Goal: Task Accomplishment & Management: Complete application form

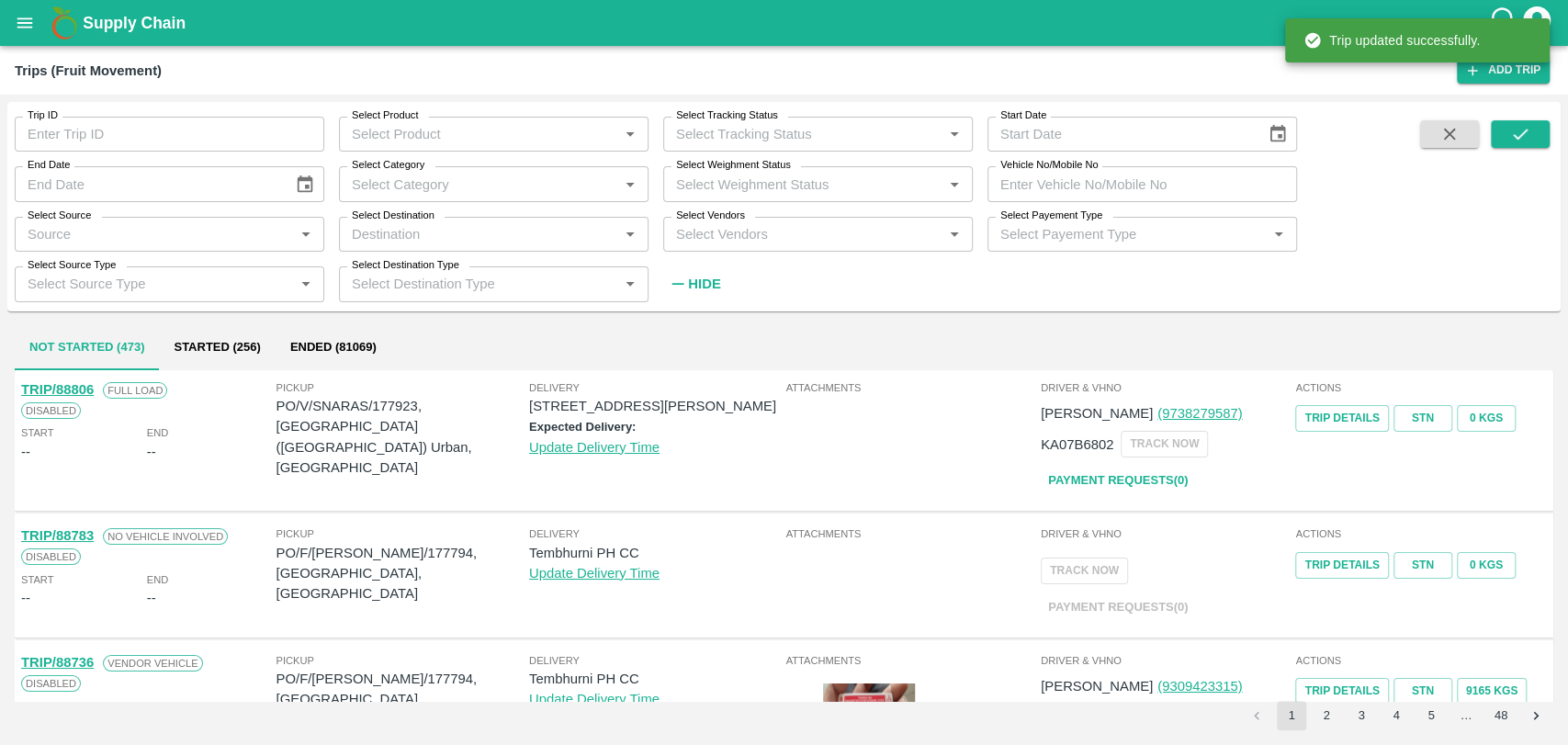
click at [1101, 185] on input "Vehicle No/Mobile No" at bounding box center [1142, 183] width 309 height 34
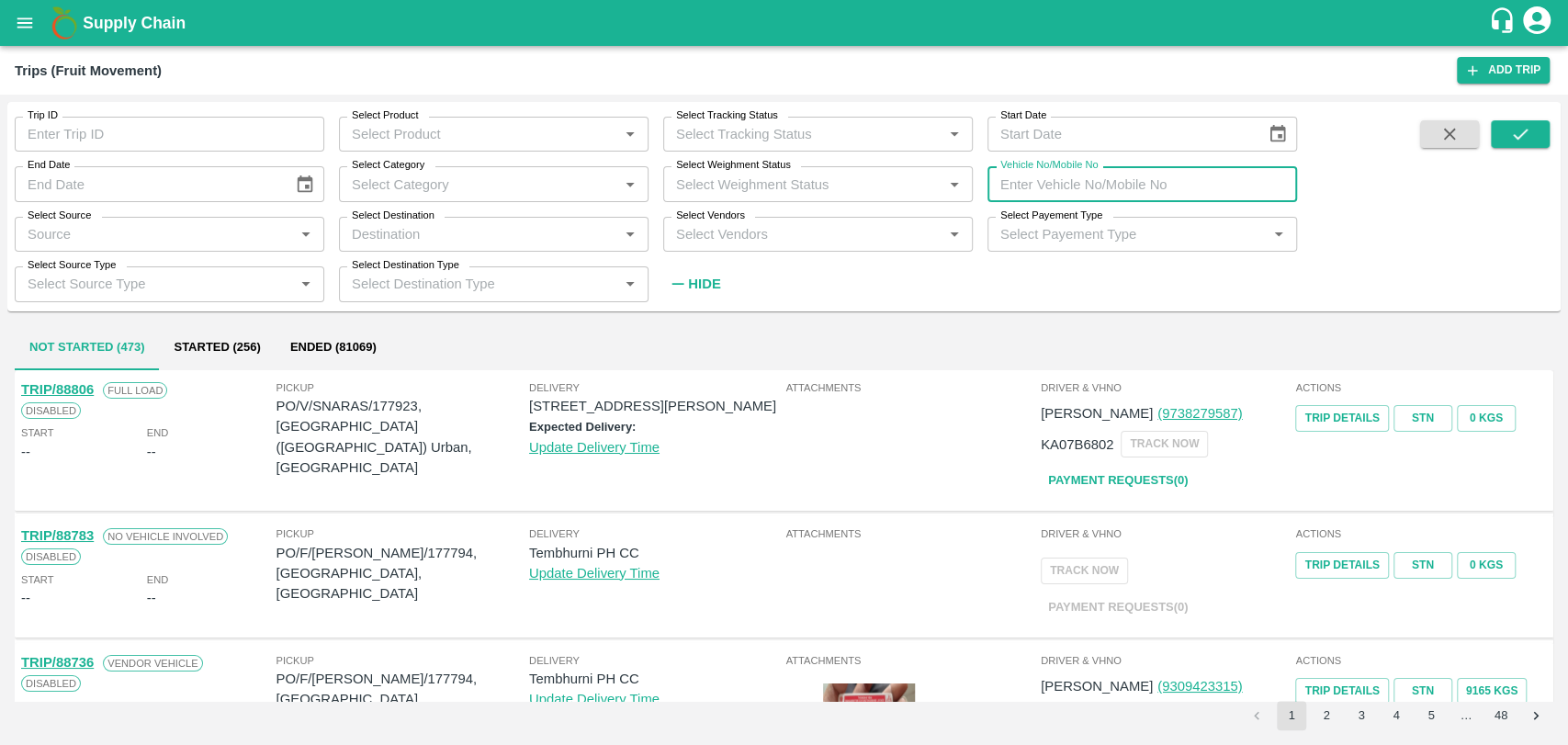
paste input "MH18BZ5531"
type input "MH18BZ5531"
click at [1529, 132] on icon "submit" at bounding box center [1520, 134] width 21 height 21
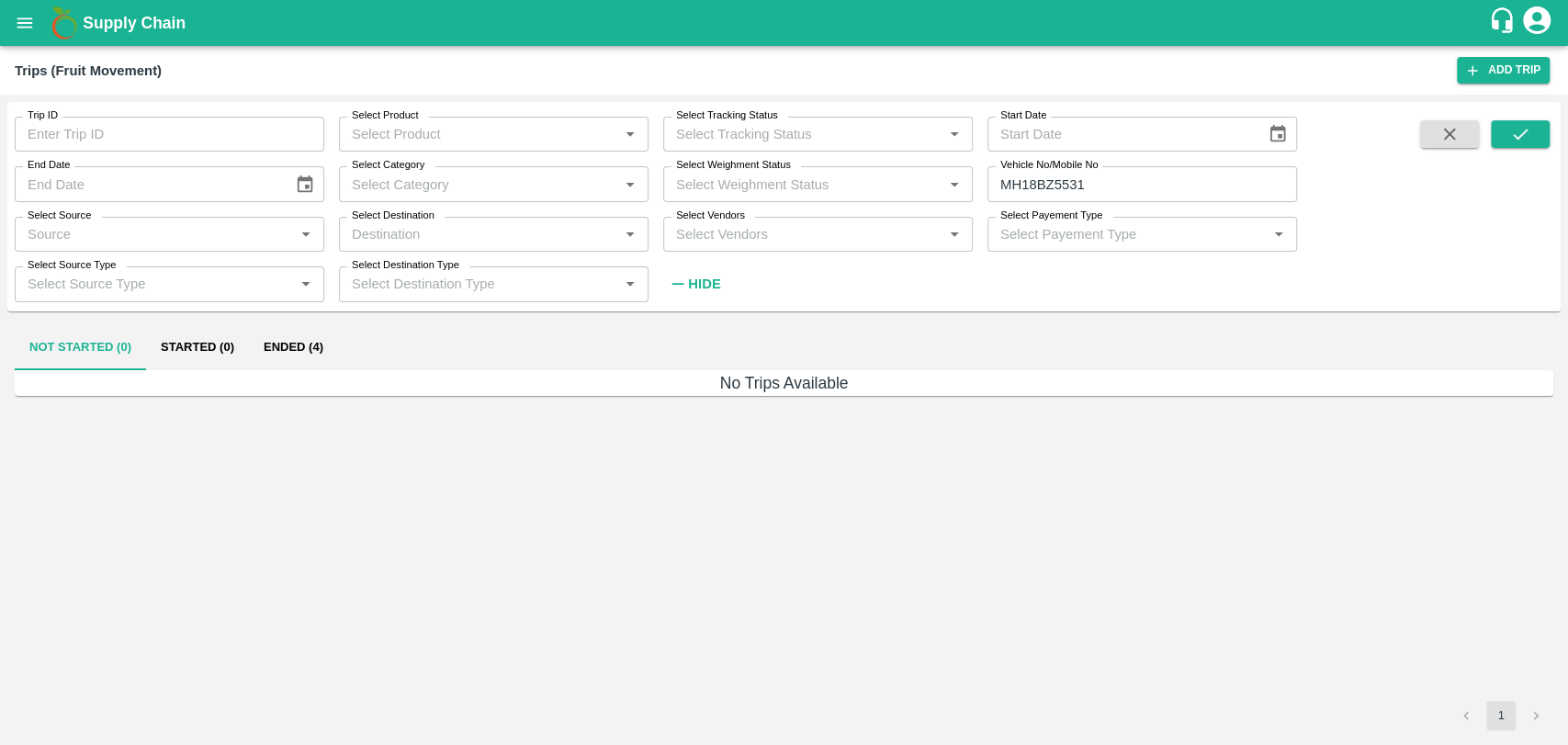
click at [302, 344] on button "Ended (4)" at bounding box center [294, 348] width 89 height 44
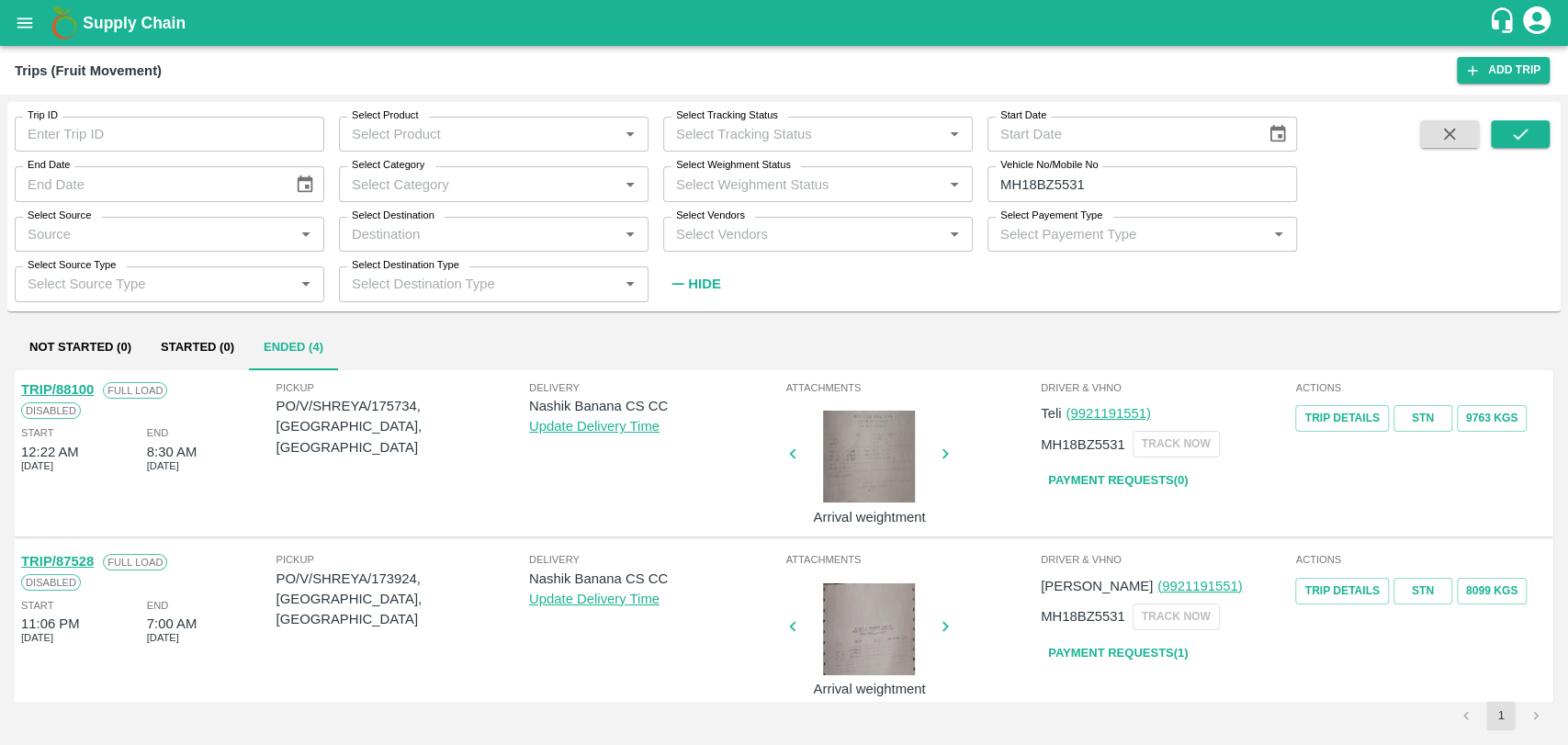
click at [87, 388] on link "TRIP/88100" at bounding box center [57, 389] width 73 height 15
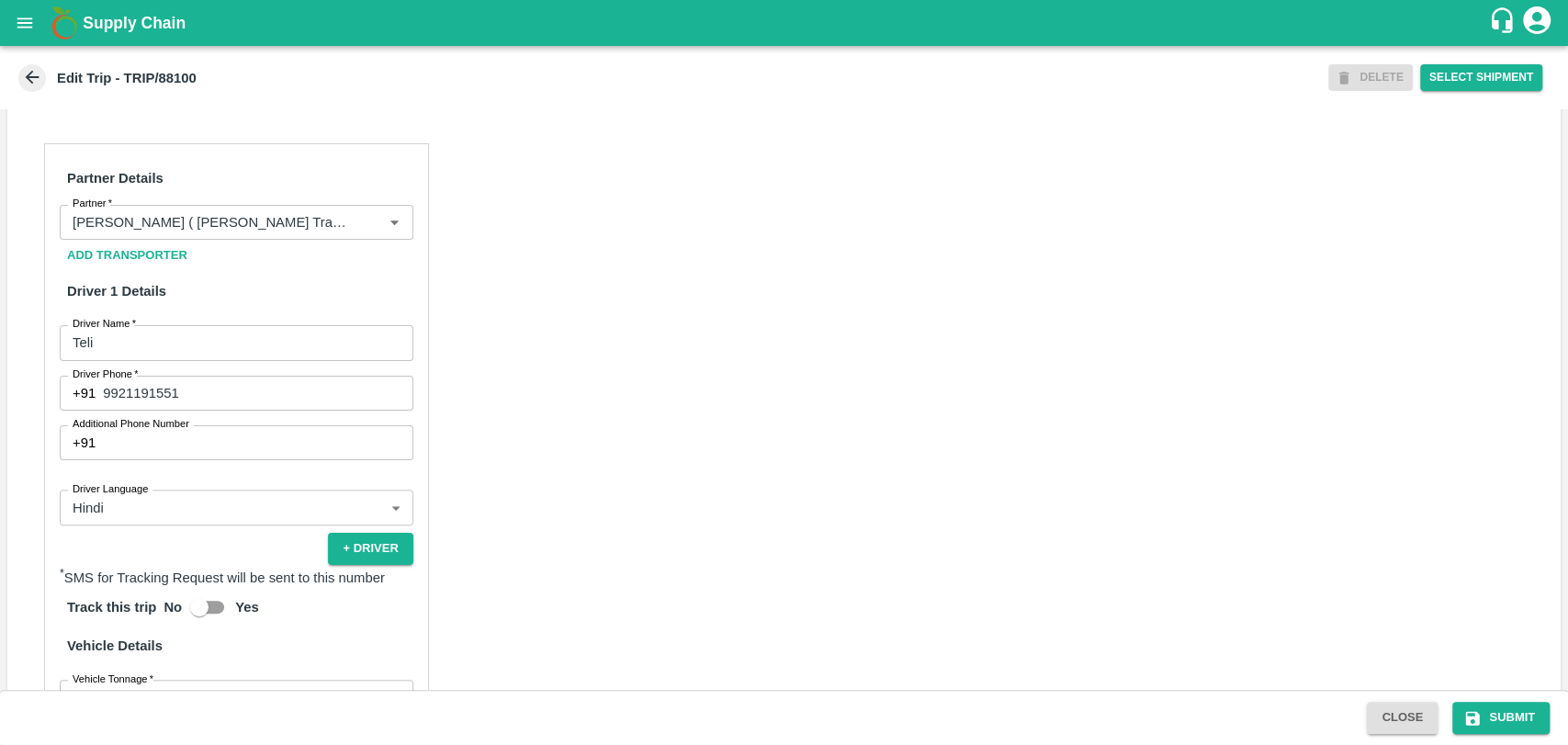
scroll to position [918, 0]
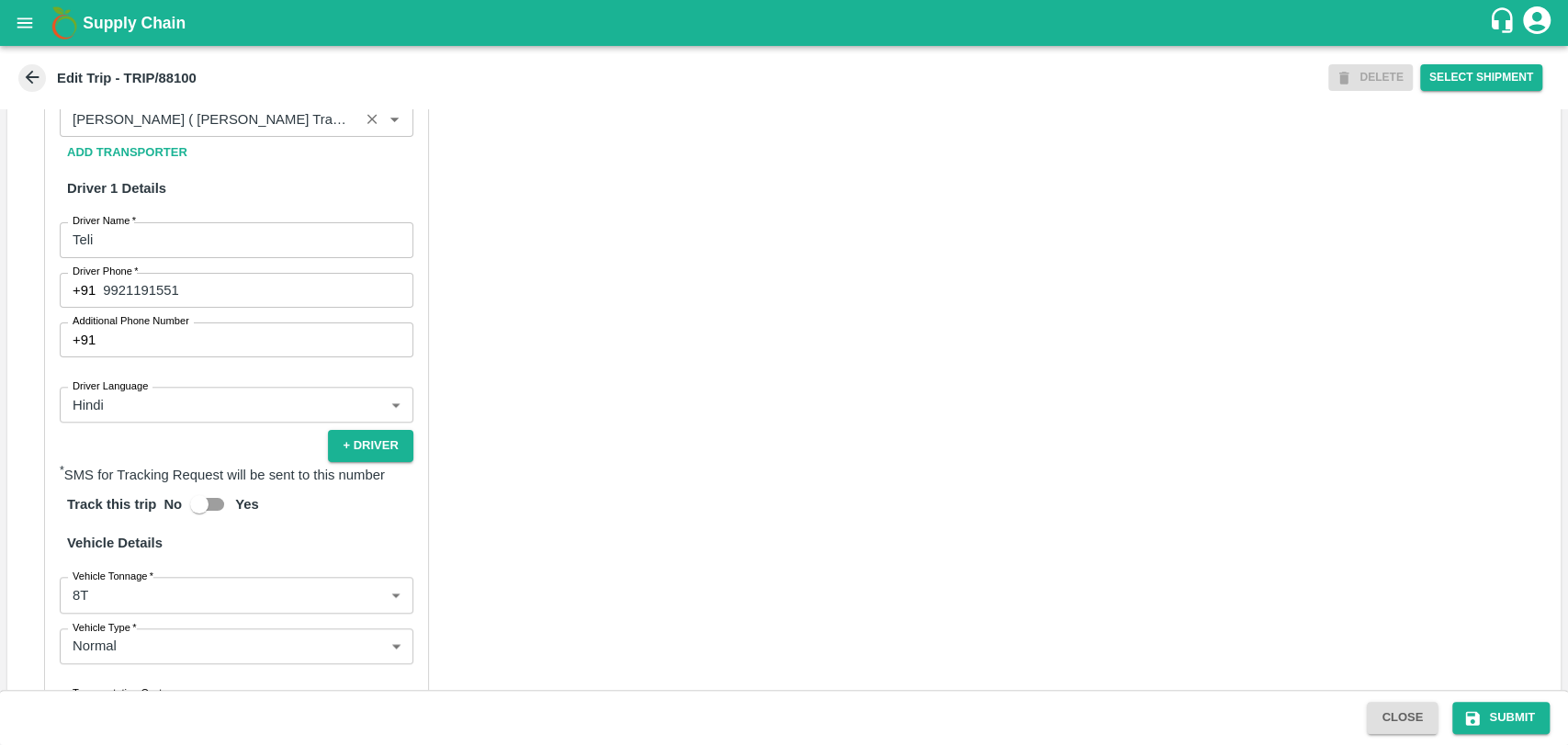
click at [247, 131] on input "Partner   *" at bounding box center [209, 119] width 289 height 24
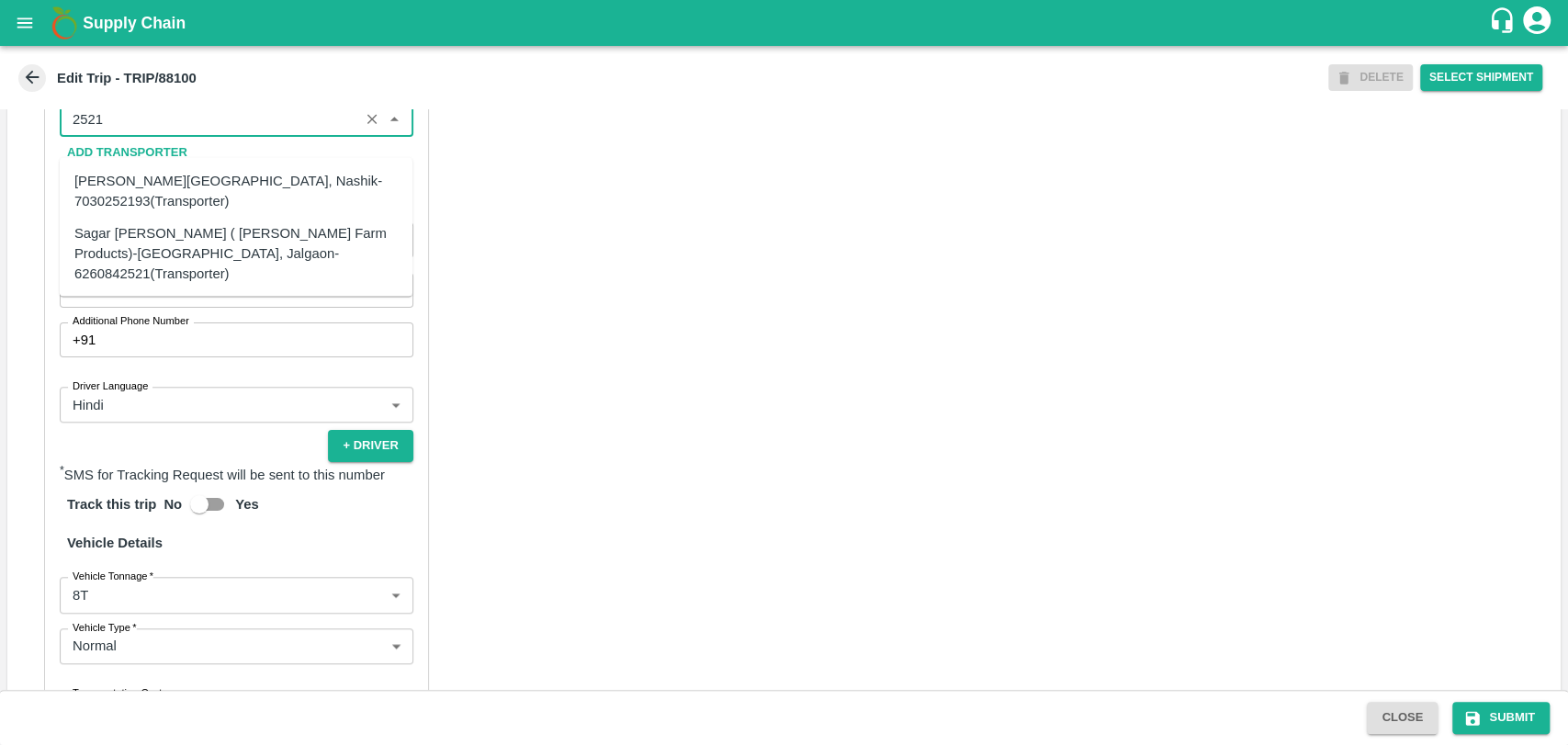
click at [125, 239] on div "Sagar Pramod Patil ( Shreyansh Farm Products)-Jalgaon, Jalgaon-6260842521(Trans…" at bounding box center [236, 253] width 323 height 61
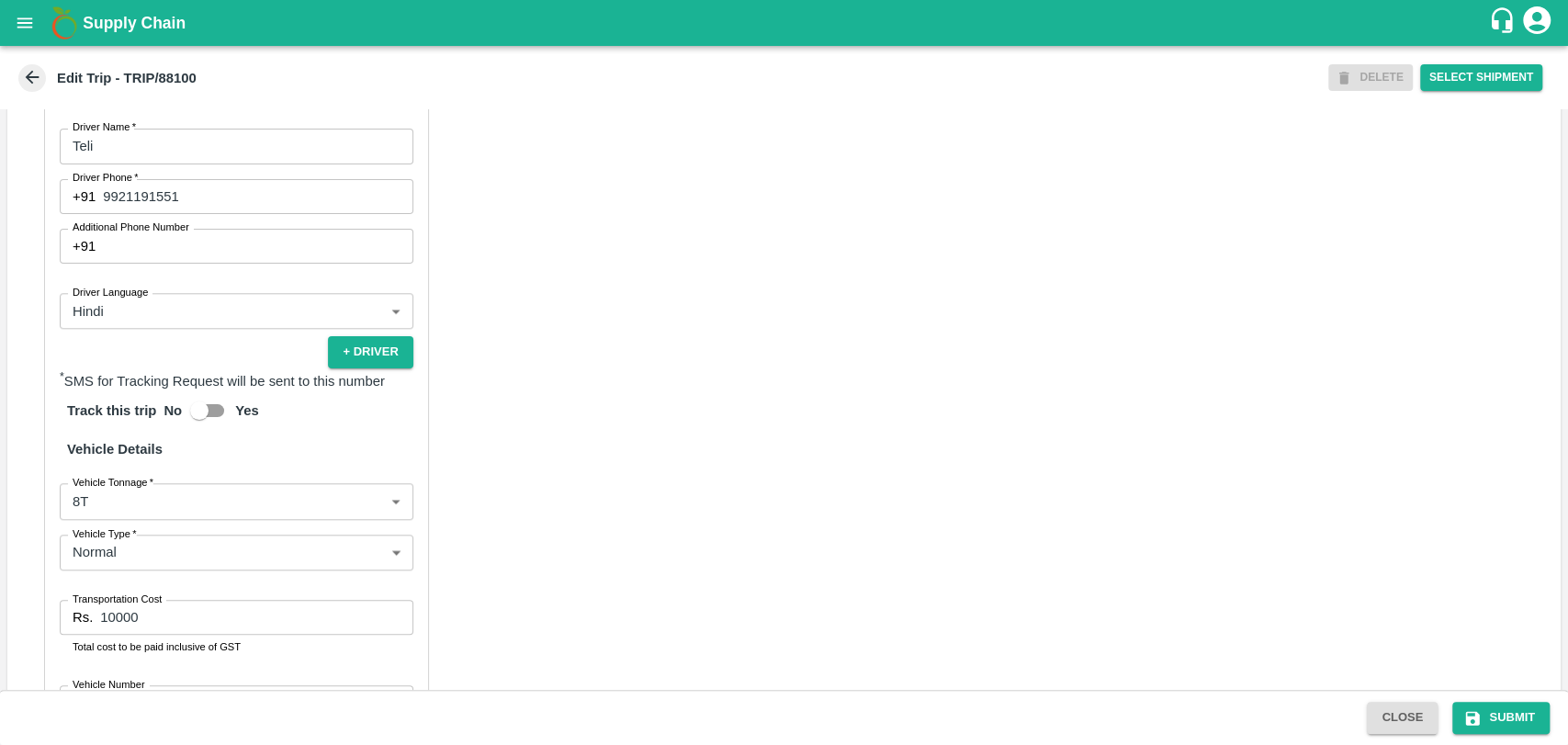
scroll to position [1216, 0]
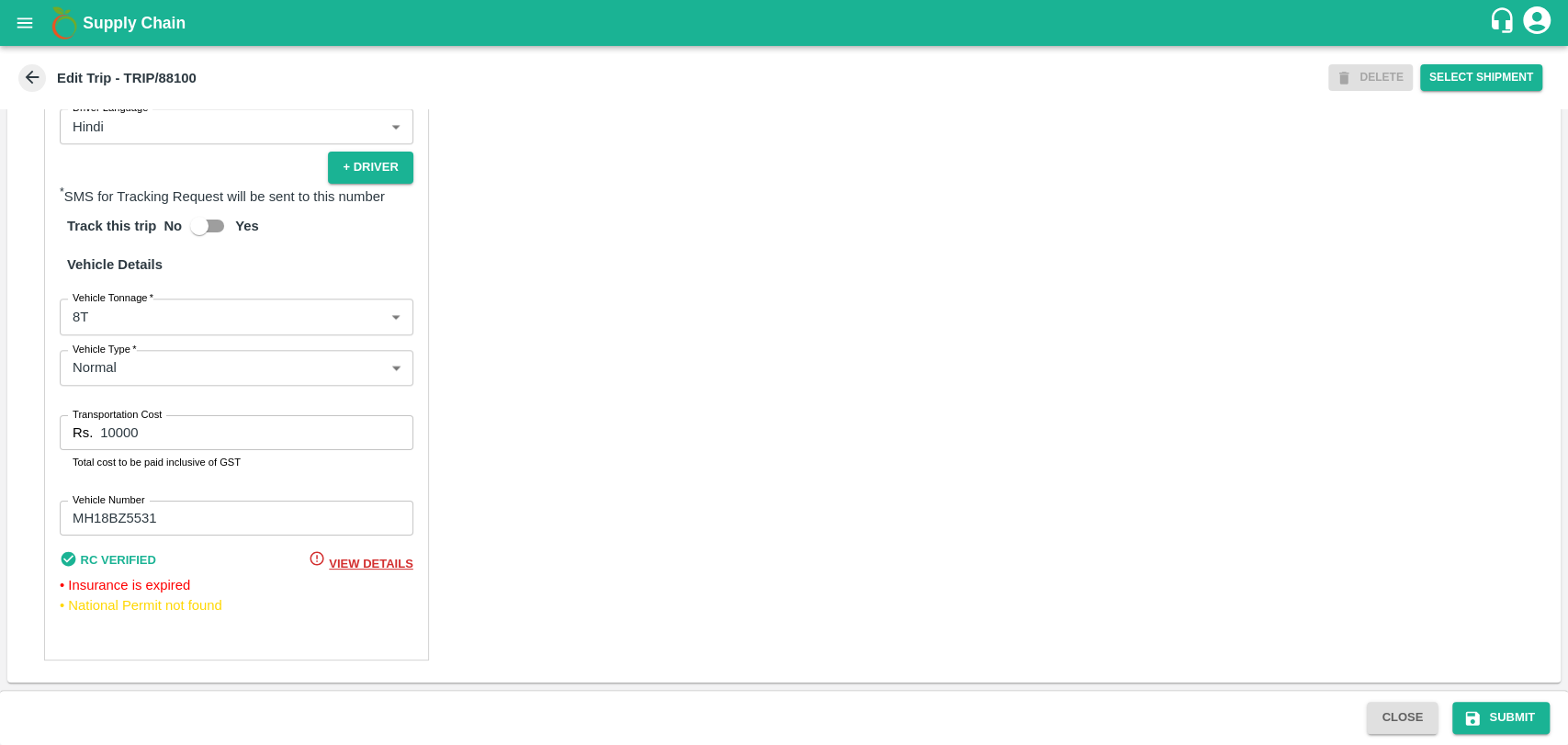
type input "Sagar Pramod Patil ( Shreyansh Farm Products)-Jalgaon, Jalgaon-6260842521(Trans…"
click at [125, 335] on div "Partner Details Partner   * Partner Add Transporter Driver 1 Details Driver Nam…" at bounding box center [237, 211] width 385 height 898
click at [125, 331] on body "Supply Chain Edit Trip - TRIP/88100 DELETE Select Shipment Trip Details Trip Ty…" at bounding box center [784, 372] width 1568 height 745
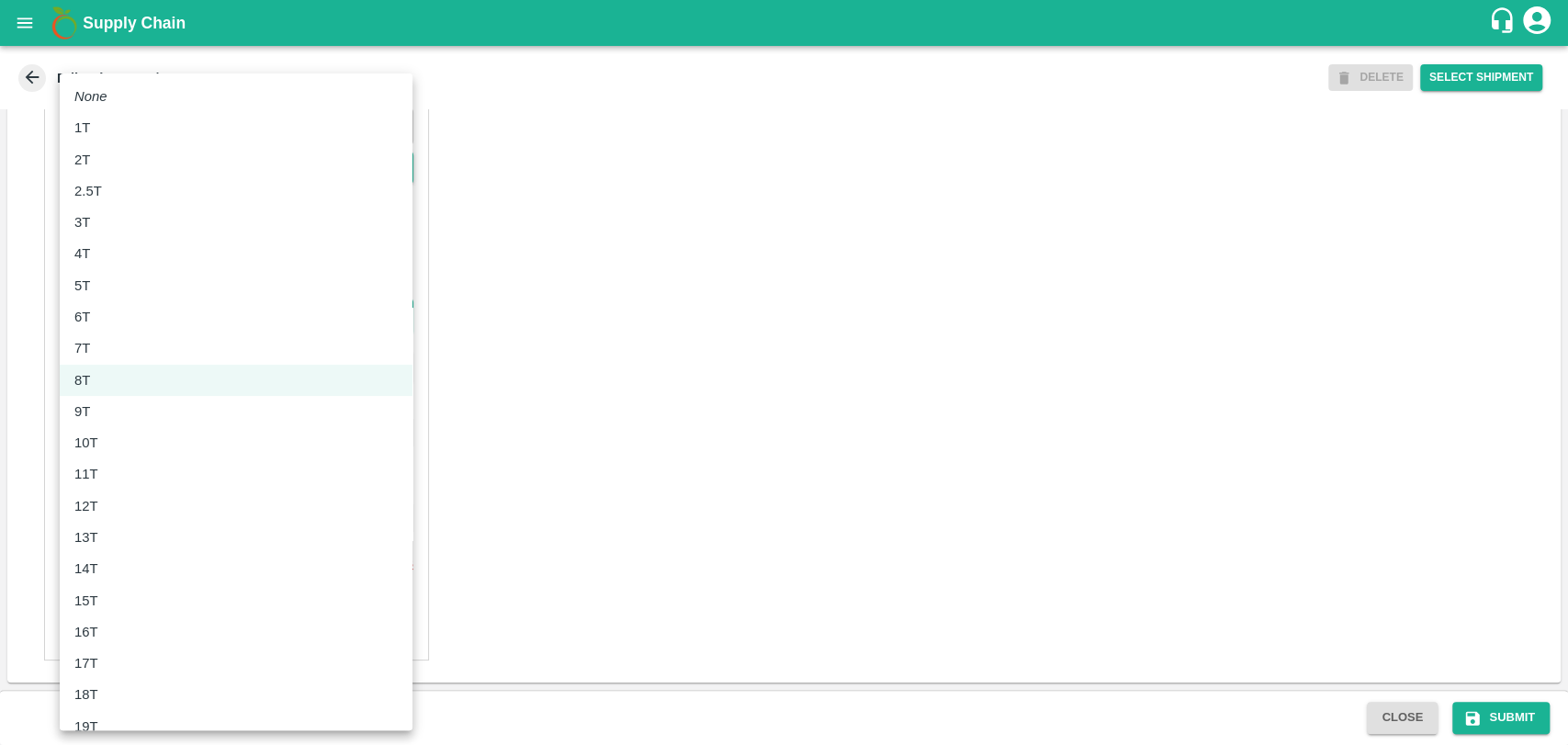
click at [110, 472] on div "11T" at bounding box center [236, 474] width 323 height 21
type input "11000"
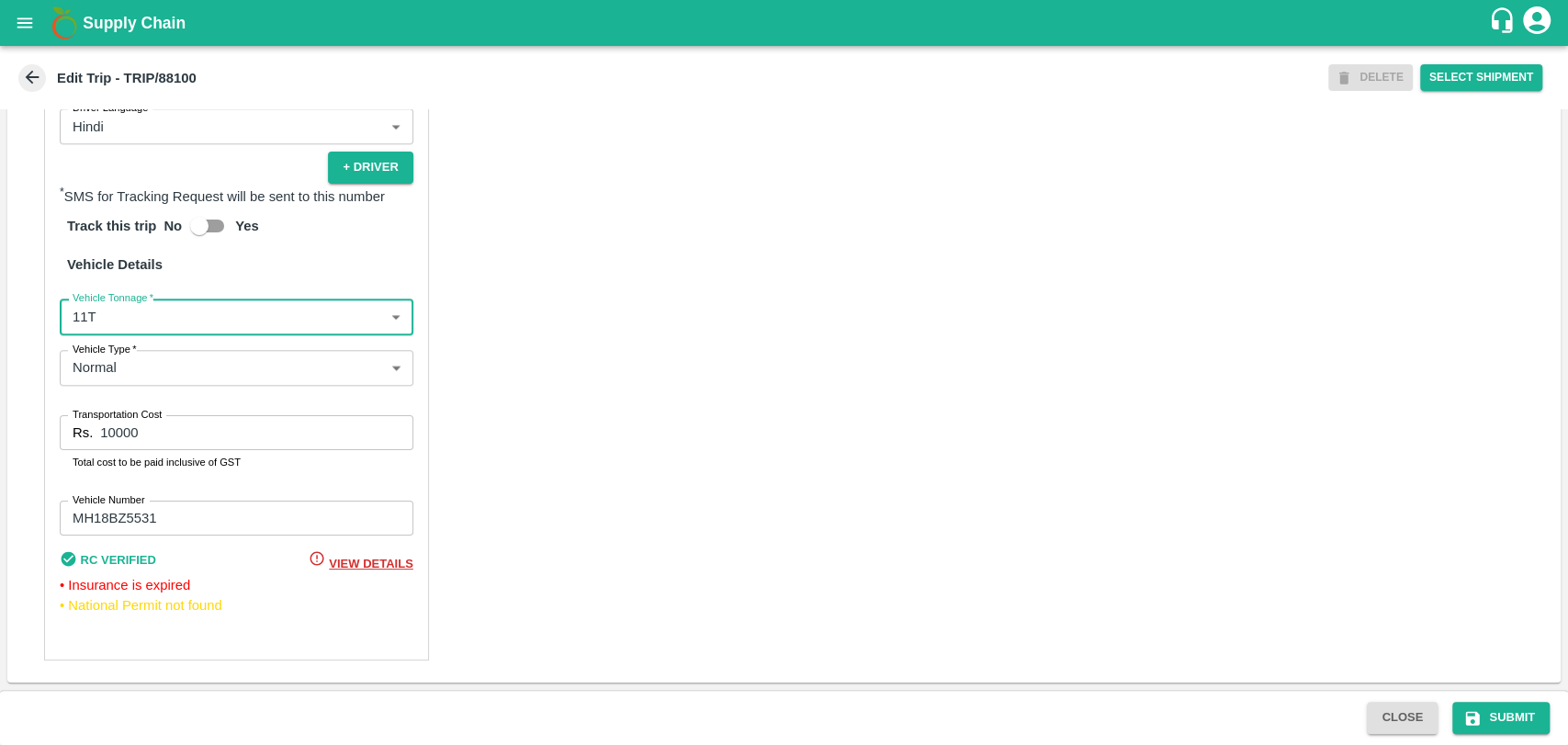
click at [89, 433] on div "Rs. 10000 Transportation Cost" at bounding box center [237, 432] width 354 height 34
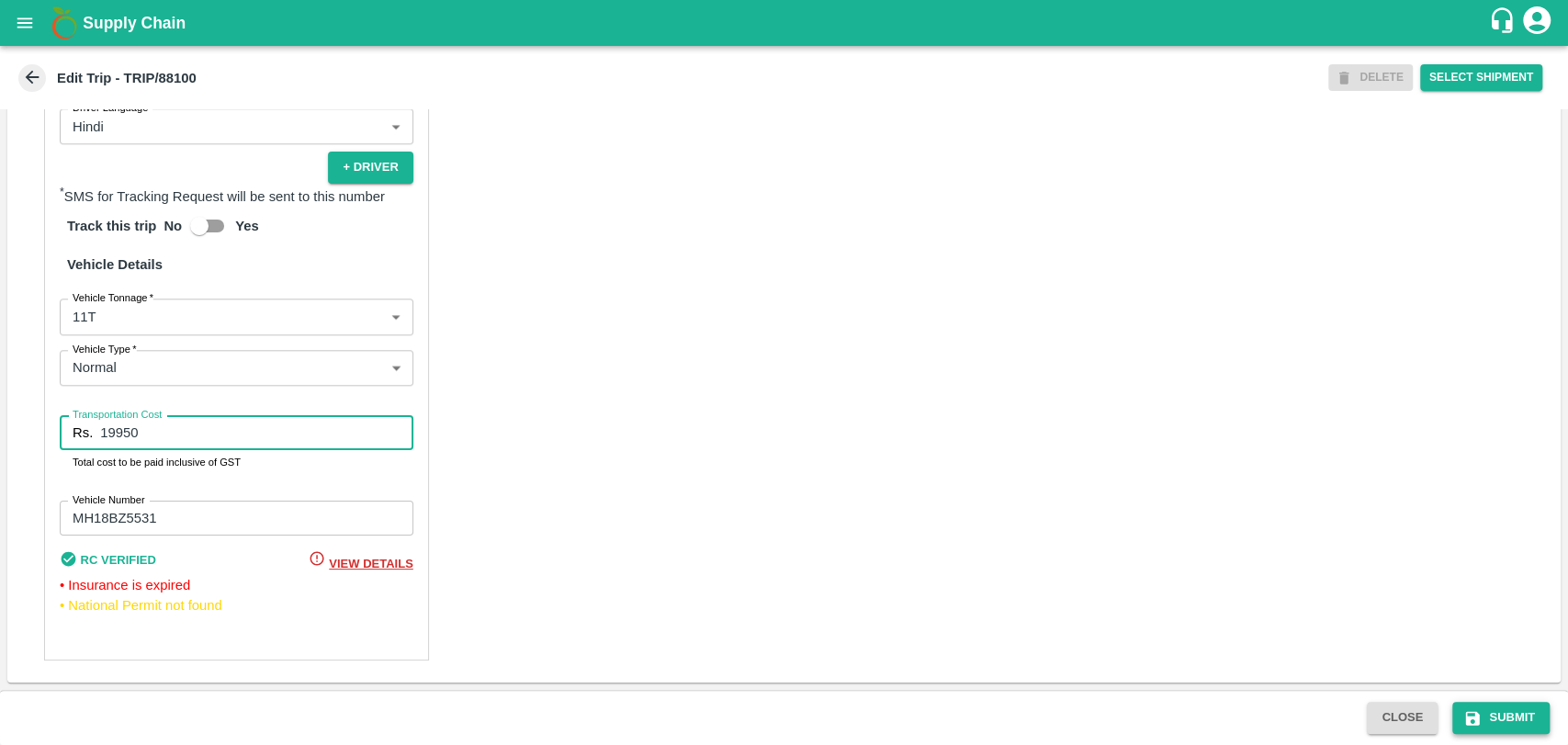
type input "19950"
click at [1500, 714] on button "Submit" at bounding box center [1500, 717] width 98 height 33
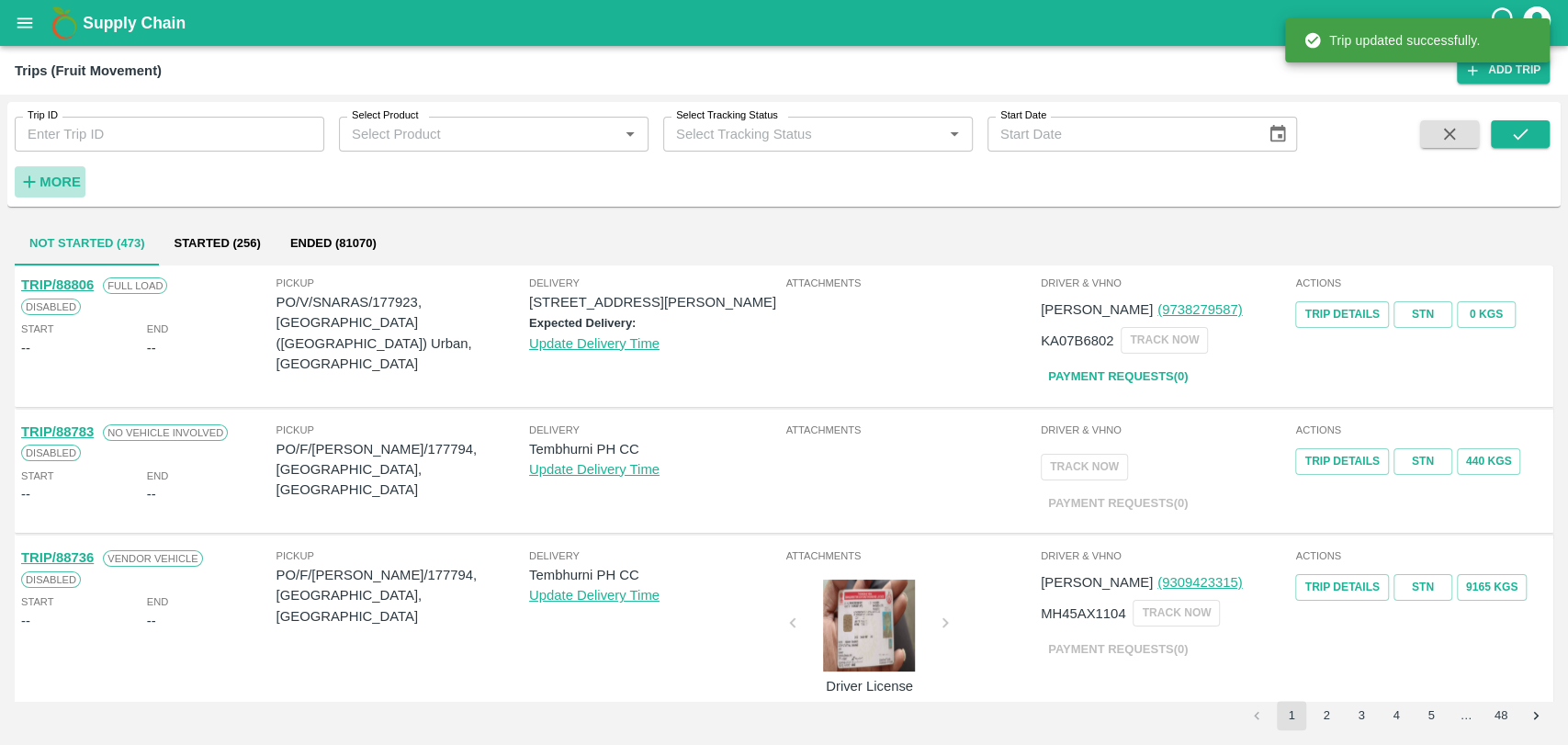
click at [47, 194] on button "More" at bounding box center [50, 182] width 71 height 32
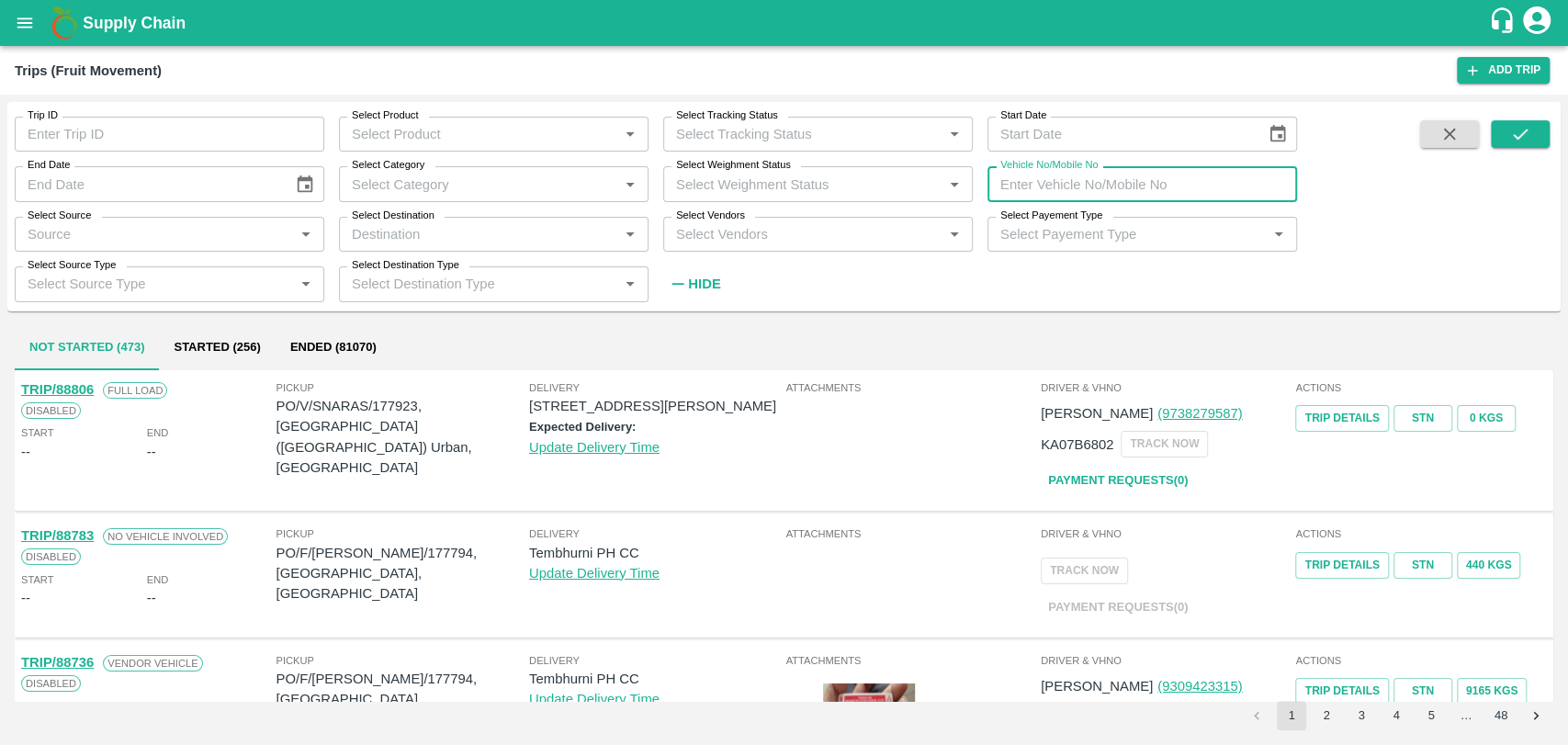
click at [1115, 184] on input "Vehicle No/Mobile No" at bounding box center [1142, 183] width 309 height 34
paste input "MH06BD1076"
type input "MH06BD1076"
click at [1527, 125] on icon "submit" at bounding box center [1520, 134] width 21 height 21
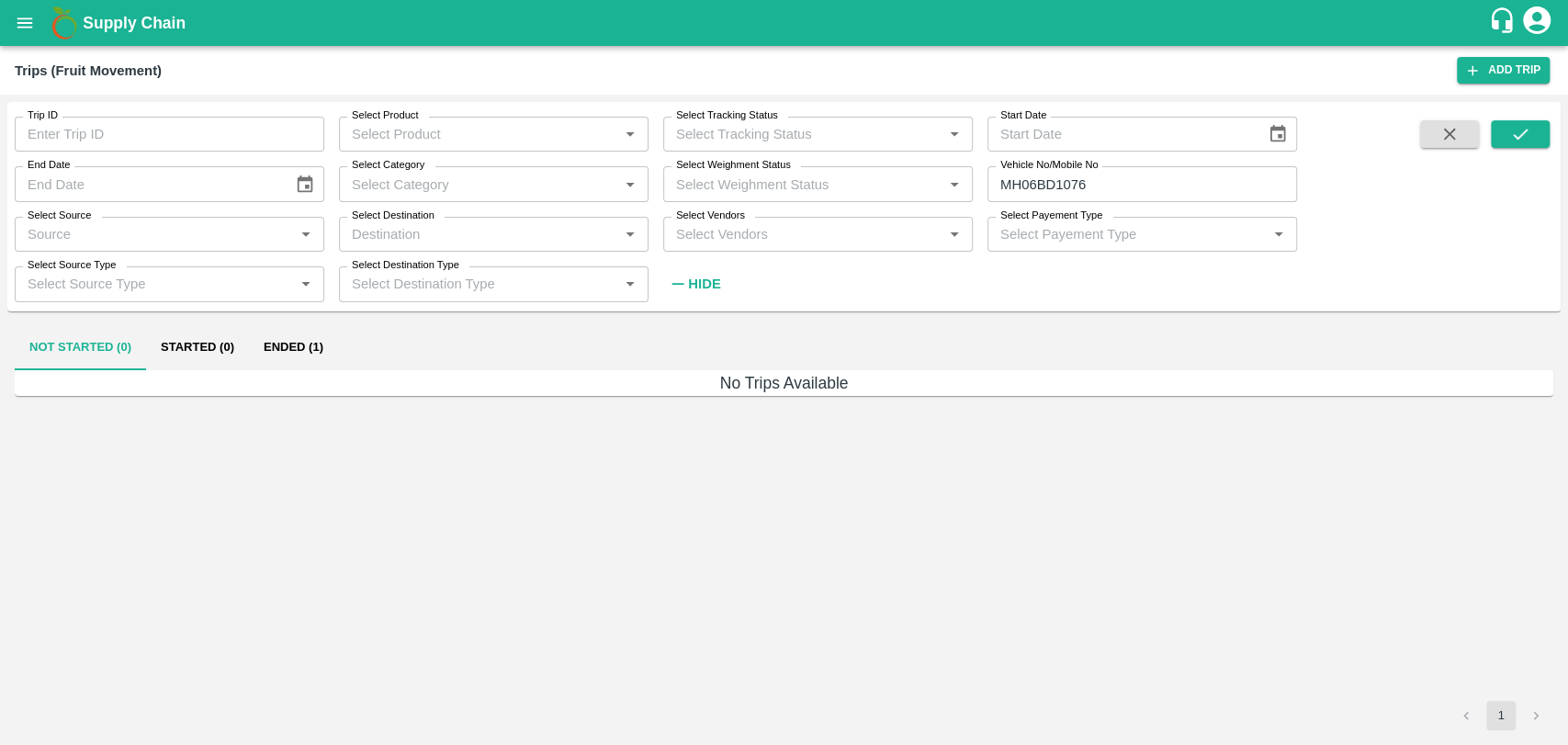
click at [344, 339] on div "Not Started (0) Started (0) Ended (1)" at bounding box center [784, 348] width 1538 height 44
click at [320, 344] on button "Ended (1)" at bounding box center [294, 348] width 89 height 44
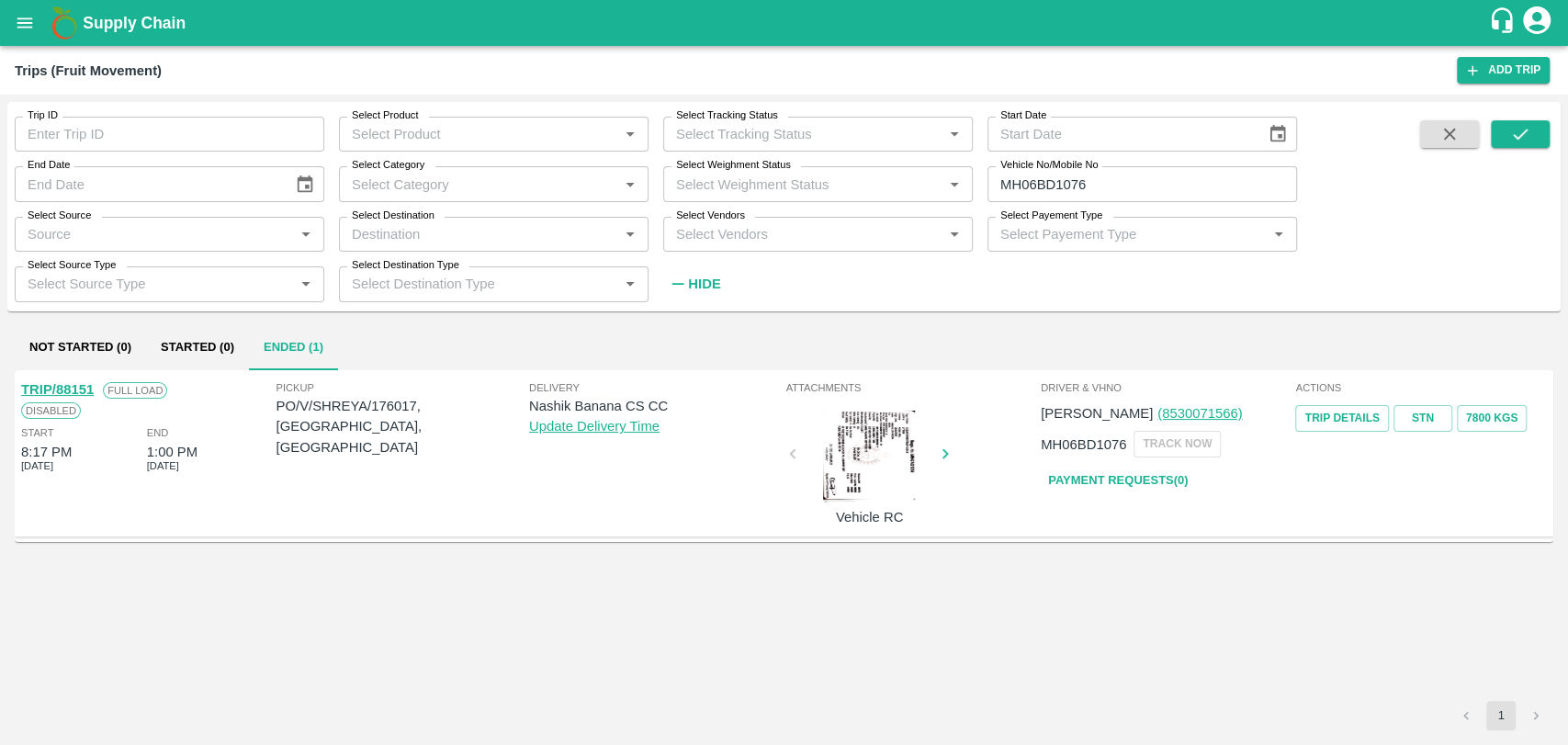
click at [80, 385] on link "TRIP/88151" at bounding box center [57, 389] width 73 height 15
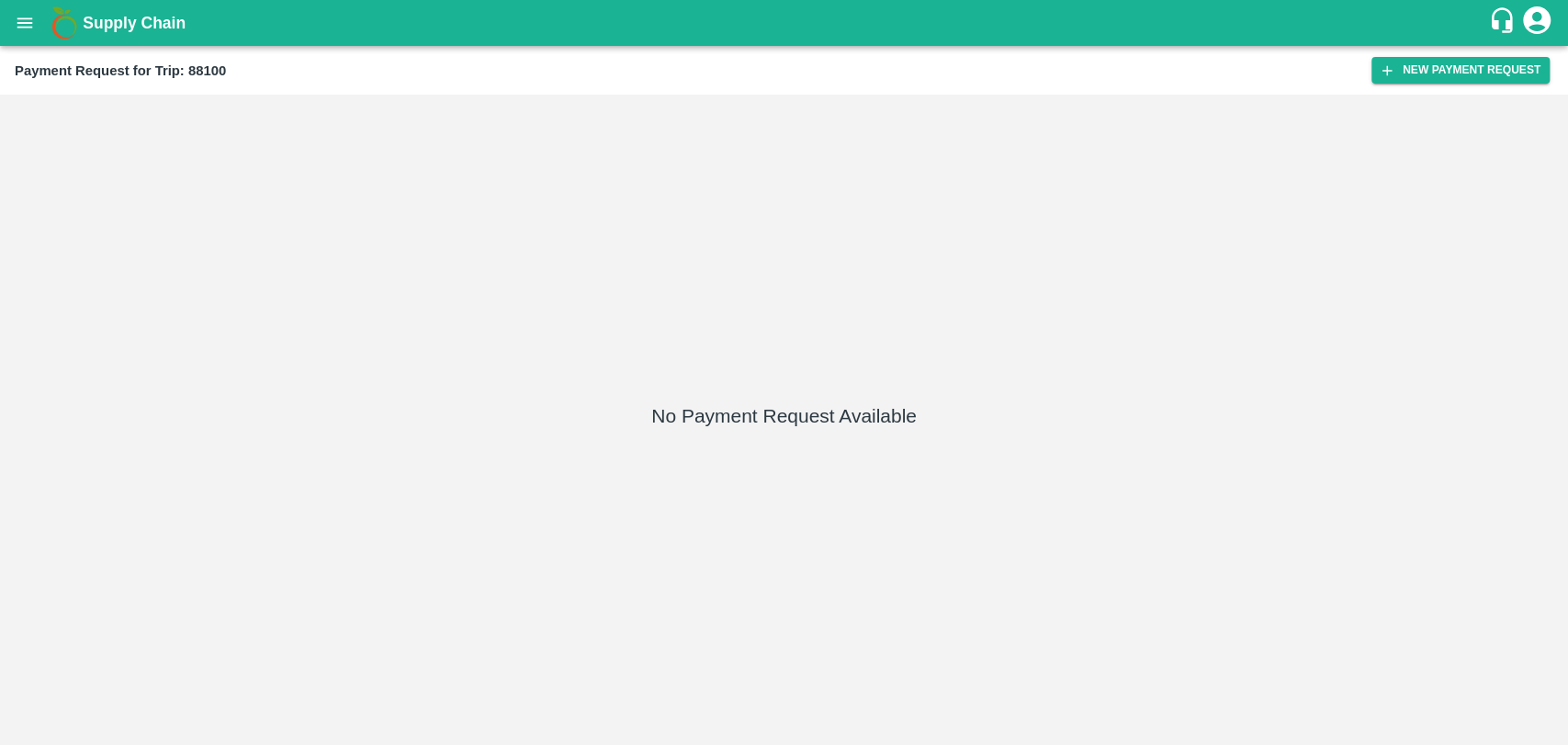
click at [1438, 51] on div "Payment Request for Trip: 88100 New Payment Request" at bounding box center [784, 70] width 1568 height 48
click at [1442, 66] on button "New Payment Request" at bounding box center [1460, 70] width 178 height 27
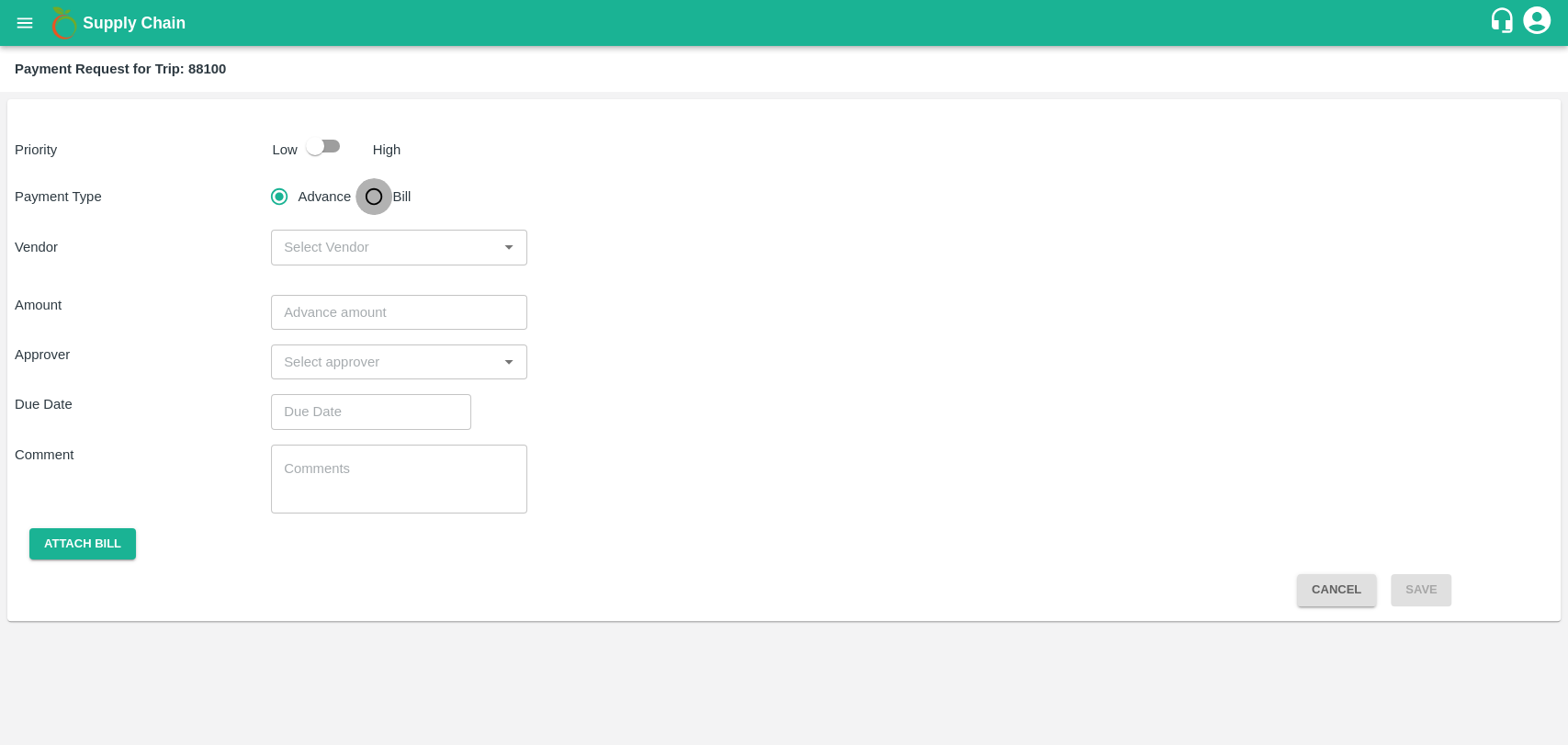
click at [366, 199] on input "Bill" at bounding box center [374, 196] width 36 height 36
radio input "true"
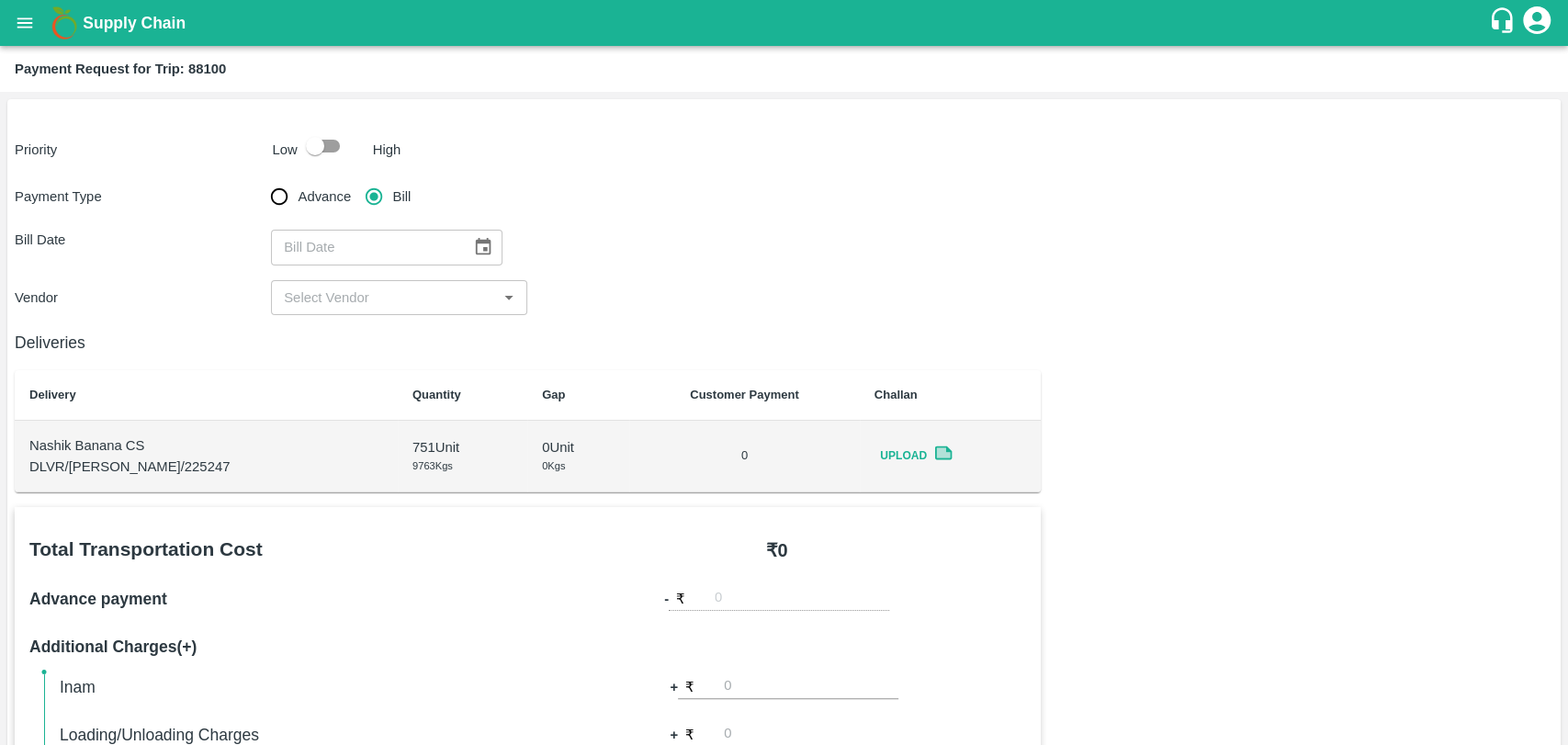
click at [329, 156] on input "checkbox" at bounding box center [315, 145] width 104 height 34
checkbox input "true"
click at [466, 245] on button "Choose date" at bounding box center [483, 246] width 34 height 34
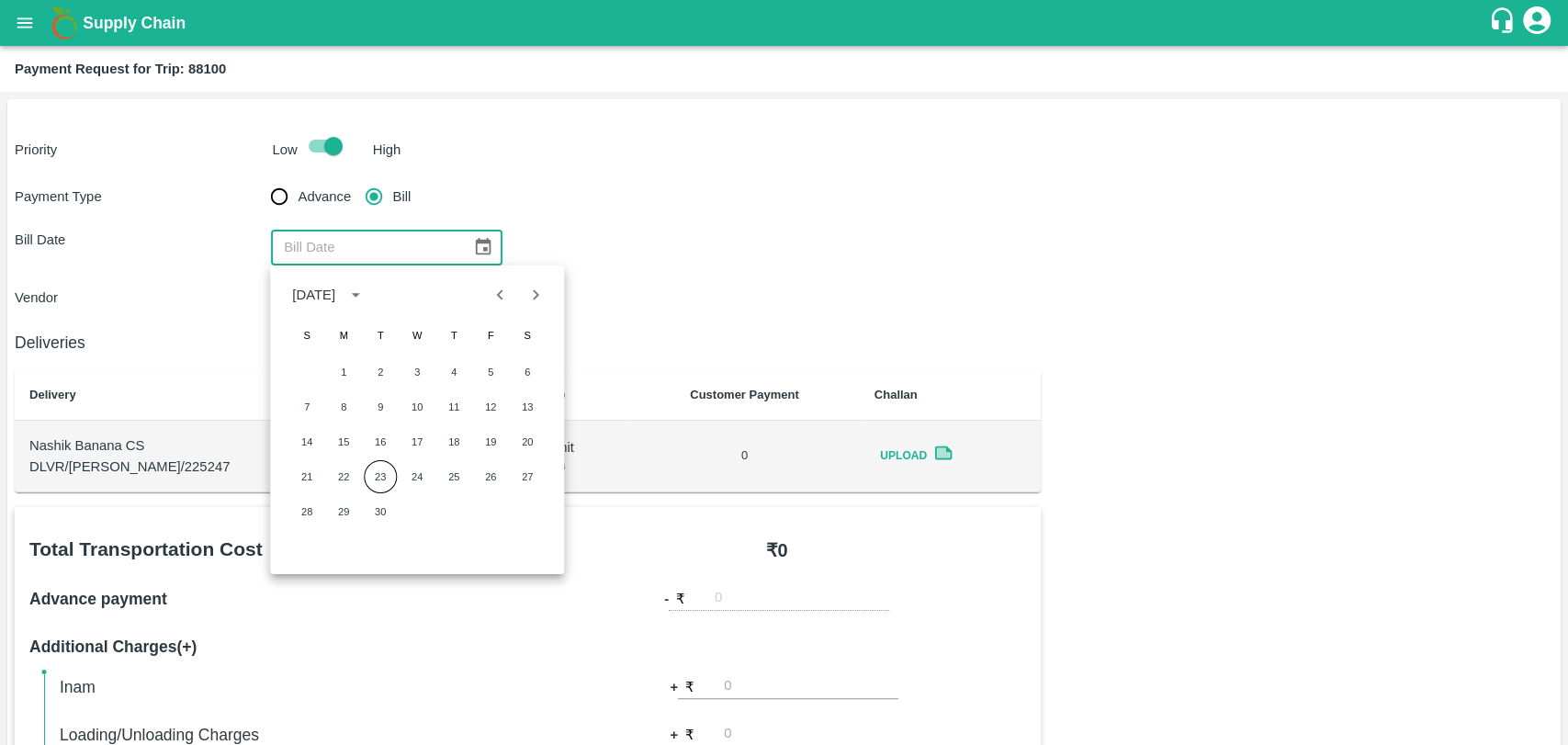
click at [473, 403] on div "7 8 9 10 11 12 13" at bounding box center [417, 407] width 294 height 34
click at [479, 398] on button "12" at bounding box center [491, 407] width 34 height 34
type input "12/09/2025"
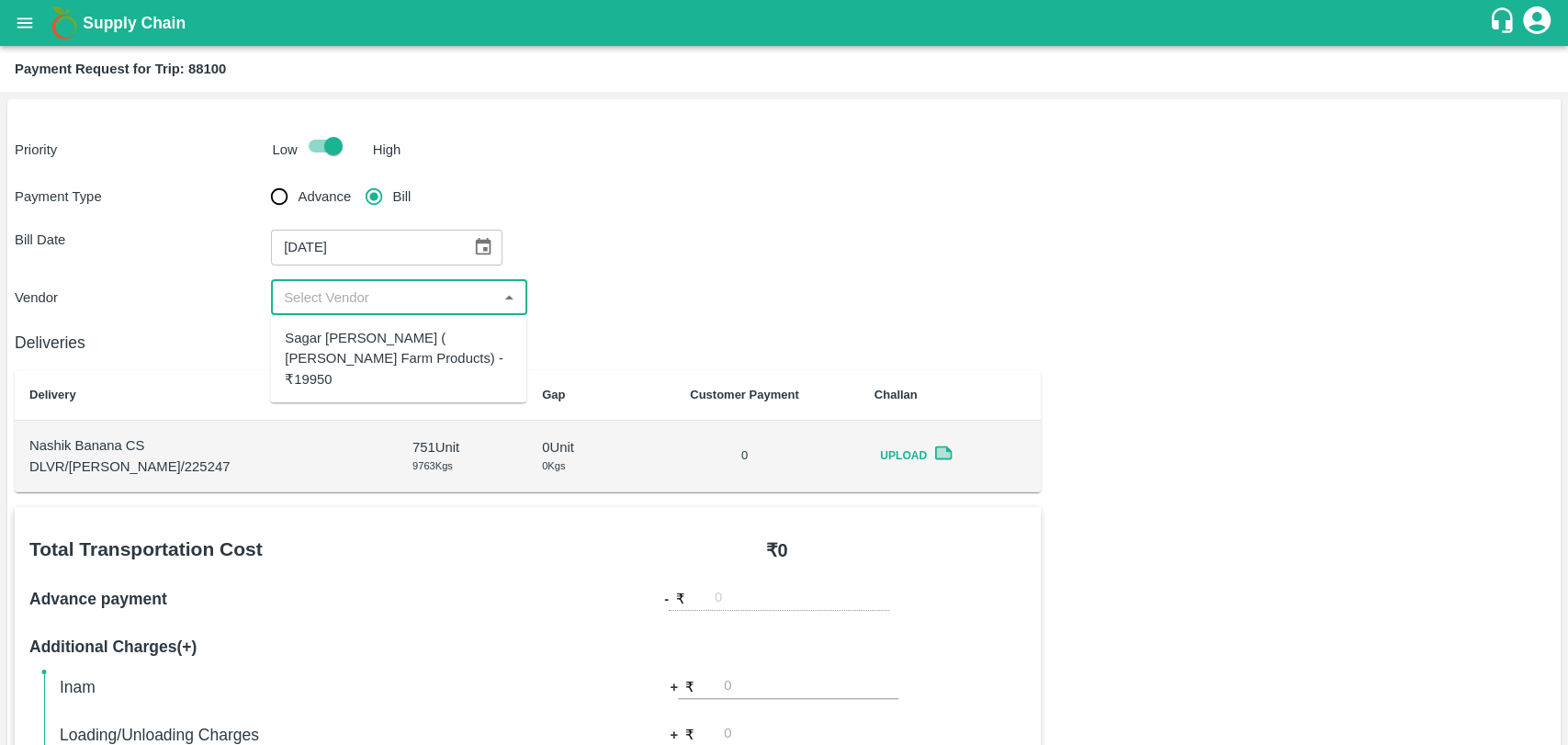
click at [372, 293] on input "input" at bounding box center [384, 298] width 215 height 24
click at [371, 346] on div "Sagar Pramod Patil ( Shreyansh Farm Products) - ₹19950" at bounding box center [398, 359] width 227 height 61
type input "Sagar Pramod Patil ( Shreyansh Farm Products) - ₹19950"
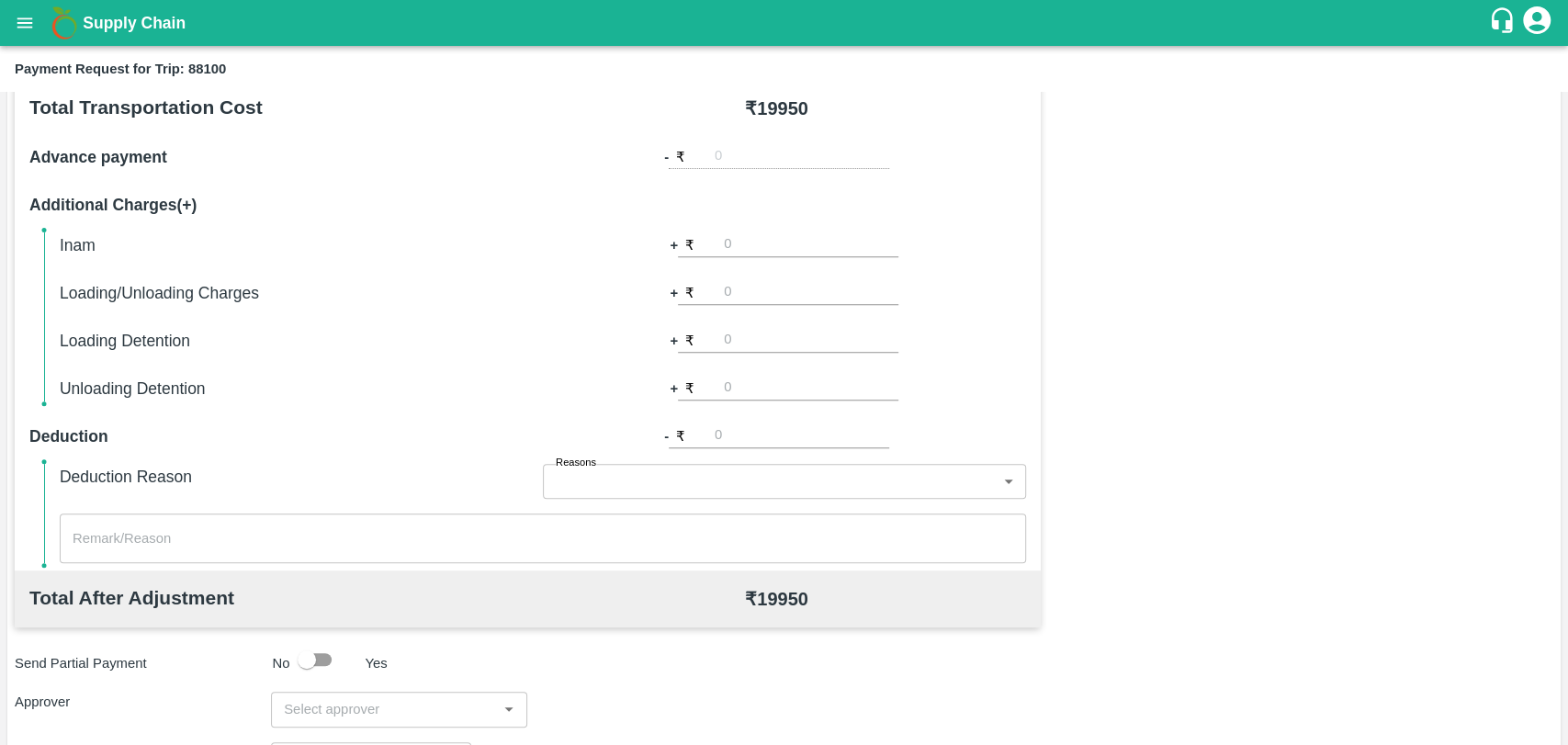
scroll to position [612, 0]
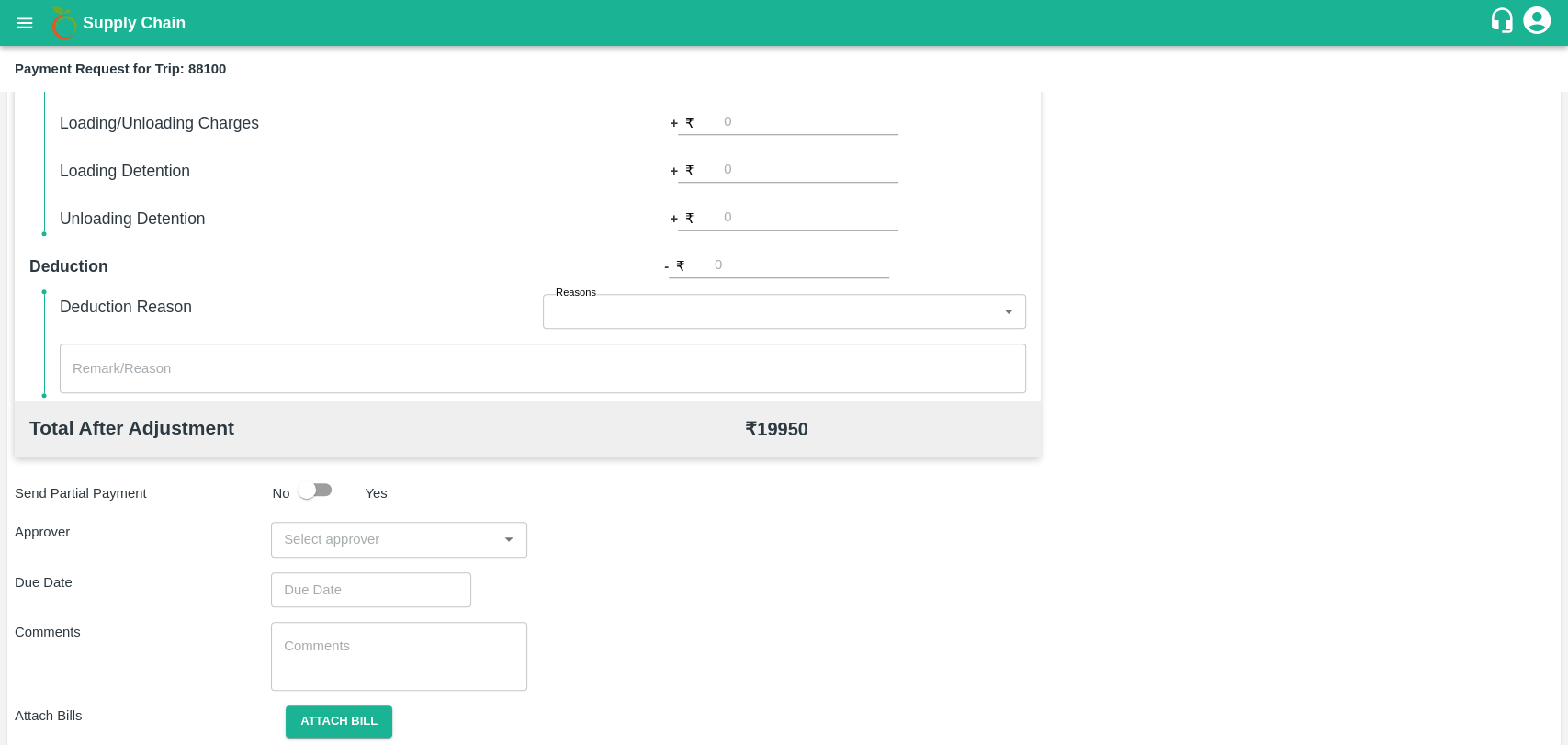
click at [764, 119] on input "number" at bounding box center [810, 122] width 174 height 25
type input "500"
click at [1122, 634] on div "Comments x ​" at bounding box center [784, 656] width 1538 height 69
click at [317, 538] on input "input" at bounding box center [384, 539] width 215 height 24
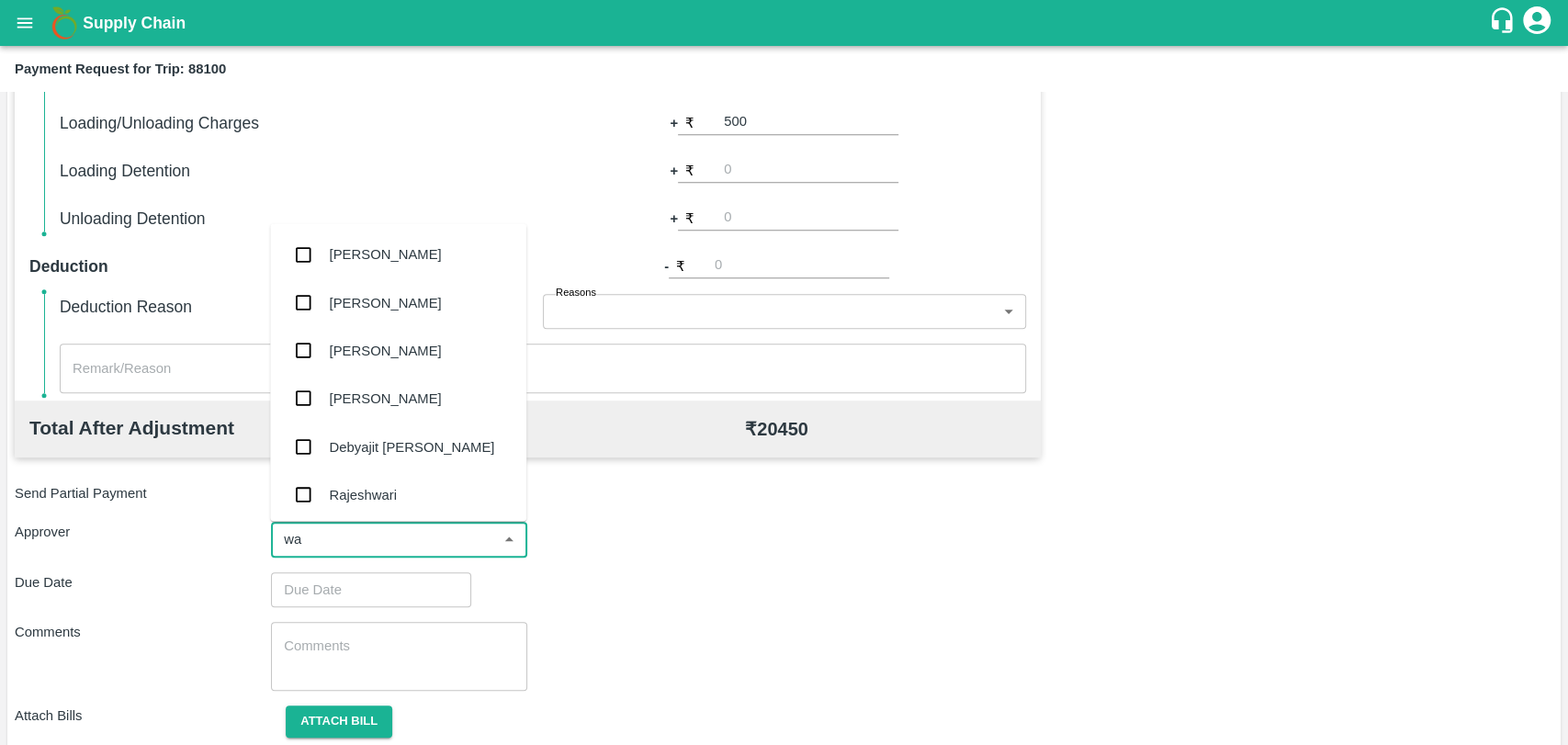
type input "wag"
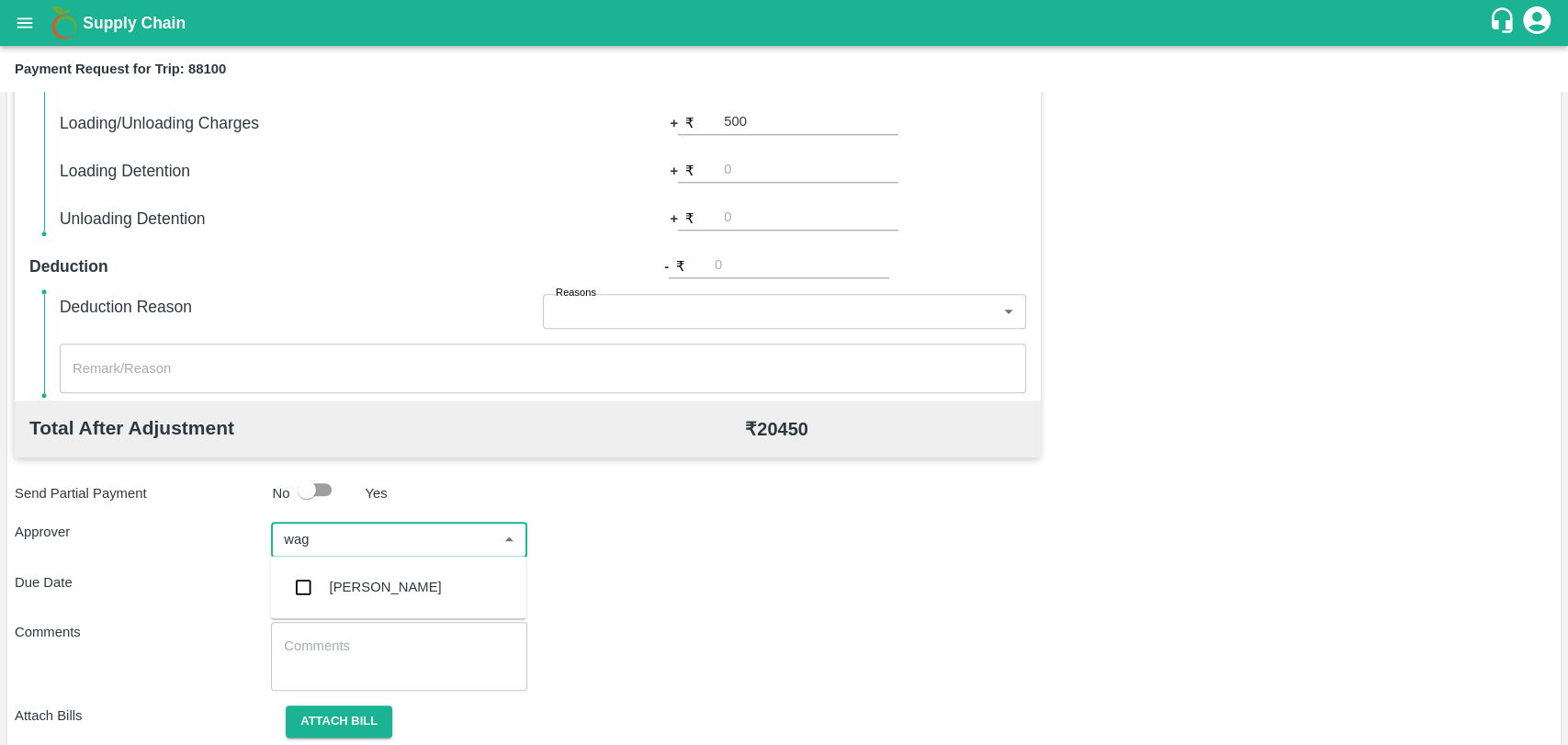
click at [331, 586] on div "[PERSON_NAME]" at bounding box center [386, 586] width 112 height 21
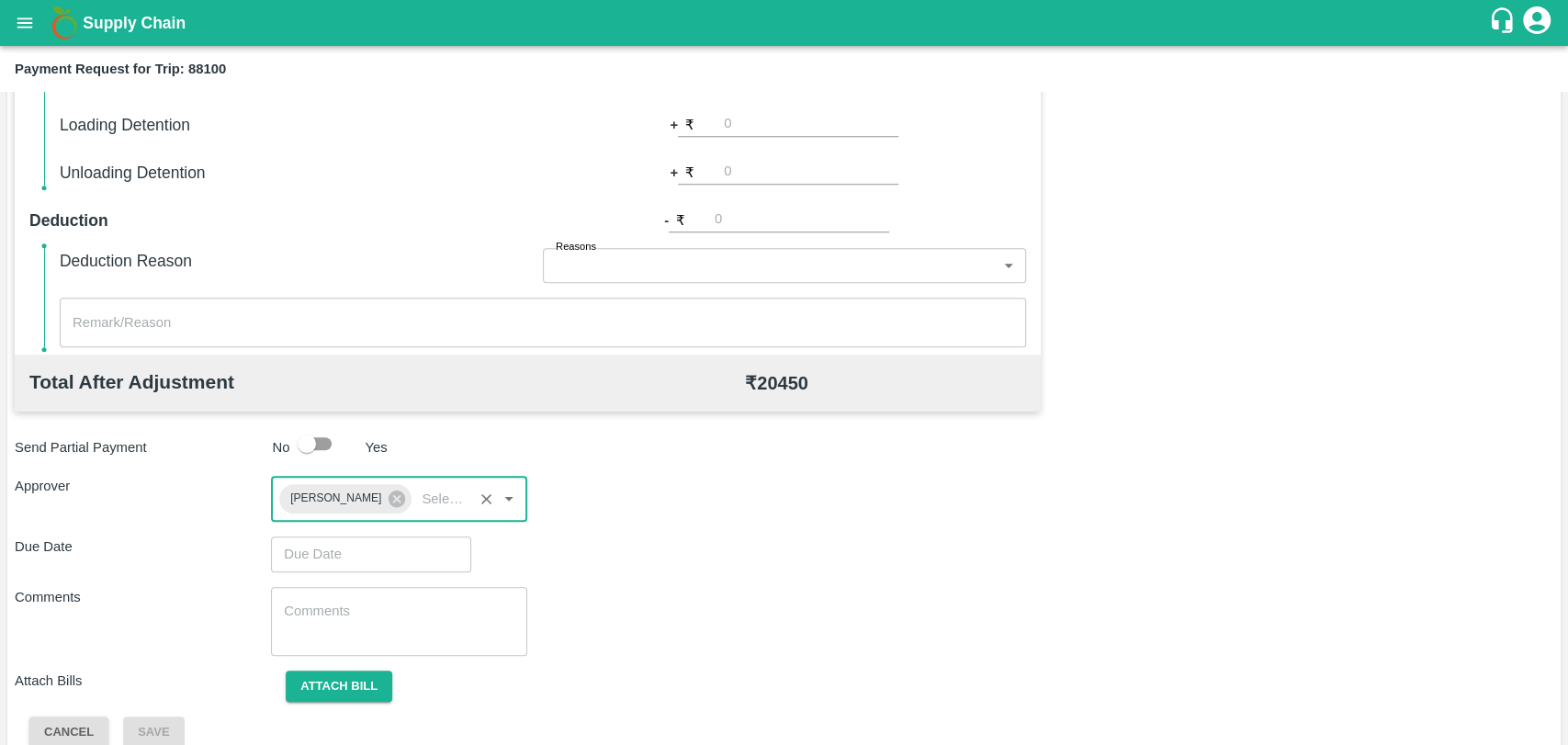
scroll to position [683, 0]
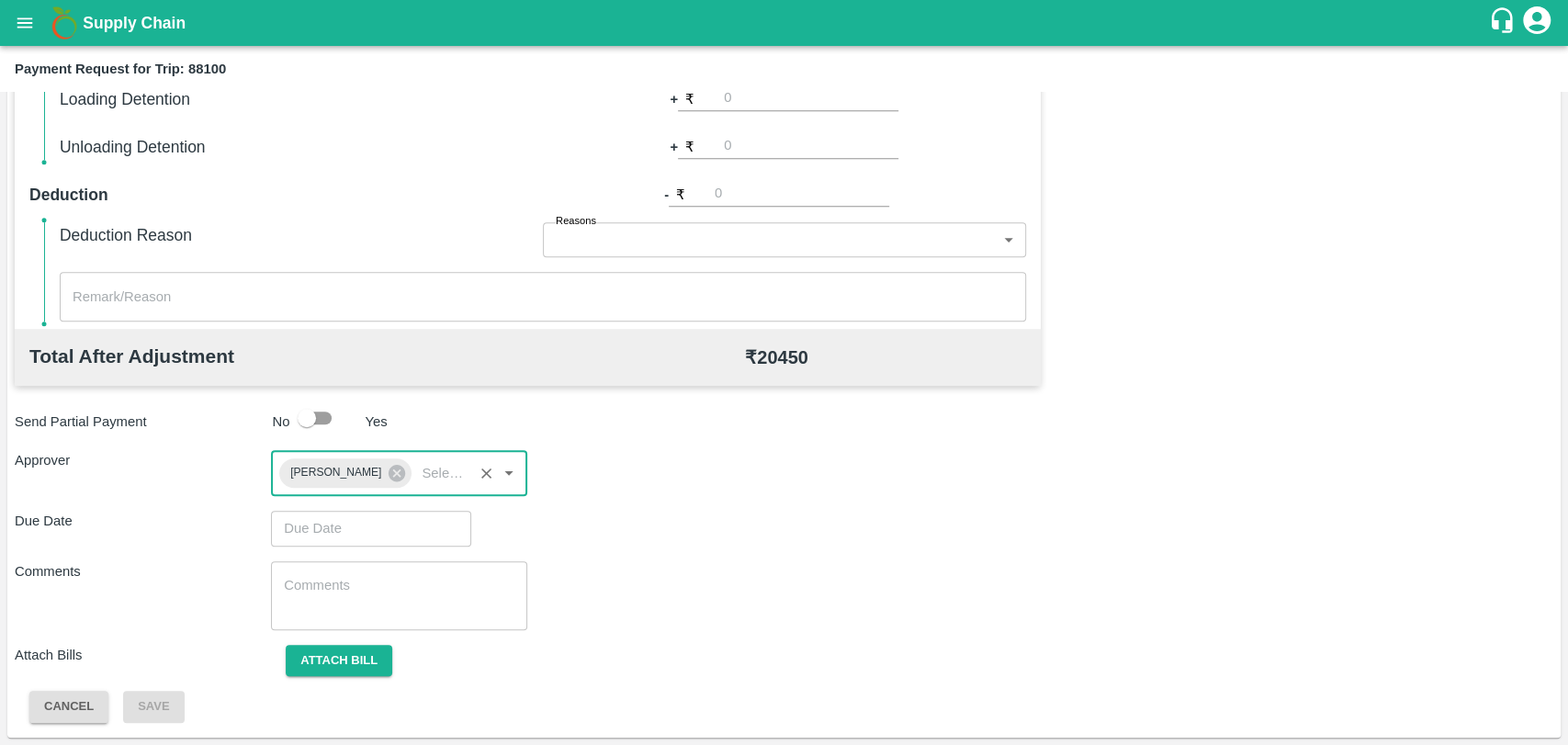
type input "DD/MM/YYYY hh:mm aa"
click at [345, 526] on input "DD/MM/YYYY hh:mm aa" at bounding box center [365, 527] width 187 height 34
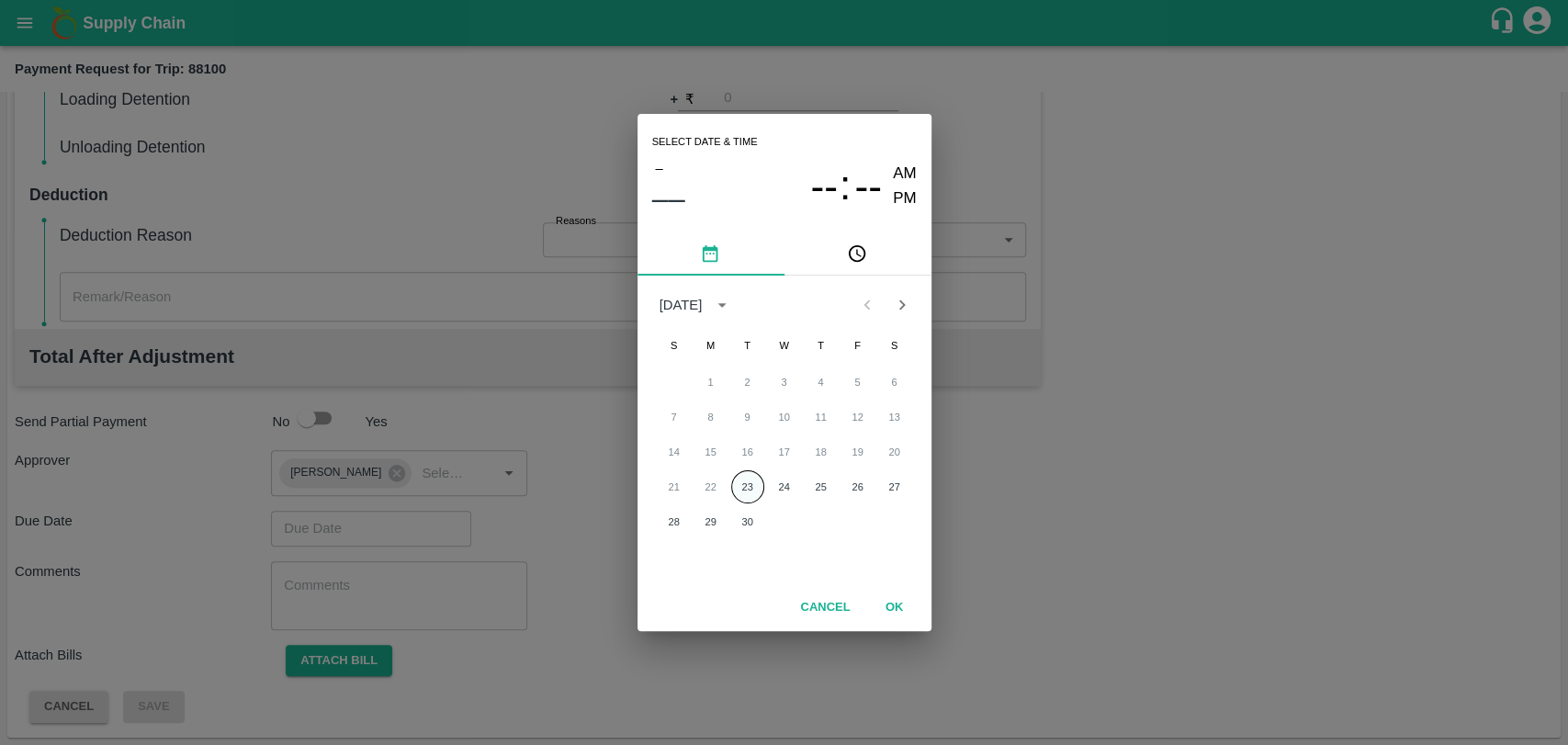
click at [755, 485] on button "23" at bounding box center [748, 487] width 34 height 34
type input "[DATE] 12:00 AM"
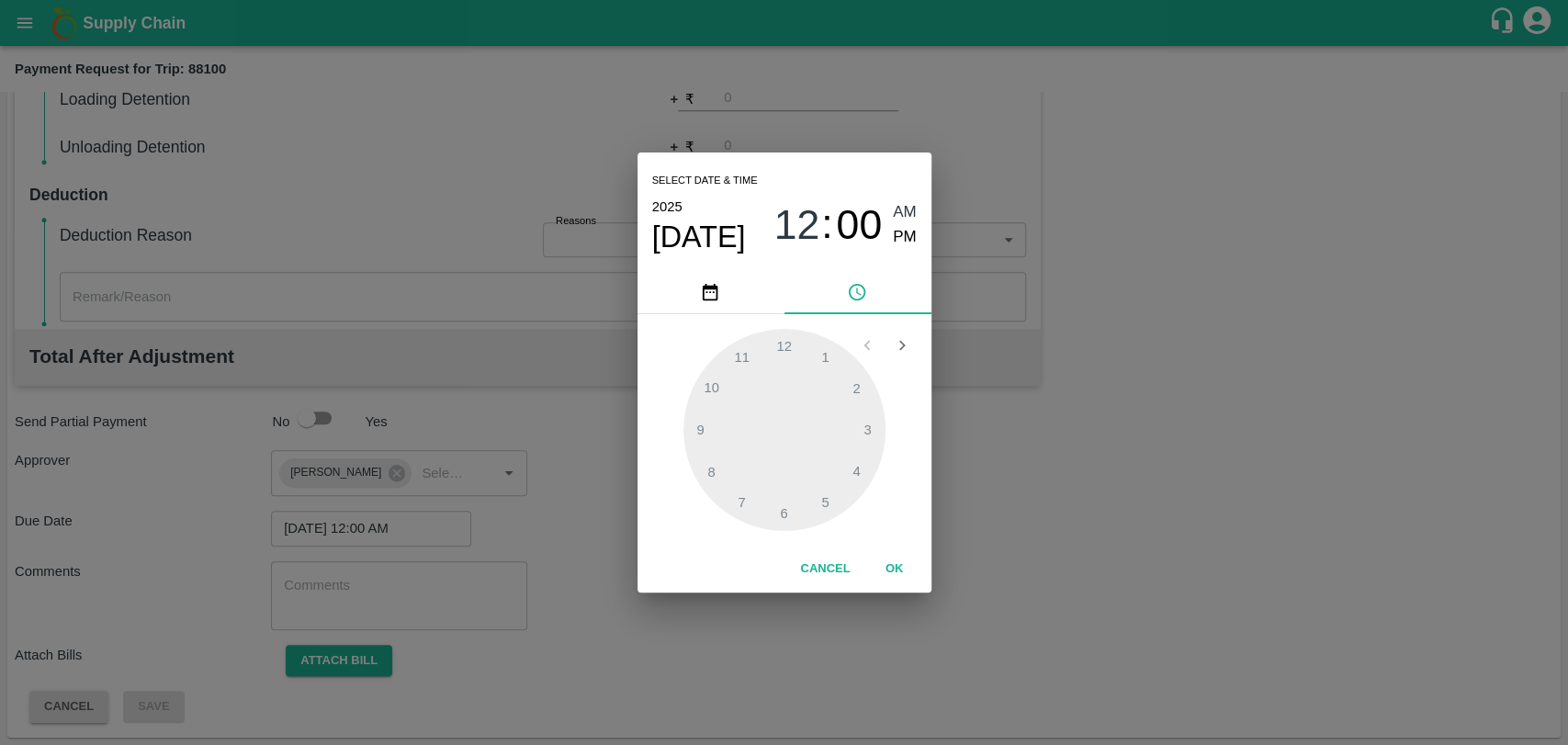
click at [878, 564] on button "OK" at bounding box center [895, 569] width 59 height 33
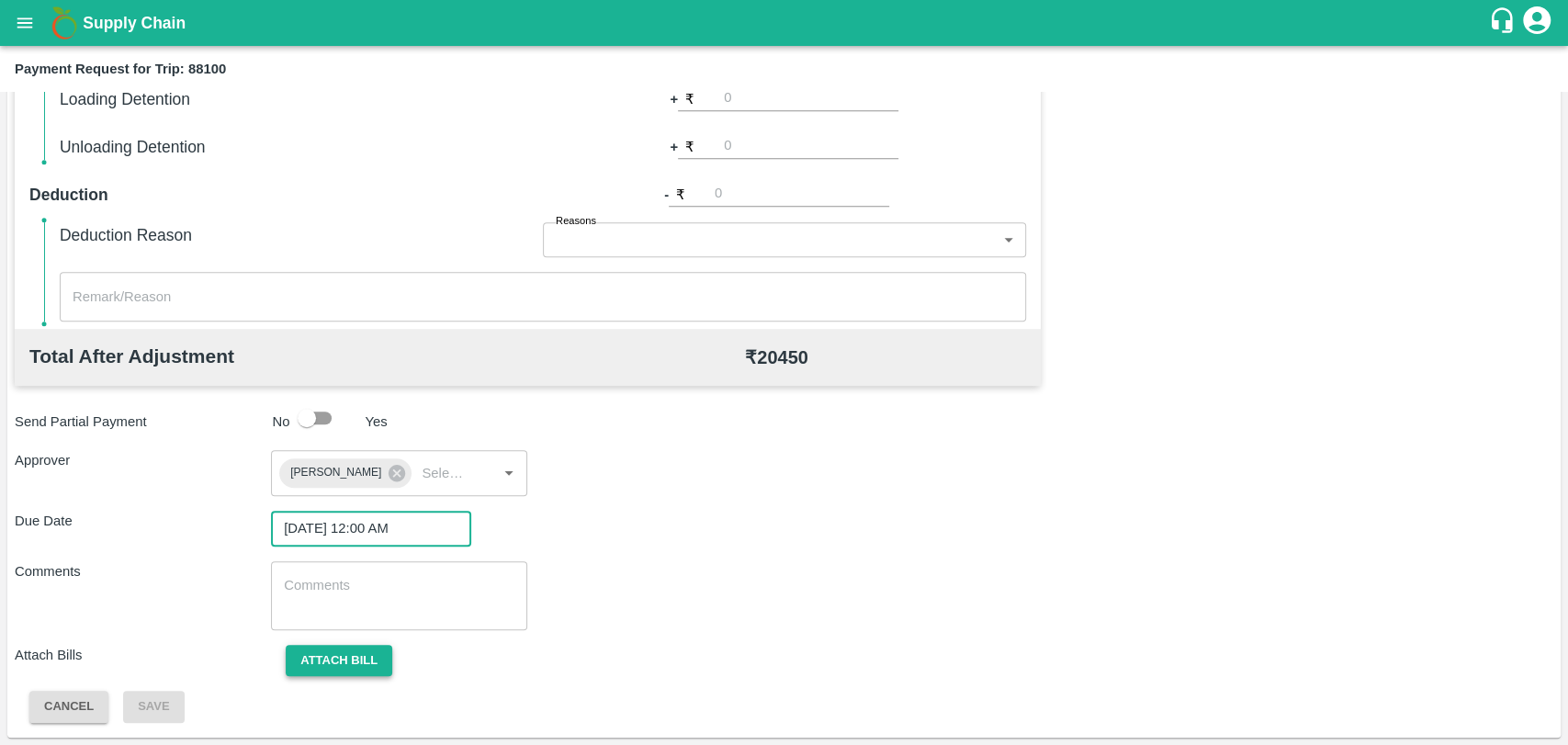
click at [348, 664] on button "Attach bill" at bounding box center [339, 660] width 106 height 33
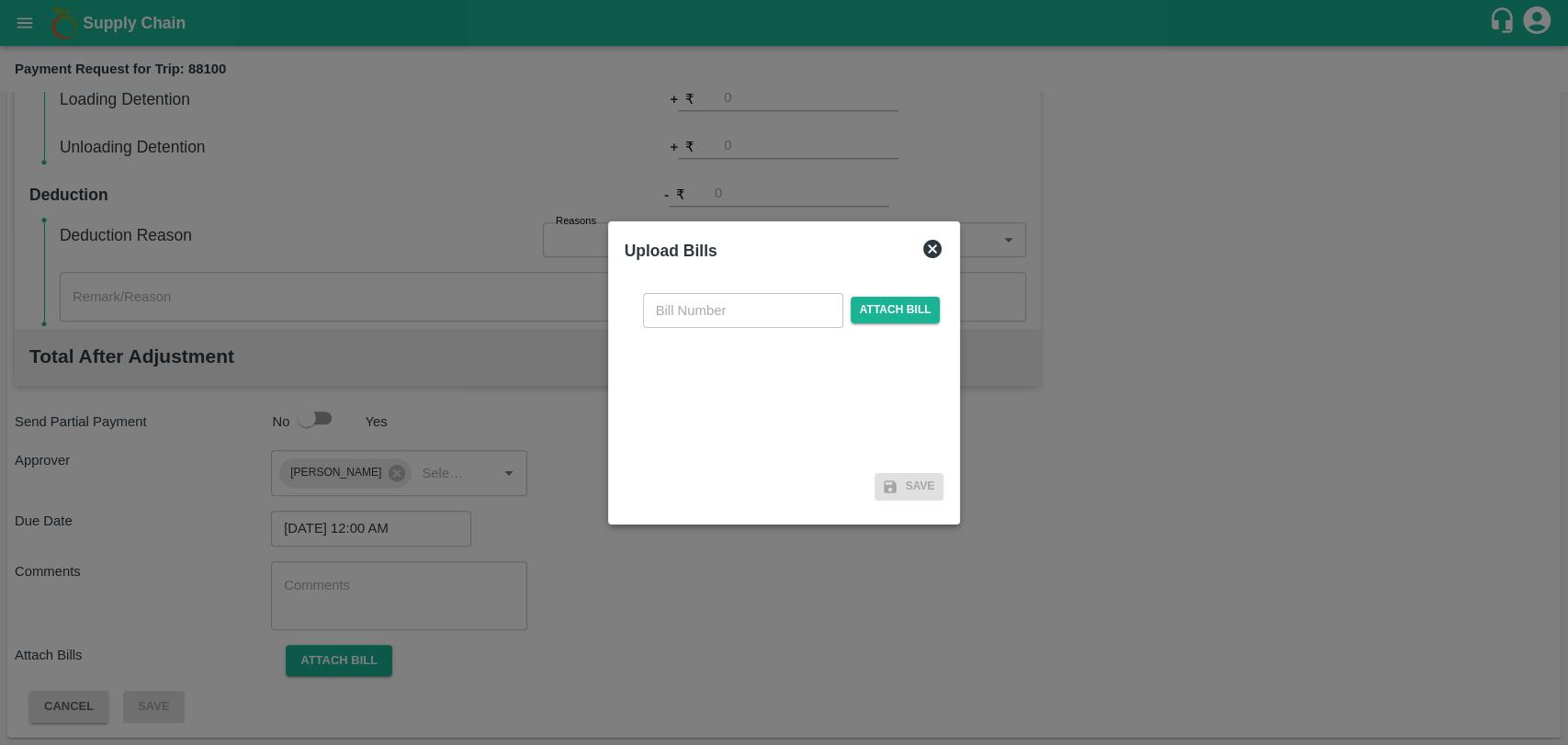
click at [706, 294] on input "text" at bounding box center [742, 309] width 200 height 34
click at [725, 295] on input "text" at bounding box center [742, 309] width 200 height 34
type input "456"
click at [889, 315] on span "Attach bill" at bounding box center [895, 309] width 90 height 27
click at [0, 0] on input "Attach bill" at bounding box center [0, 0] width 0 height 0
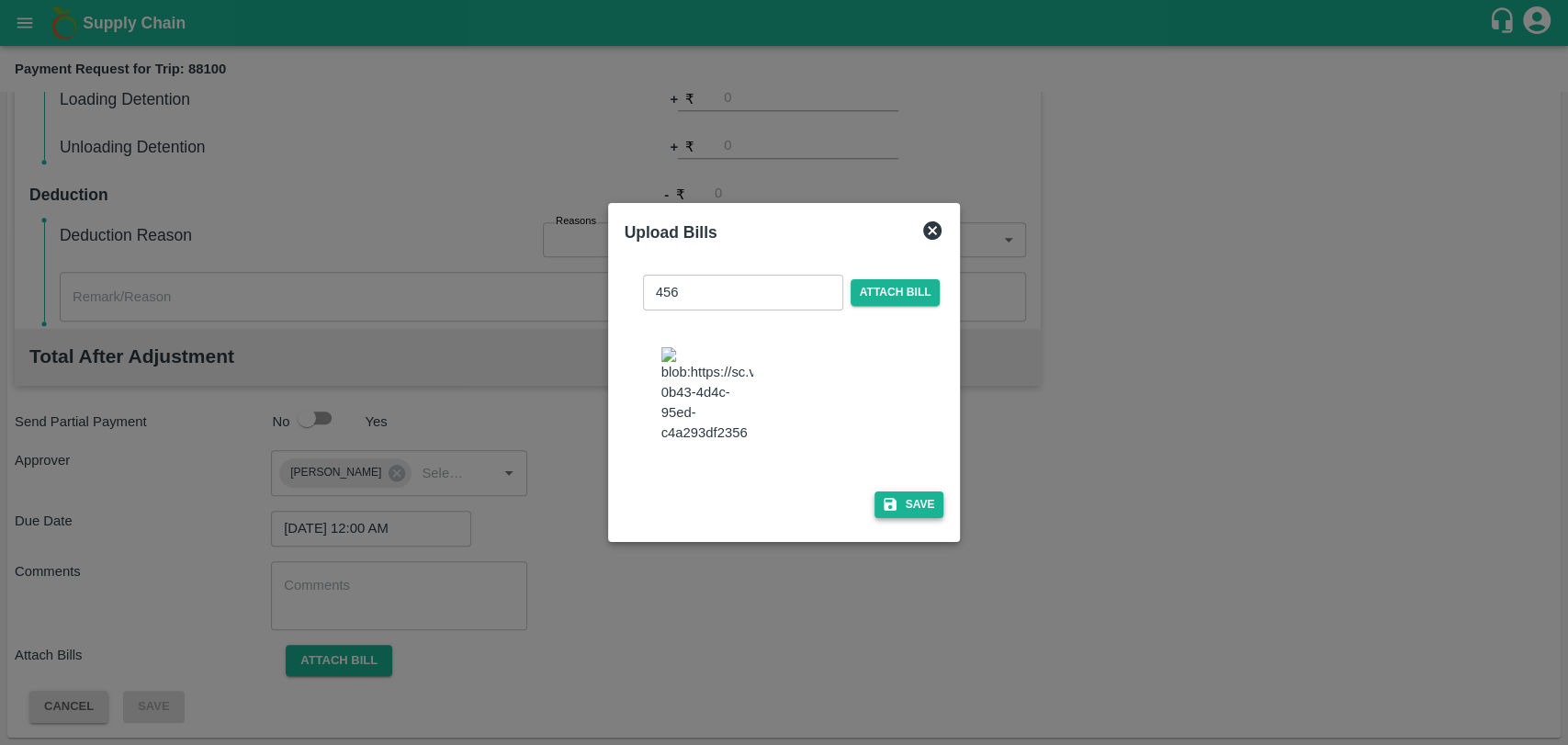
click at [925, 492] on button "Save" at bounding box center [909, 505] width 70 height 27
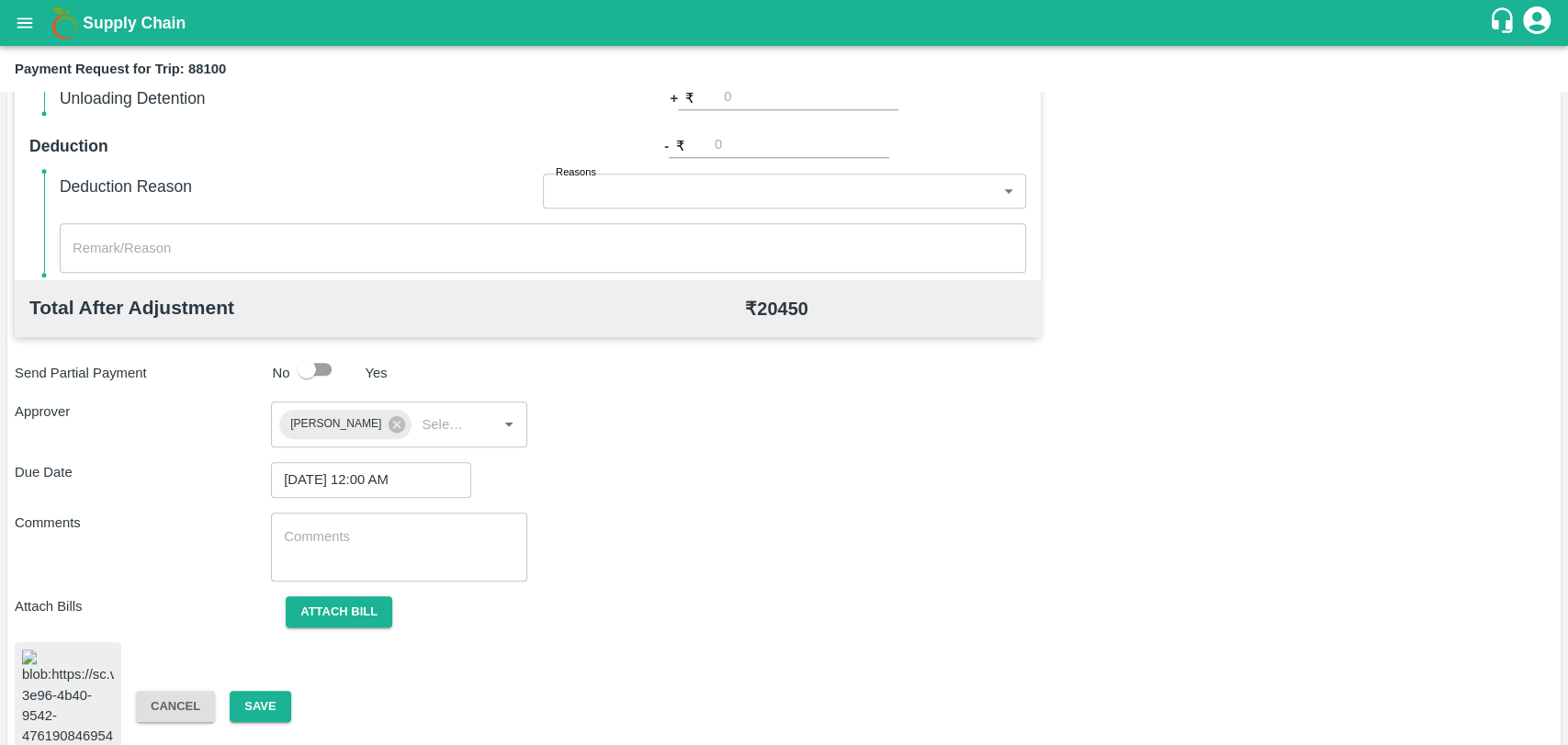
scroll to position [755, 0]
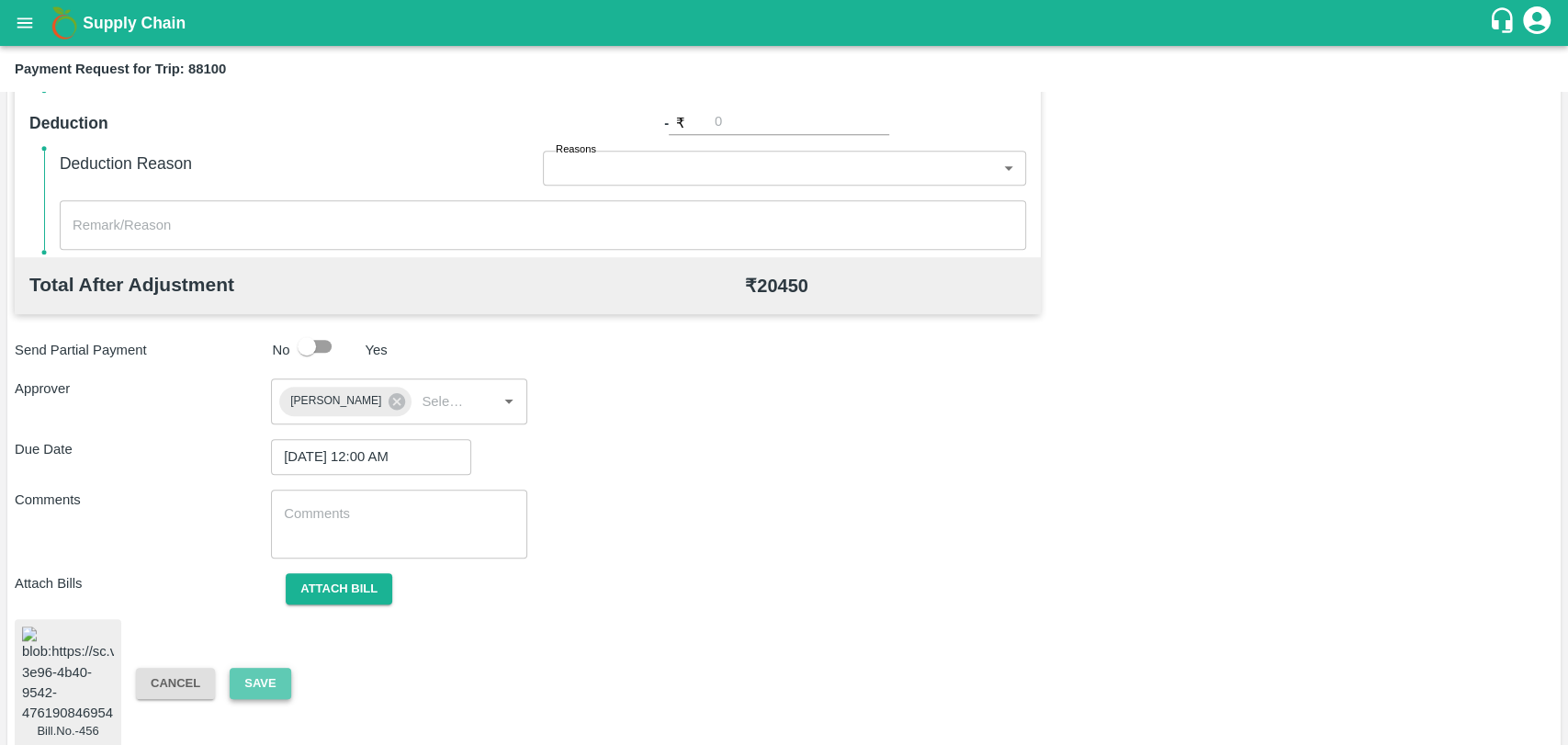
click at [254, 677] on button "Save" at bounding box center [260, 684] width 61 height 33
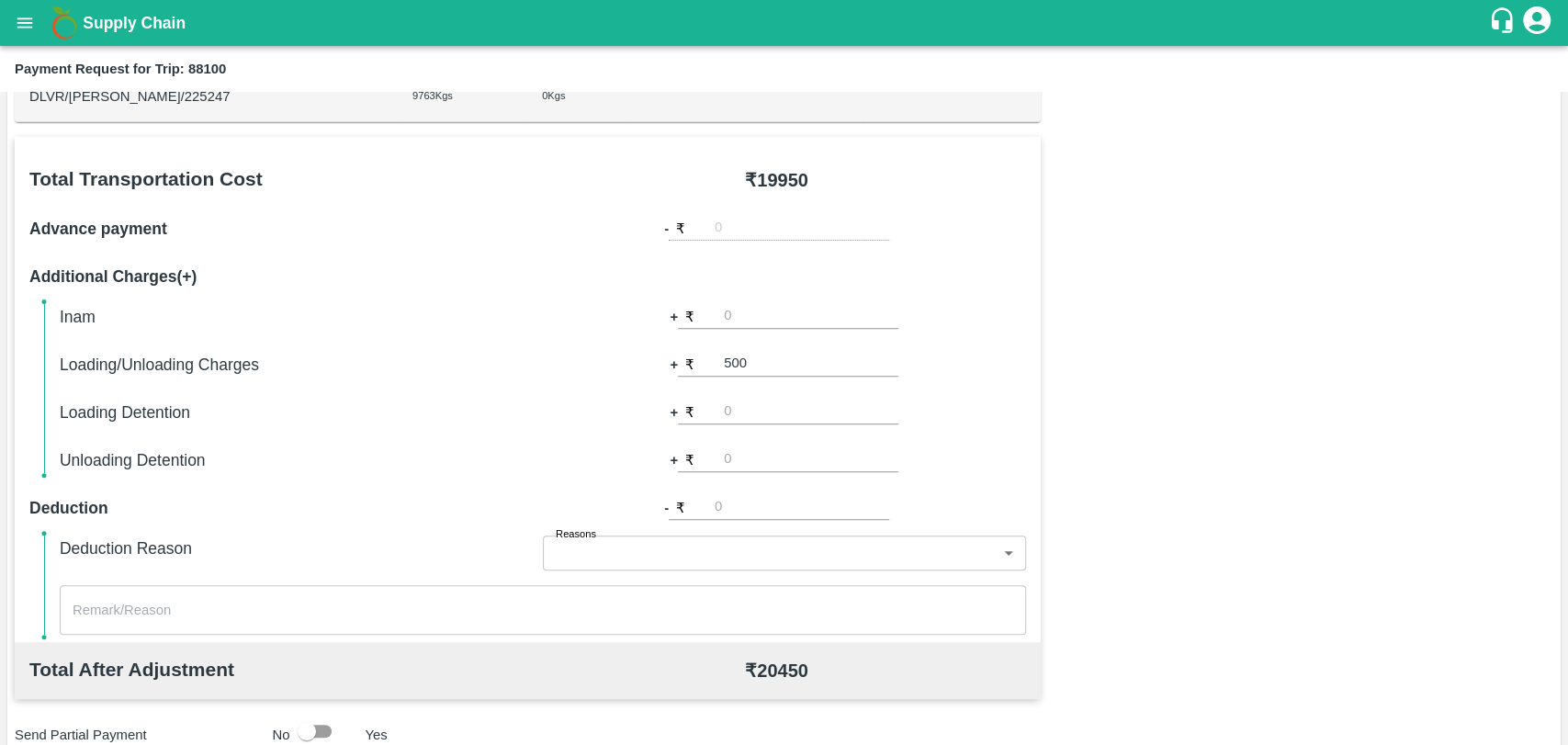
scroll to position [244, 0]
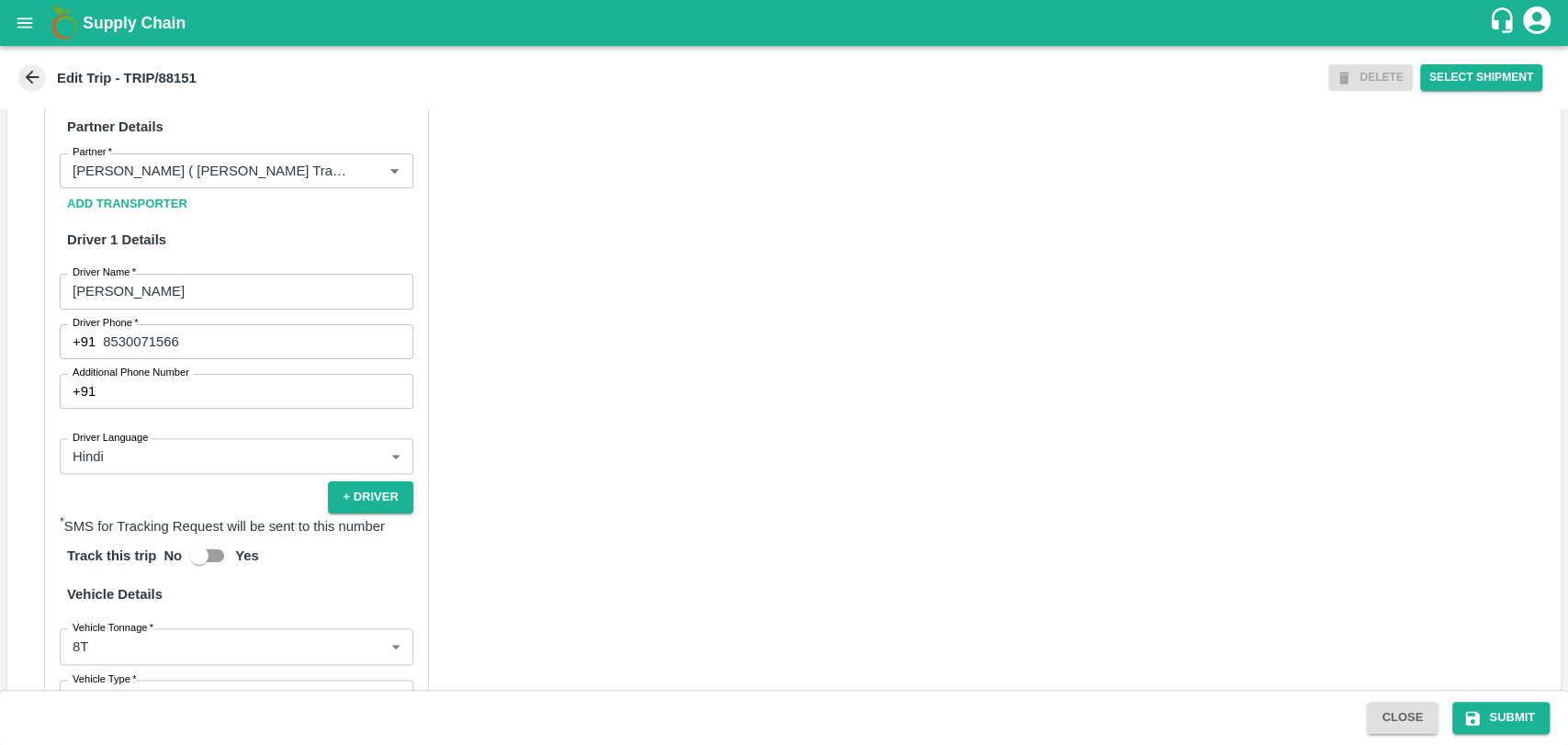
scroll to position [816, 0]
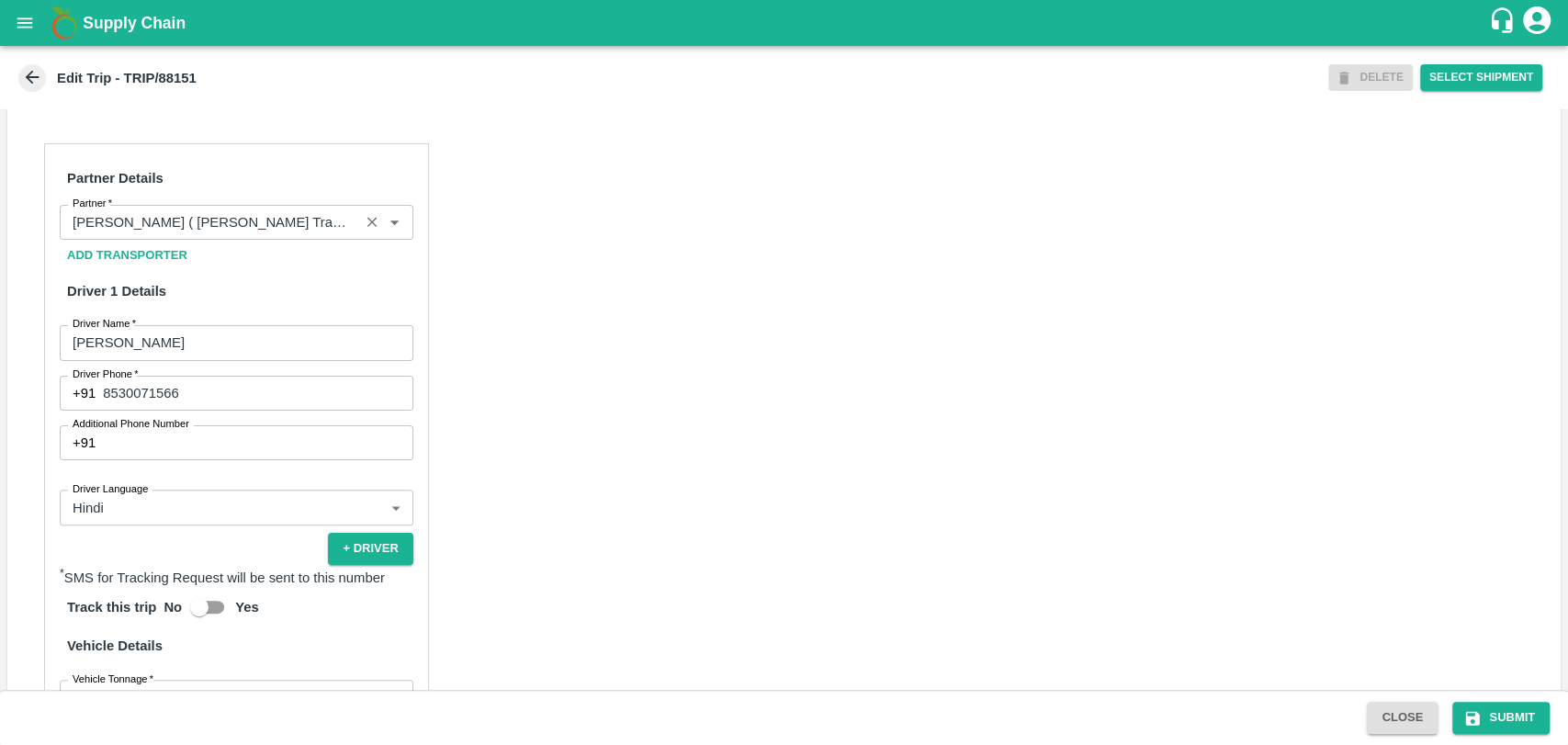
click at [224, 235] on input "Partner   *" at bounding box center [209, 222] width 289 height 24
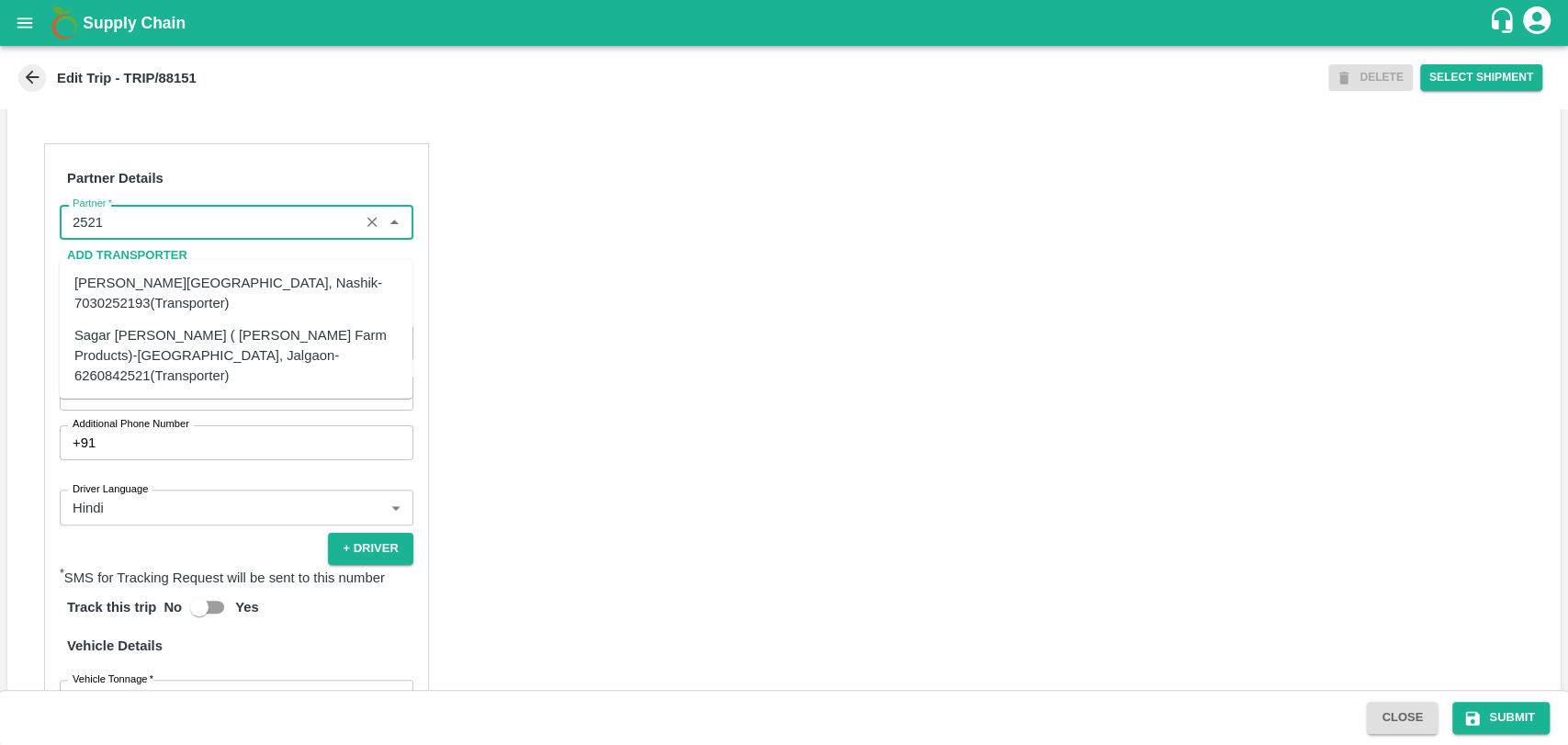
click at [164, 332] on div "Sagar [PERSON_NAME] ( [PERSON_NAME] Farm Products)-[GEOGRAPHIC_DATA], Jalgaon-6…" at bounding box center [236, 355] width 323 height 61
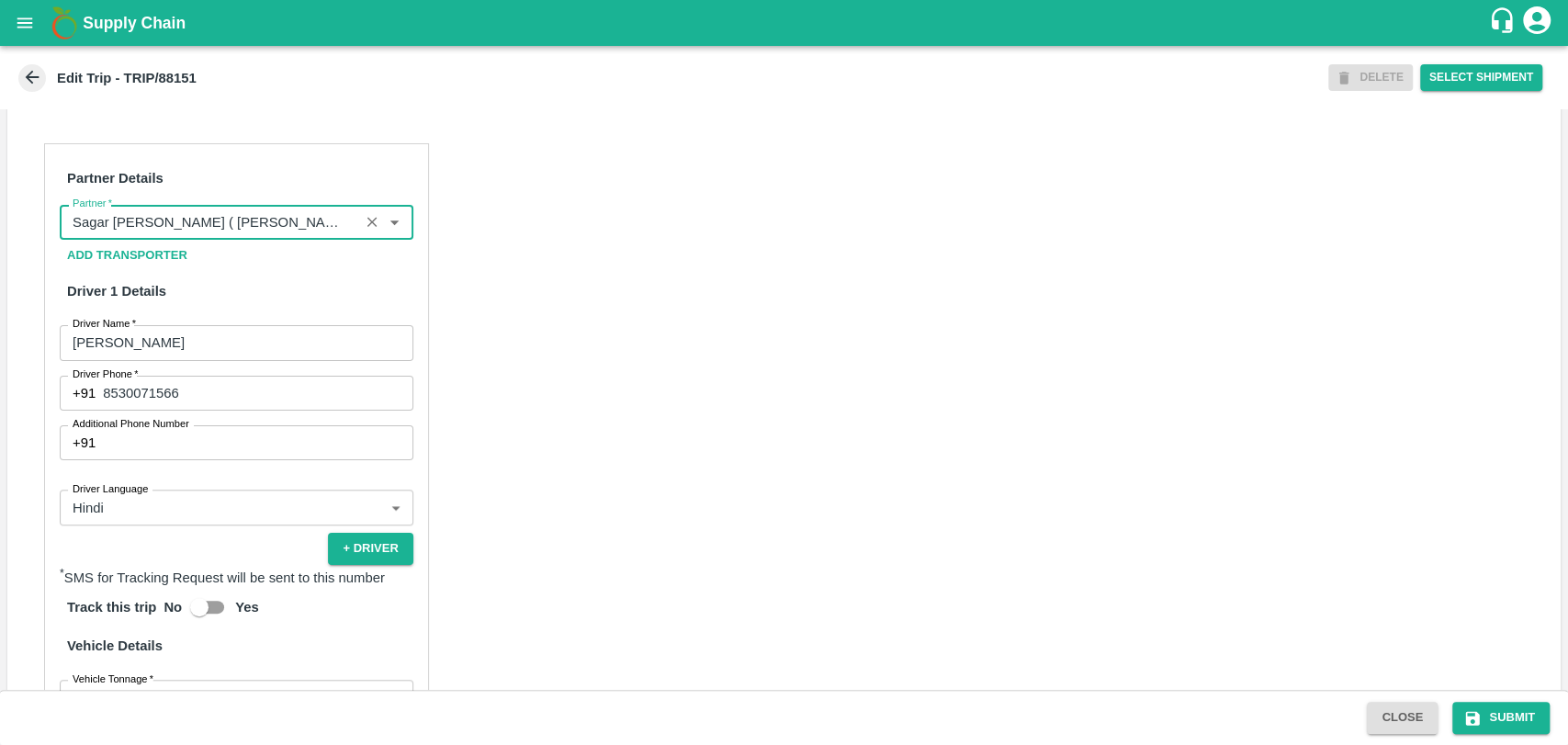
scroll to position [1185, 0]
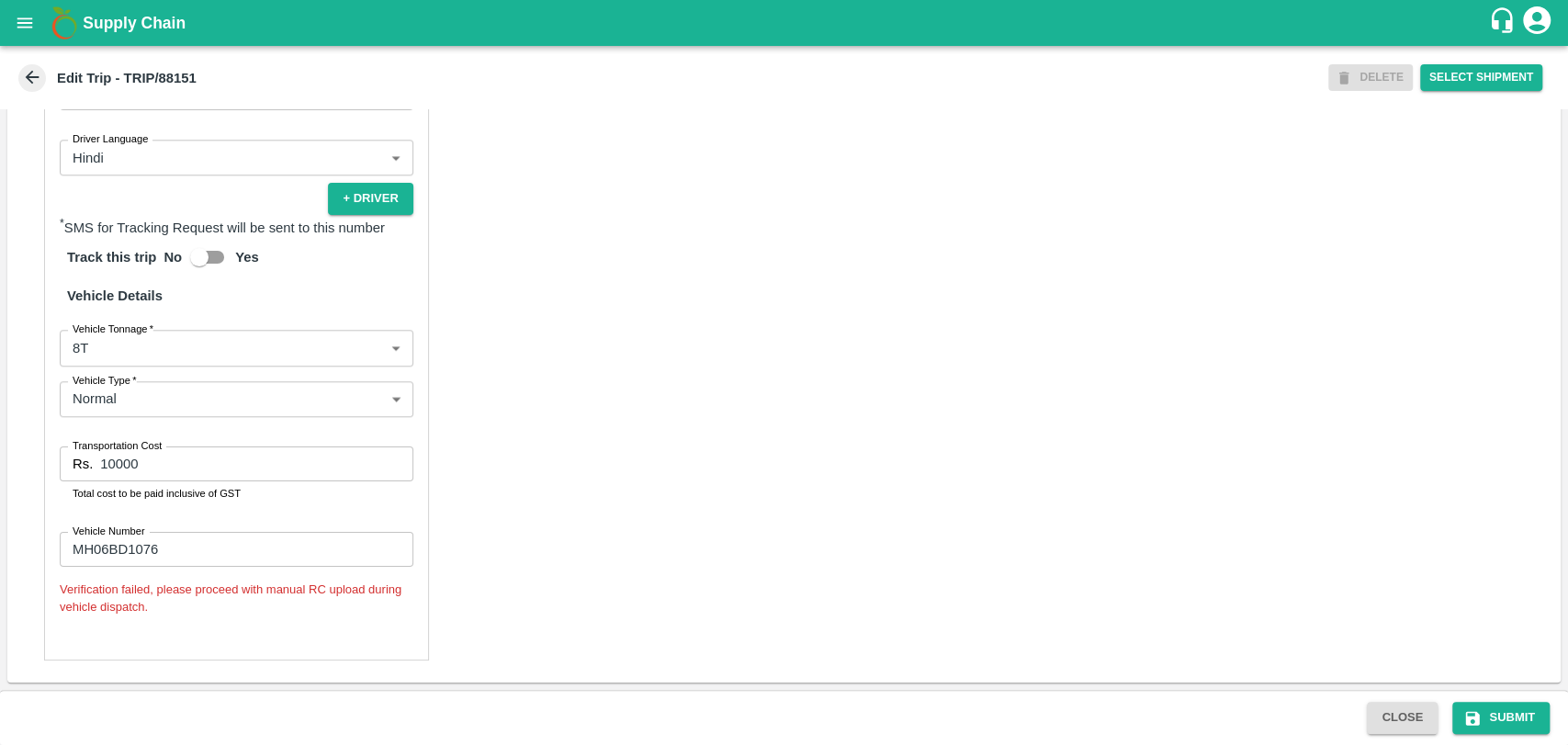
type input "Sagar [PERSON_NAME] ( [PERSON_NAME] Farm Products)-[GEOGRAPHIC_DATA], Jalgaon-6…"
click at [106, 344] on body "Supply Chain Edit Trip - TRIP/88151 DELETE Select Shipment Trip Details Trip Ty…" at bounding box center [784, 372] width 1568 height 745
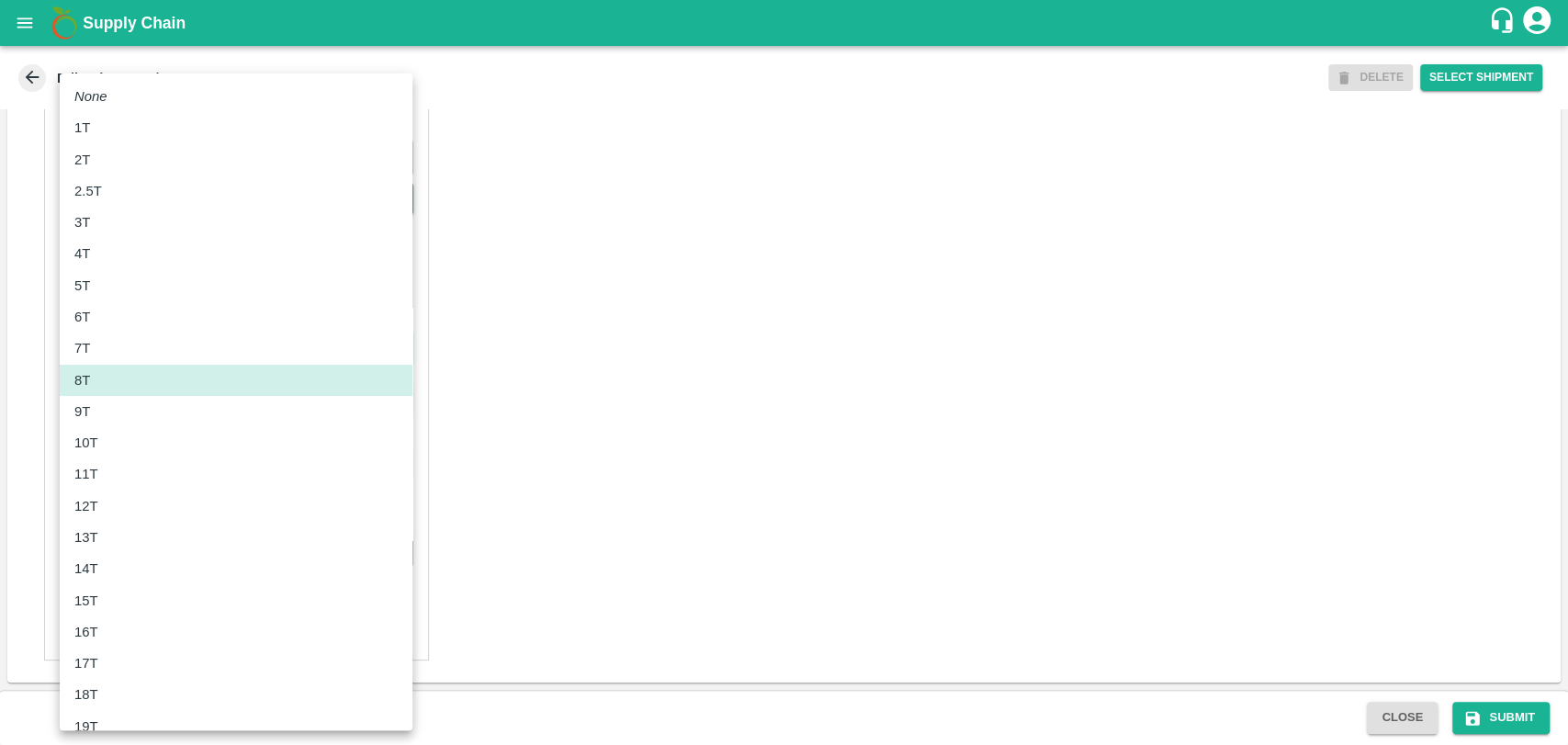
click at [116, 442] on div "10T" at bounding box center [236, 442] width 323 height 21
type input "10000"
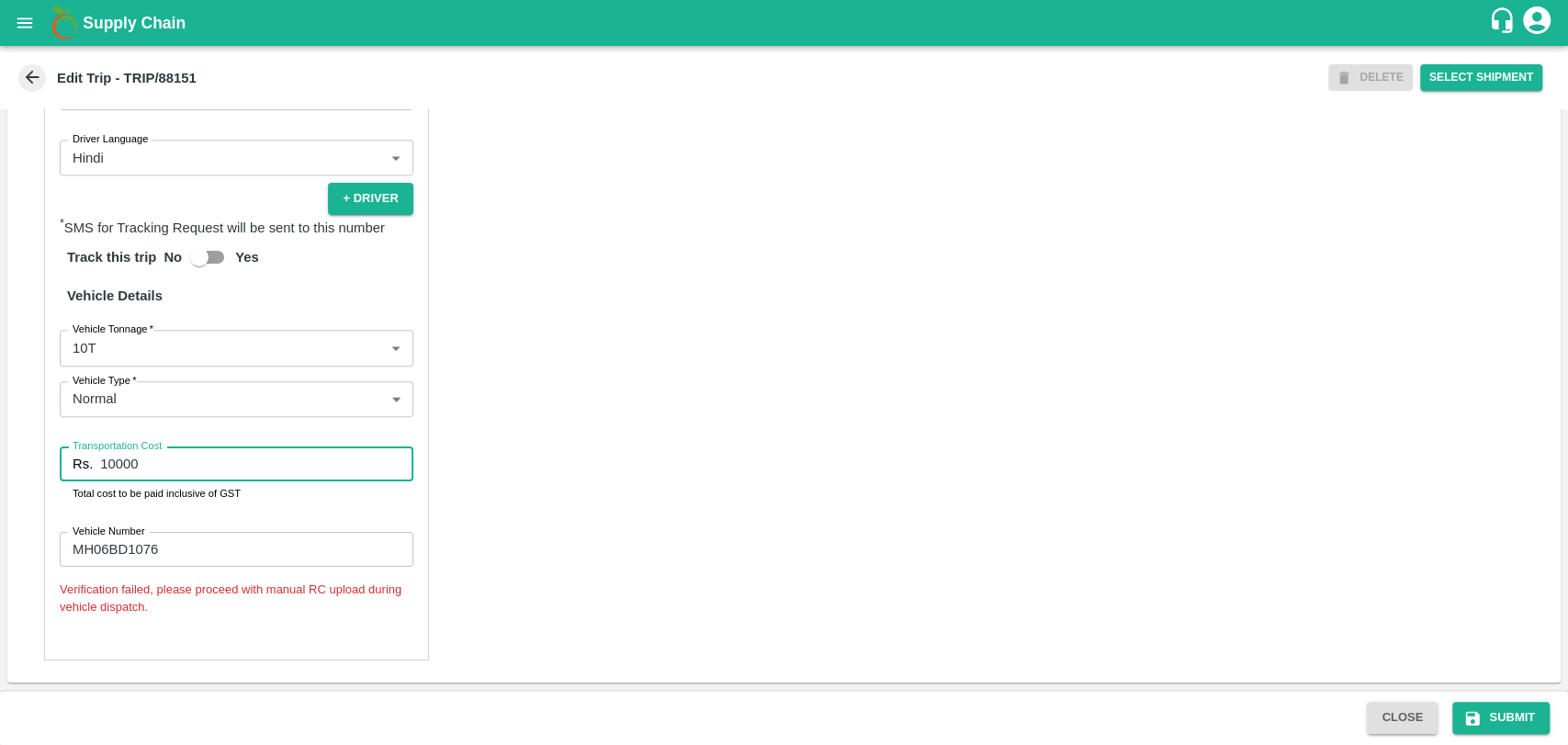
drag, startPoint x: 118, startPoint y: 472, endPoint x: 82, endPoint y: 469, distance: 36.1
click at [84, 472] on div "Rs. 10000 Transportation Cost" at bounding box center [237, 463] width 354 height 34
type input "19000"
click at [1488, 714] on button "Submit" at bounding box center [1500, 717] width 98 height 33
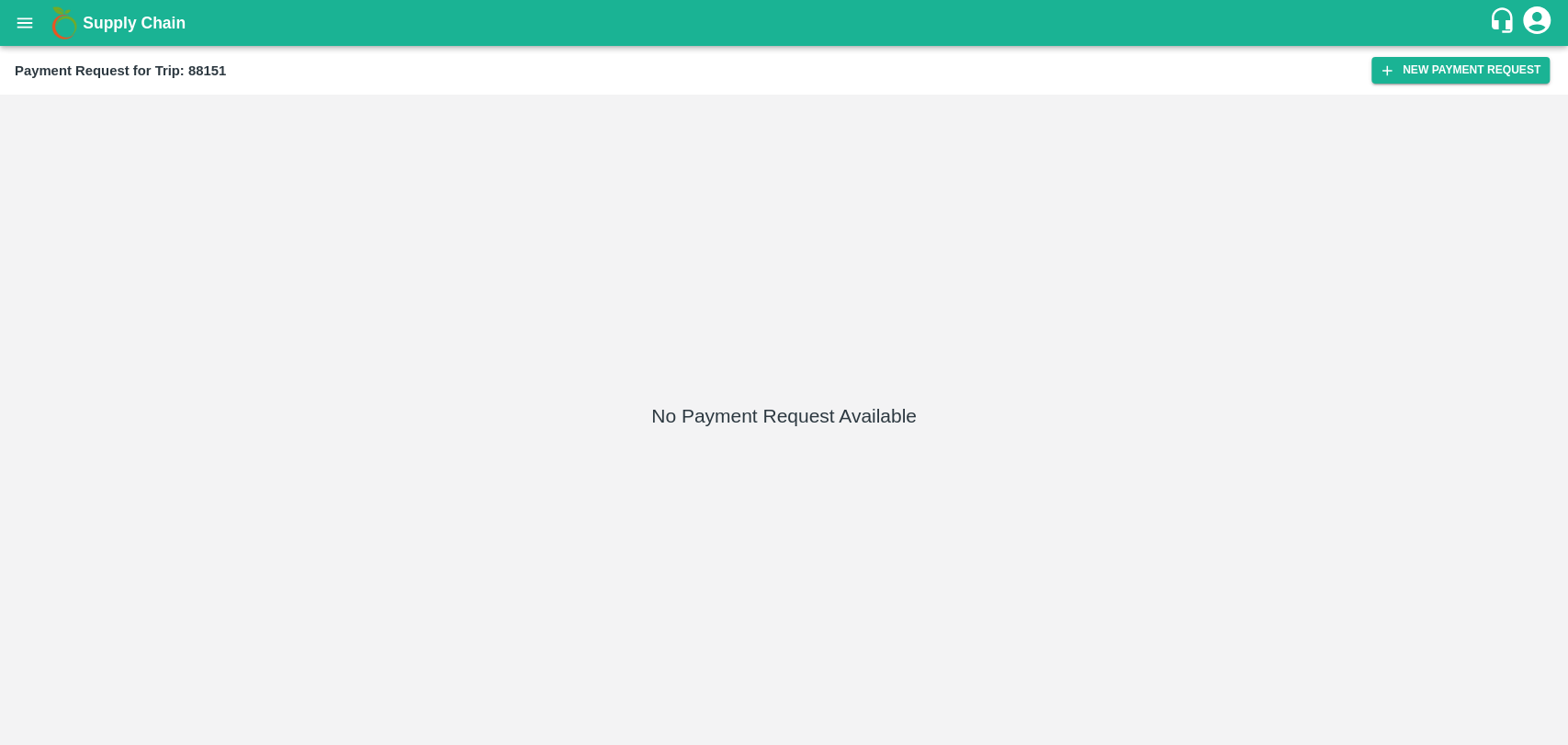
click at [1462, 84] on div "Payment Request for Trip: 88151 New Payment Request" at bounding box center [784, 70] width 1568 height 48
click at [1464, 71] on button "New Payment Request" at bounding box center [1460, 70] width 178 height 27
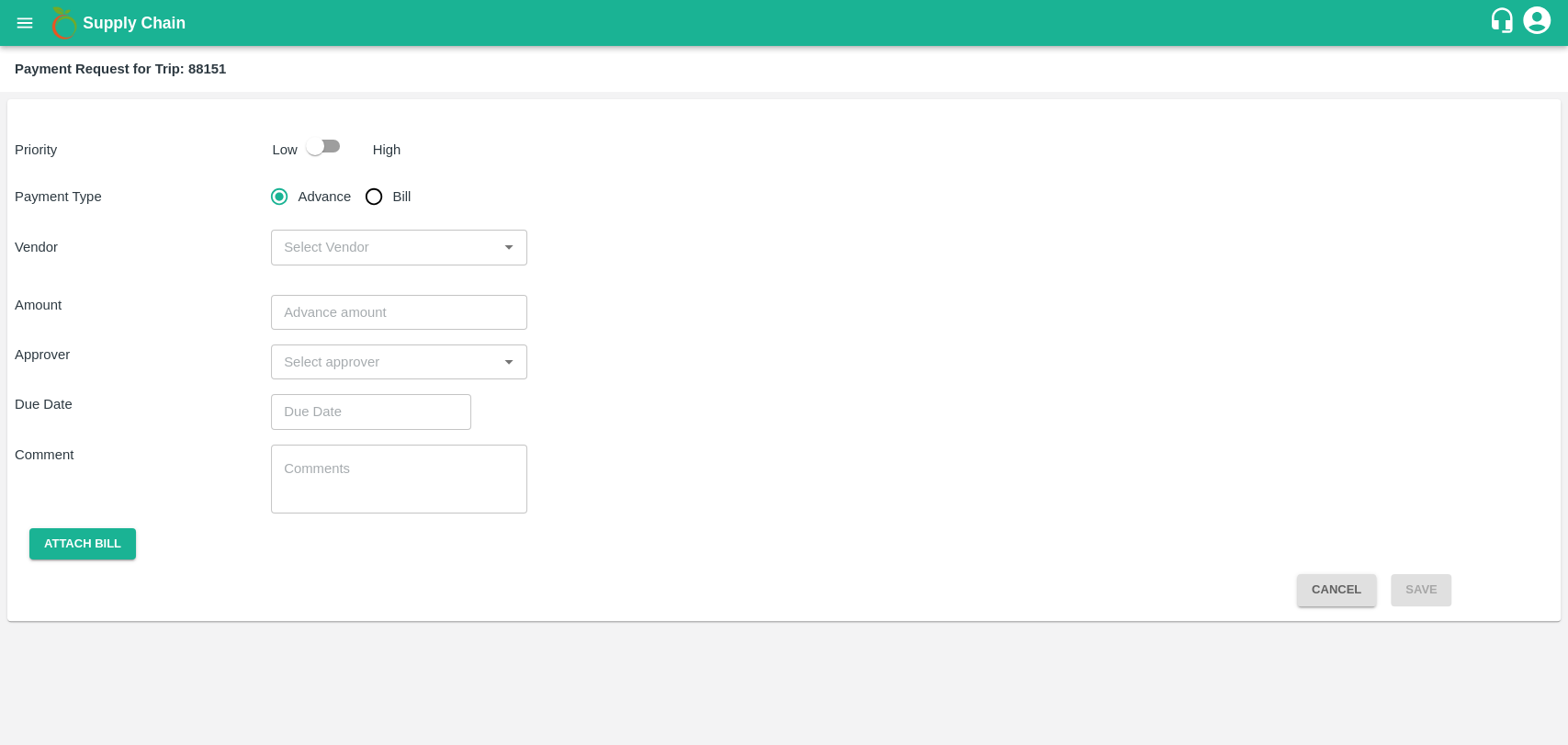
click at [312, 148] on input "checkbox" at bounding box center [315, 145] width 104 height 34
checkbox input "true"
click at [380, 204] on input "Bill" at bounding box center [374, 196] width 36 height 36
radio input "true"
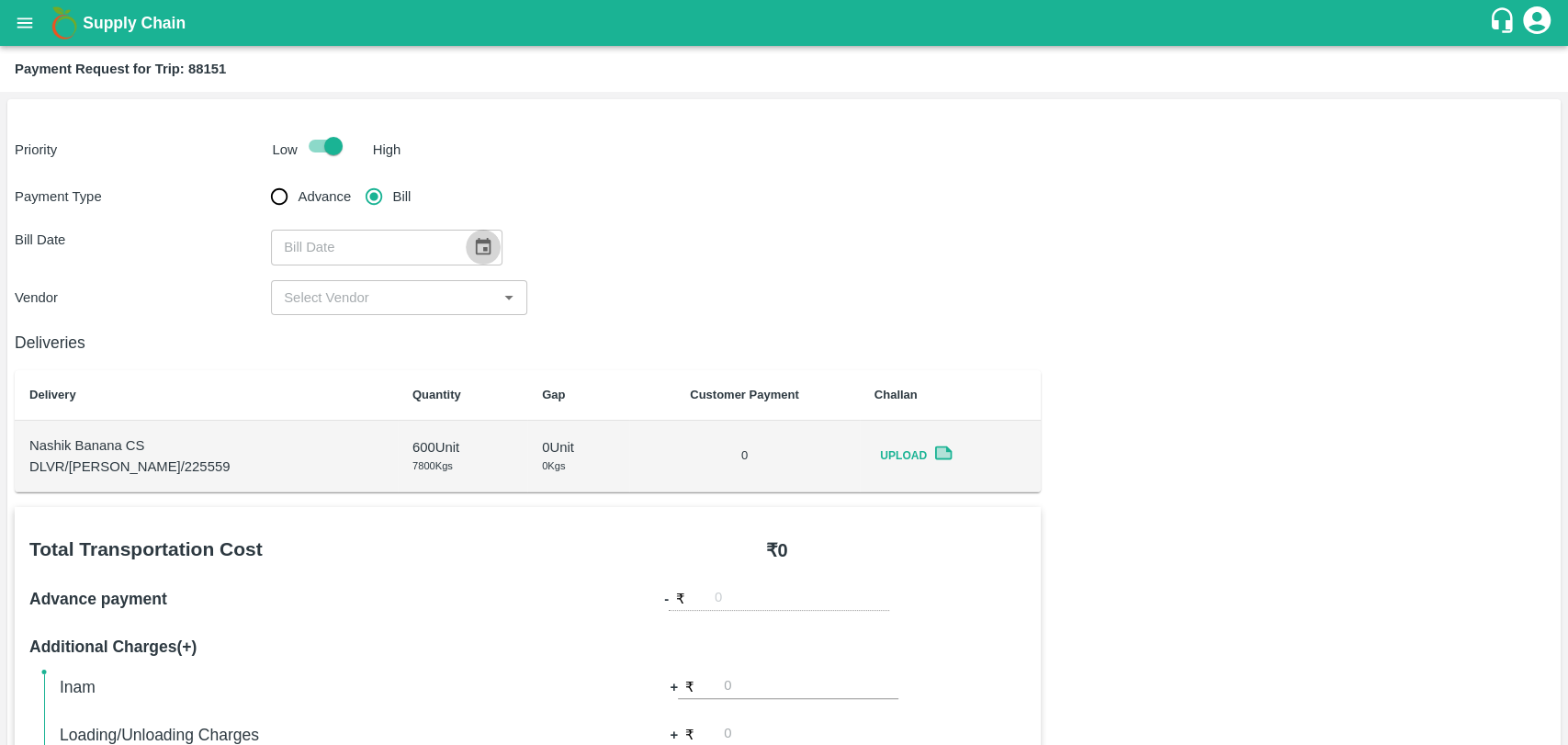
click at [478, 251] on icon "Choose date" at bounding box center [483, 246] width 21 height 21
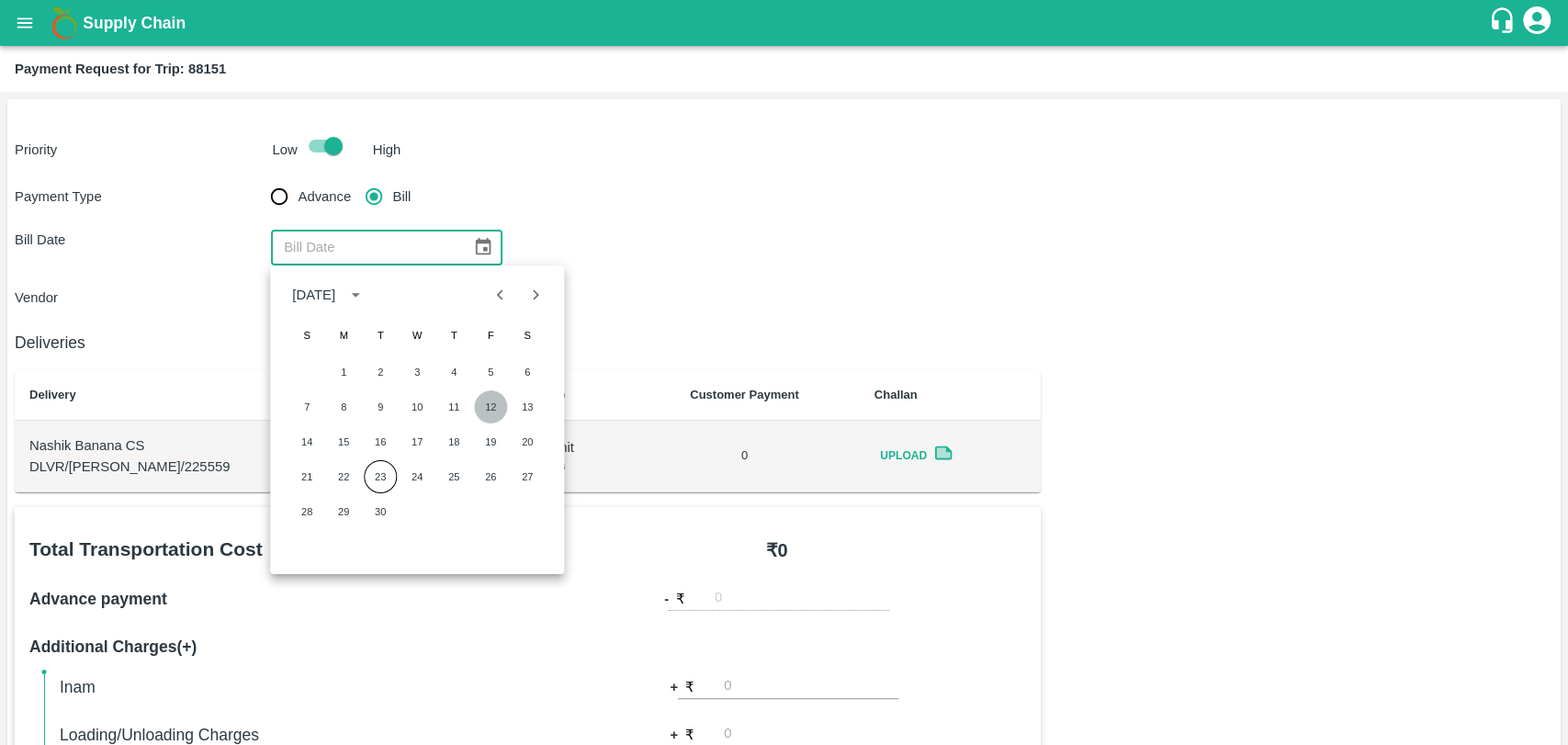
click at [502, 405] on button "12" at bounding box center [491, 407] width 34 height 34
type input "[DATE]"
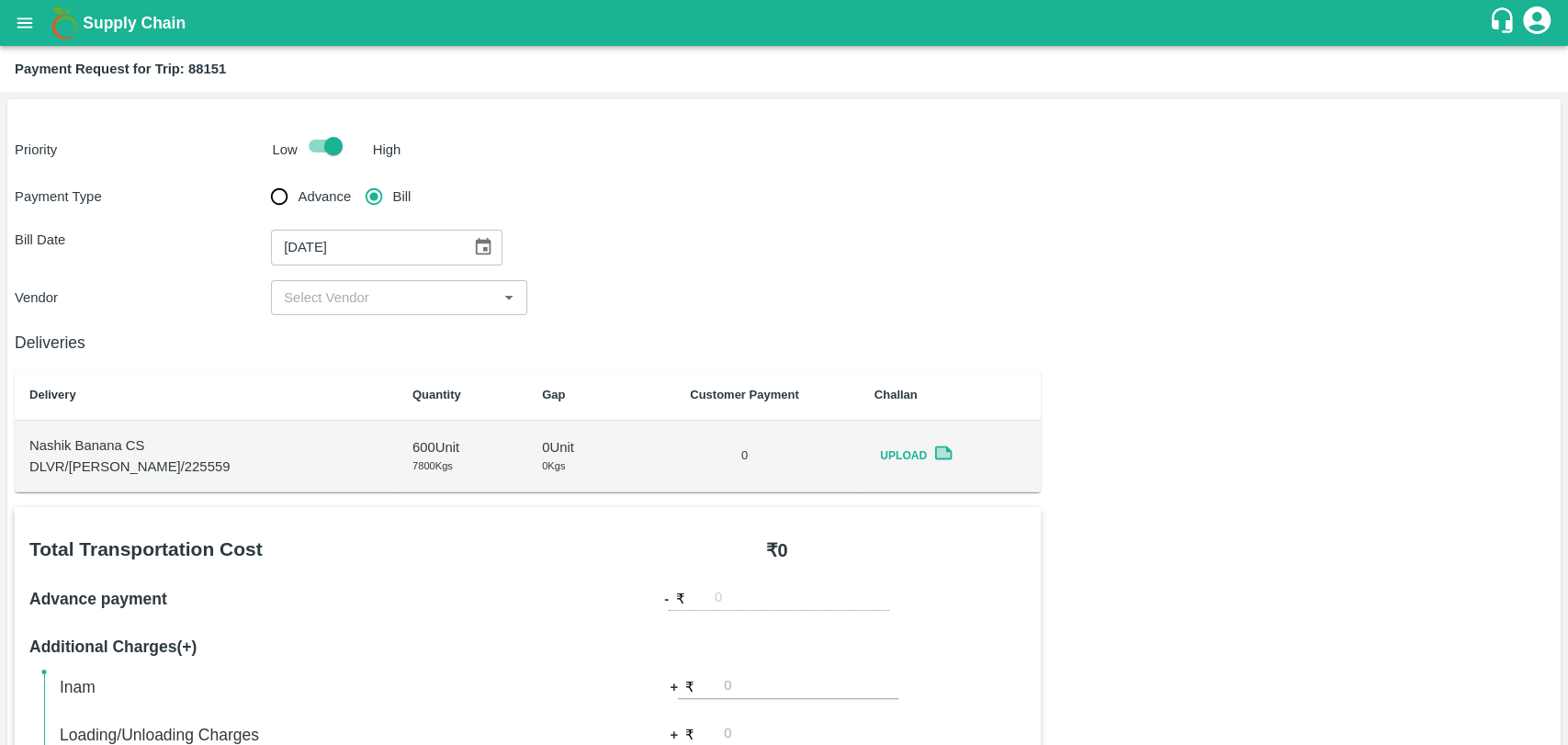
click at [359, 294] on input "input" at bounding box center [384, 298] width 215 height 24
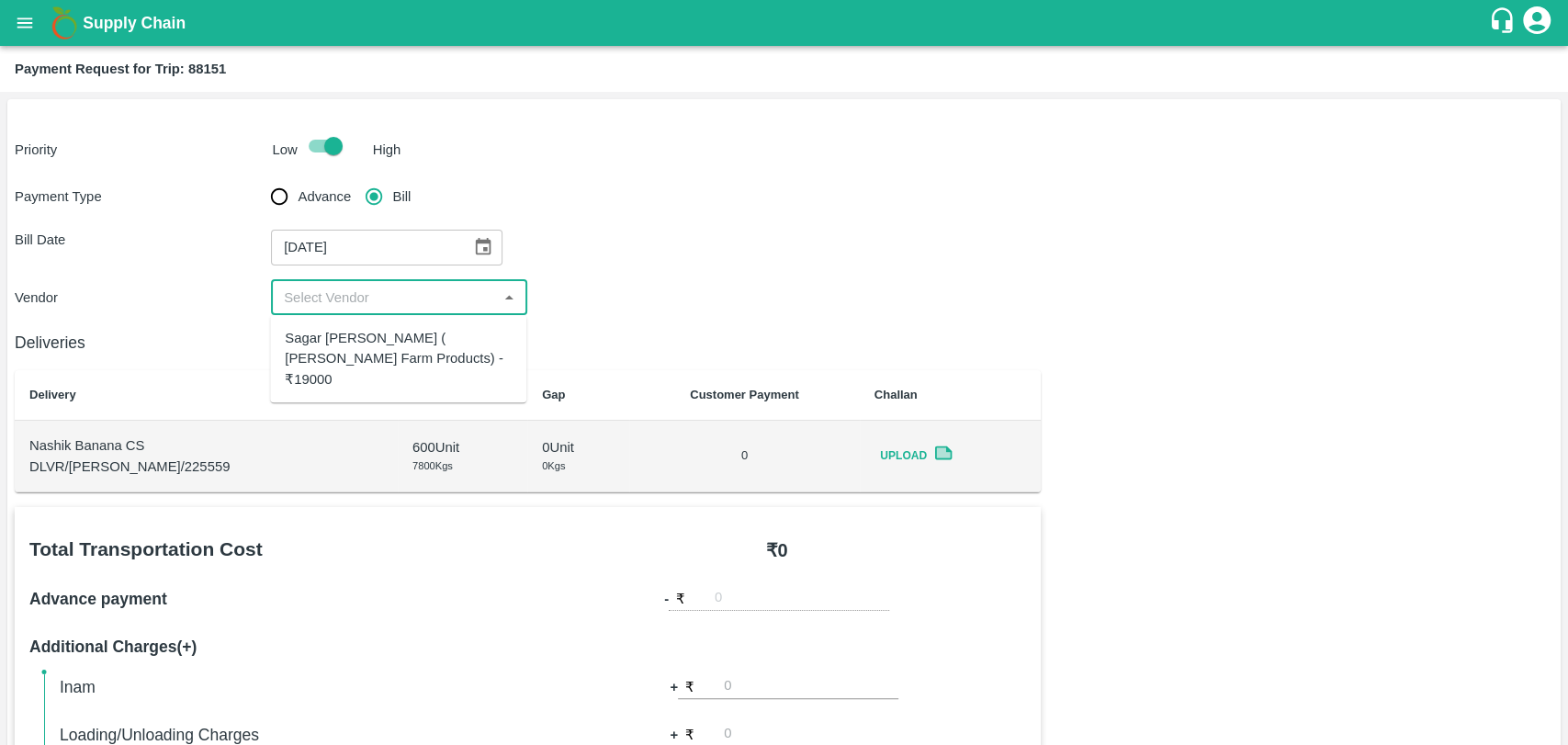
click at [348, 326] on div "Sagar [PERSON_NAME] ( [PERSON_NAME] Farm Products) - ₹19000" at bounding box center [398, 359] width 256 height 73
type input "Sagar [PERSON_NAME] ( [PERSON_NAME] Farm Products) - ₹19000"
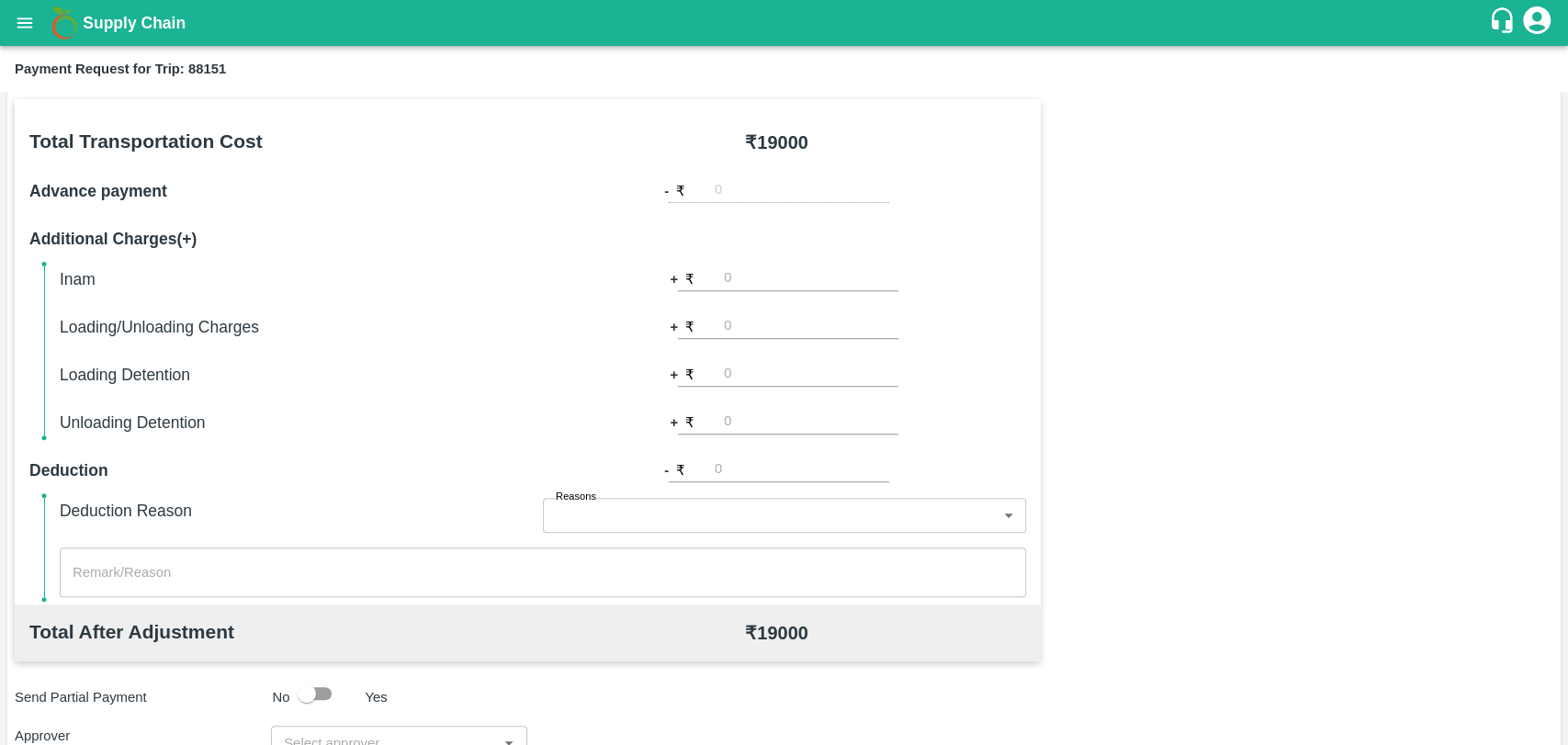
click at [746, 305] on div "Inam + ₹ Loading/Unloading Charges + ₹ Loading Detention + ₹ Unloading Detentio…" at bounding box center [543, 350] width 966 height 169
click at [745, 324] on input "number" at bounding box center [810, 326] width 174 height 25
type input "500"
click at [1058, 376] on div "Total Transportation Cost ₹ 19000 Advance payment - ₹ Additional Charges(+) Ina…" at bounding box center [784, 544] width 1538 height 889
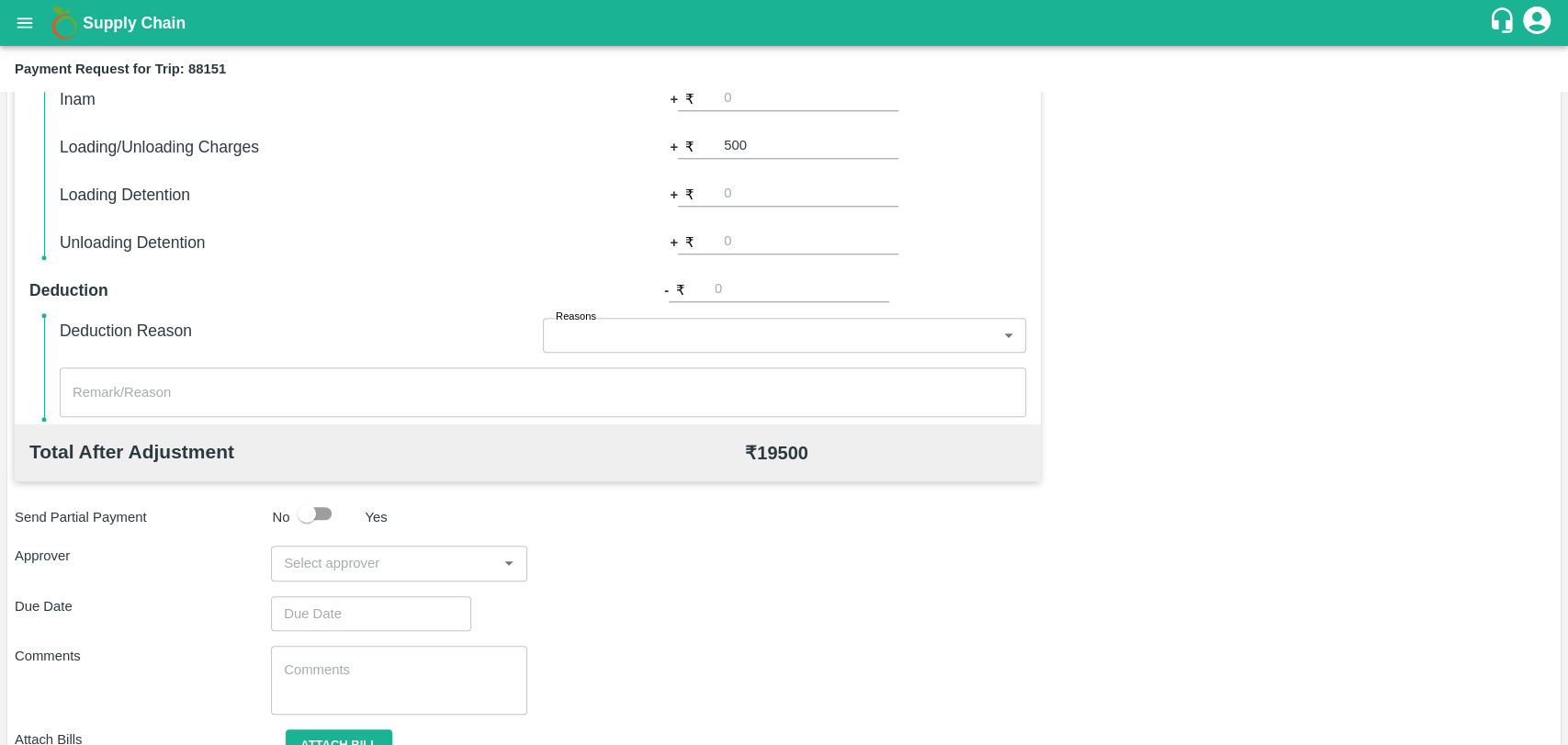
scroll to position [672, 0]
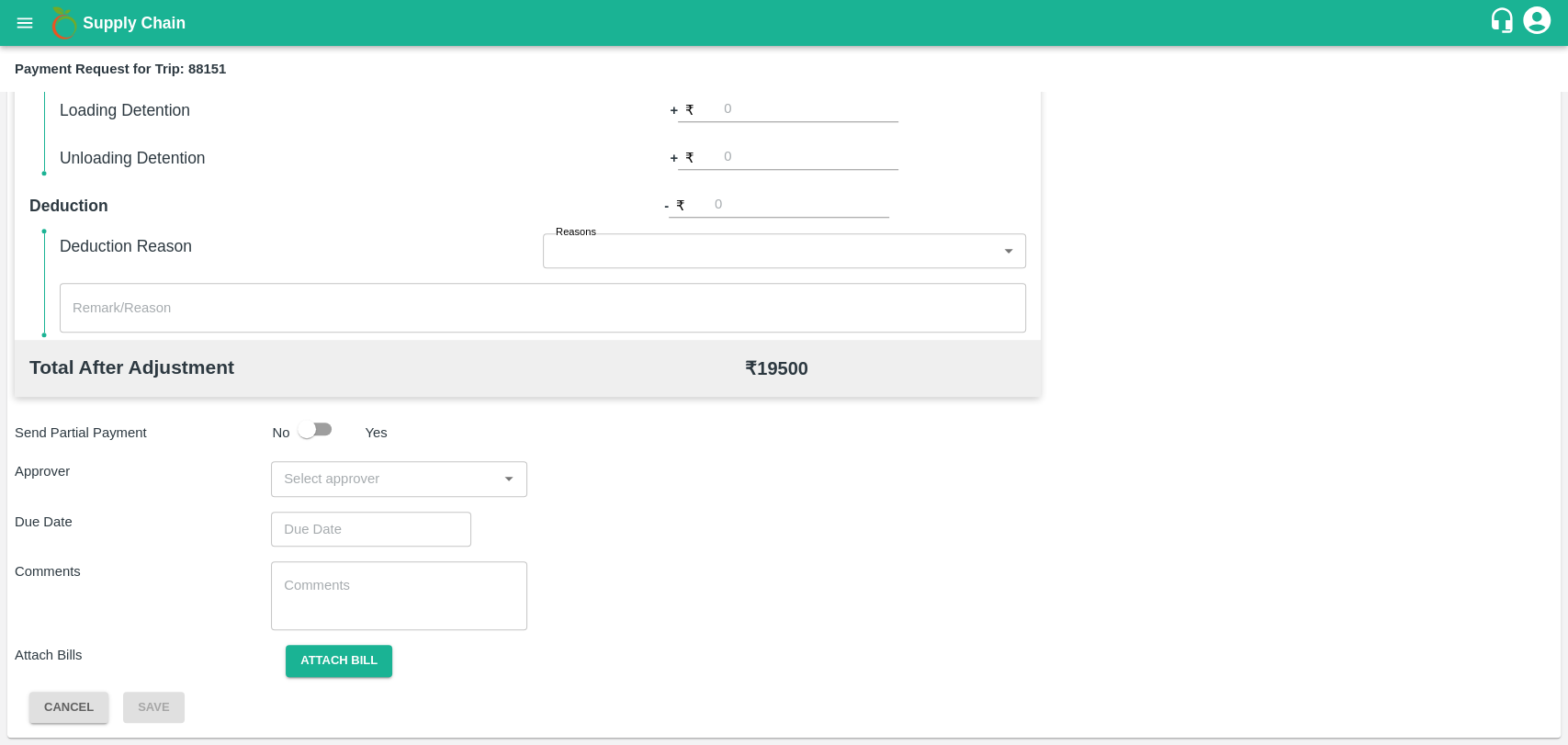
click at [324, 461] on div "​" at bounding box center [399, 478] width 256 height 34
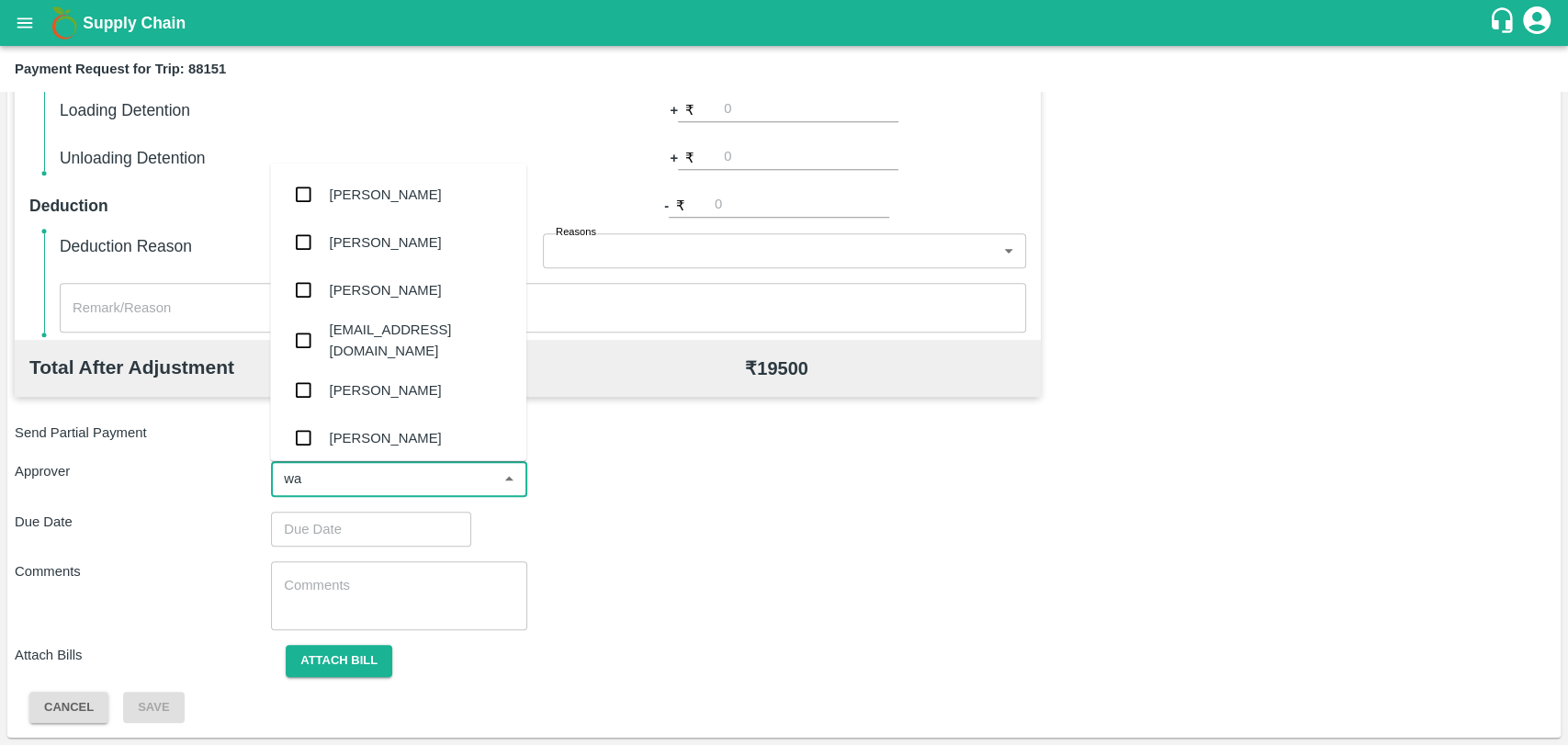
type input "wag"
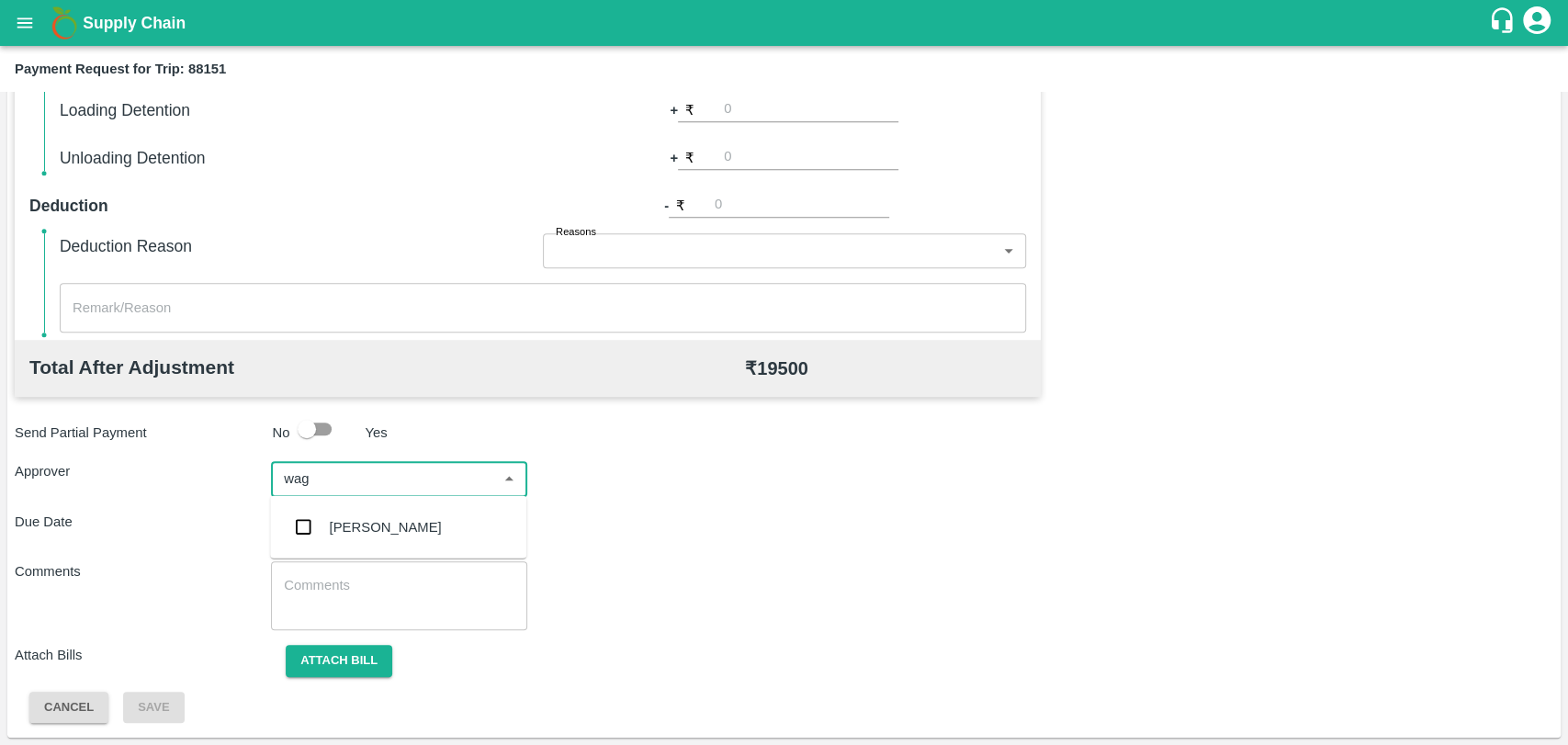
click at [323, 508] on div "[PERSON_NAME]" at bounding box center [398, 527] width 256 height 47
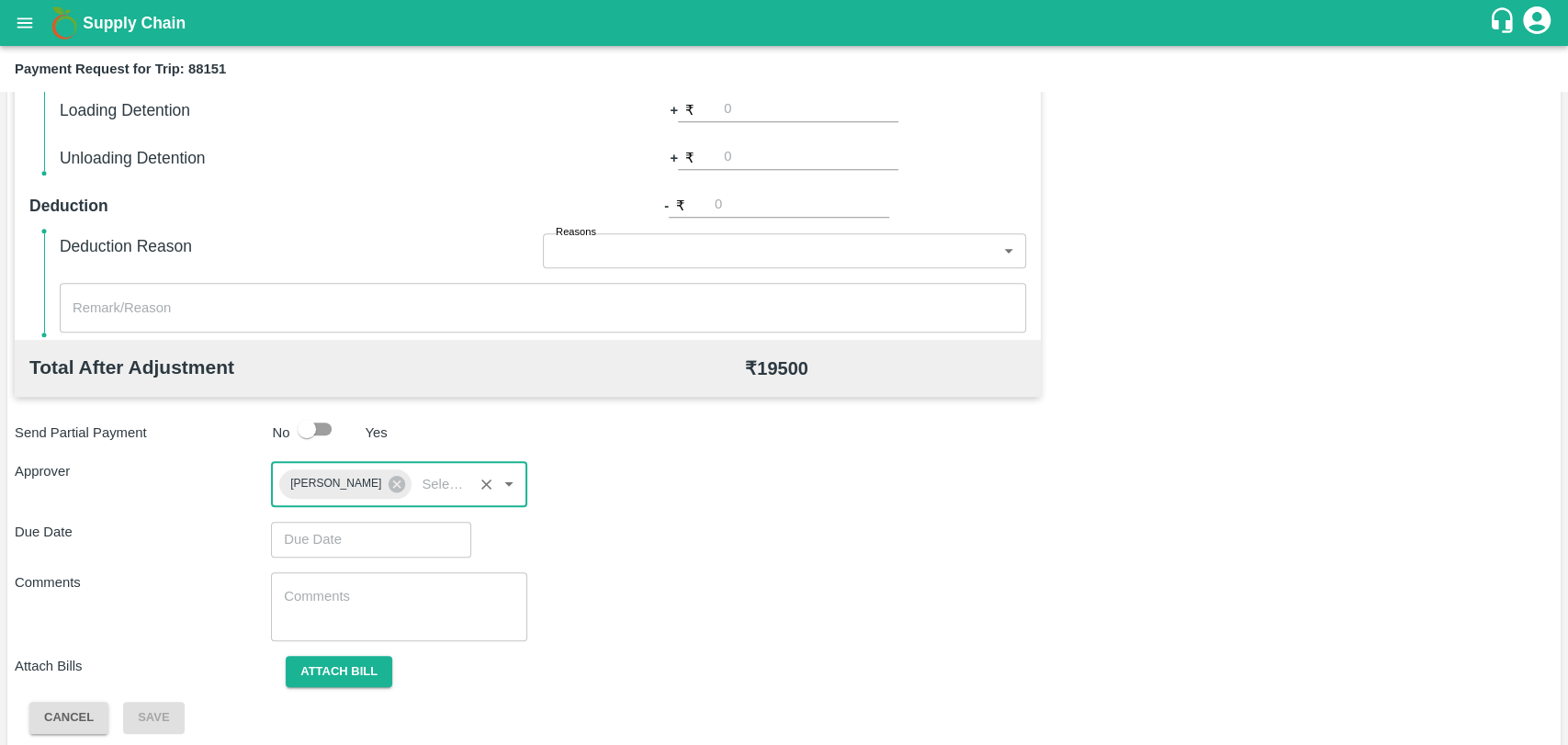
type input "DD/MM/YYYY hh:mm aa"
click at [319, 539] on input "DD/MM/YYYY hh:mm aa" at bounding box center [365, 538] width 187 height 34
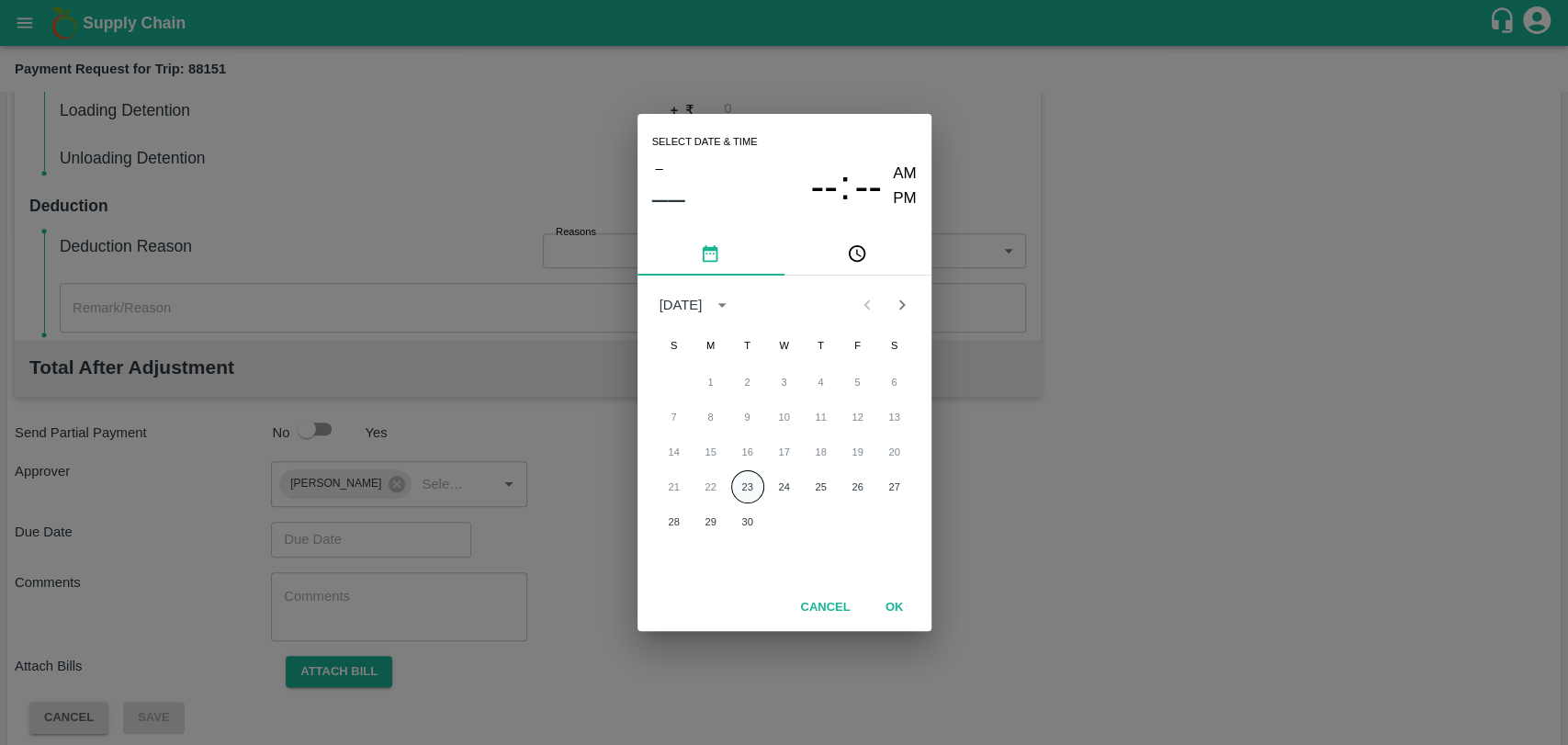
click at [746, 494] on button "23" at bounding box center [748, 487] width 34 height 34
type input "[DATE] 12:00 AM"
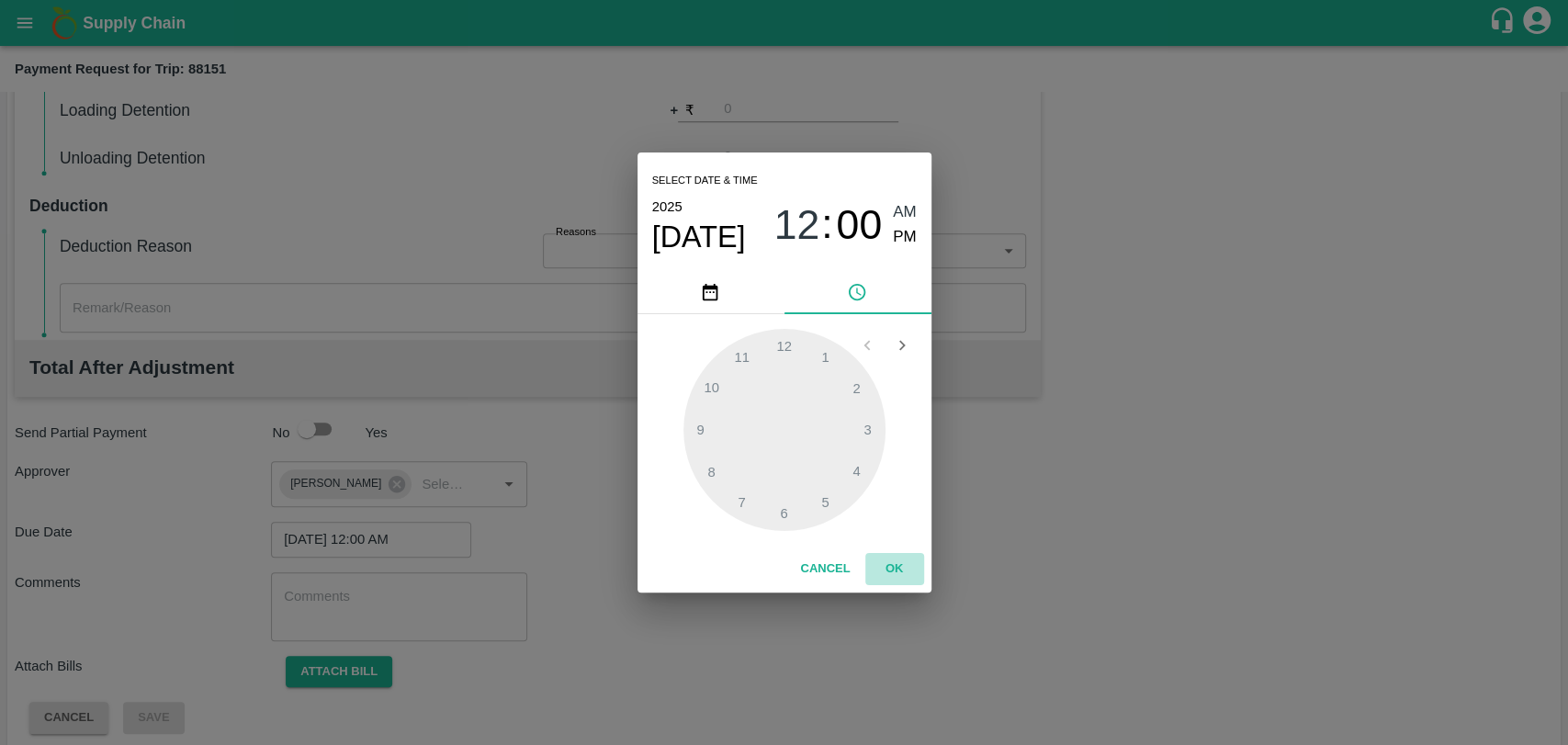
click at [885, 583] on button "OK" at bounding box center [895, 569] width 59 height 33
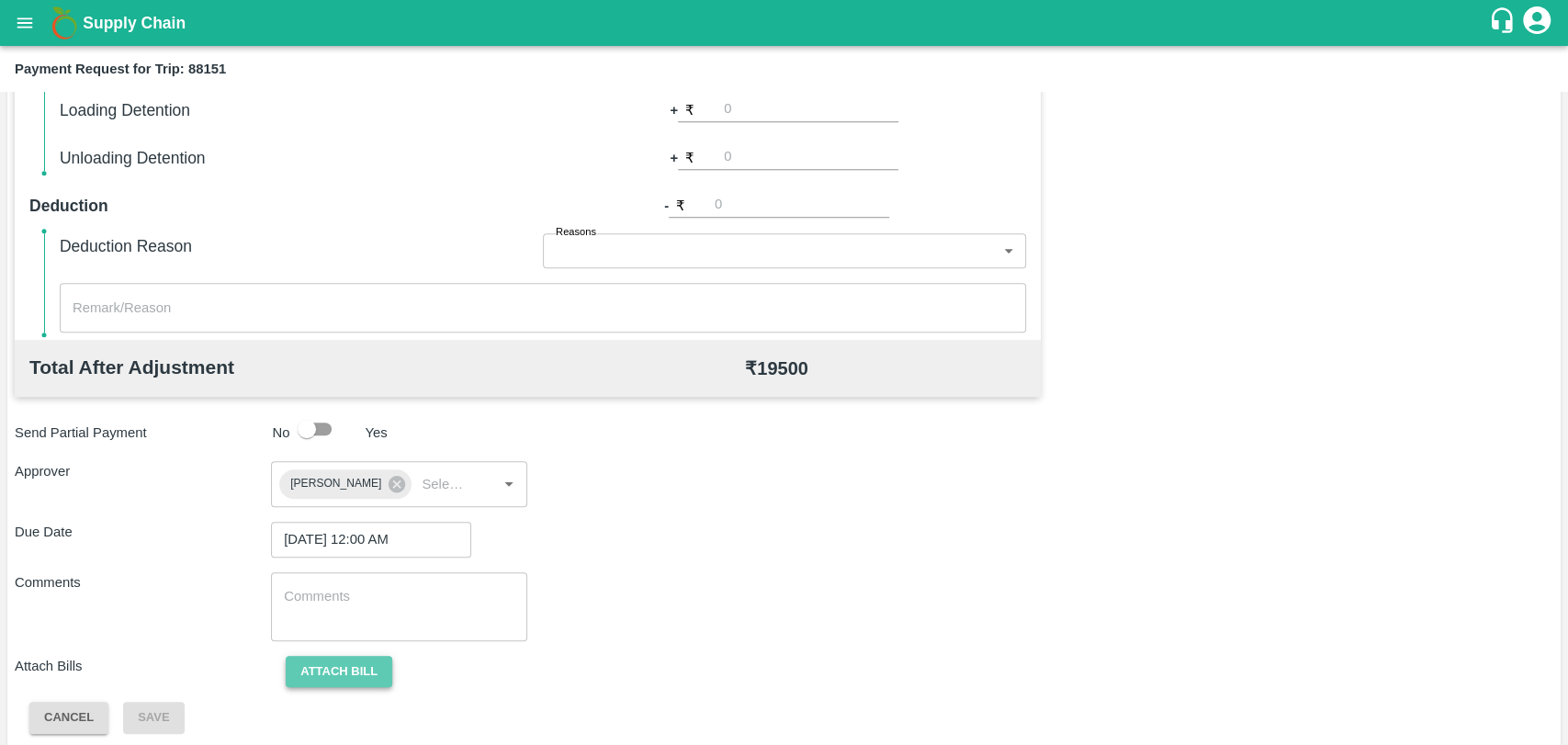
click at [331, 670] on button "Attach bill" at bounding box center [339, 671] width 106 height 33
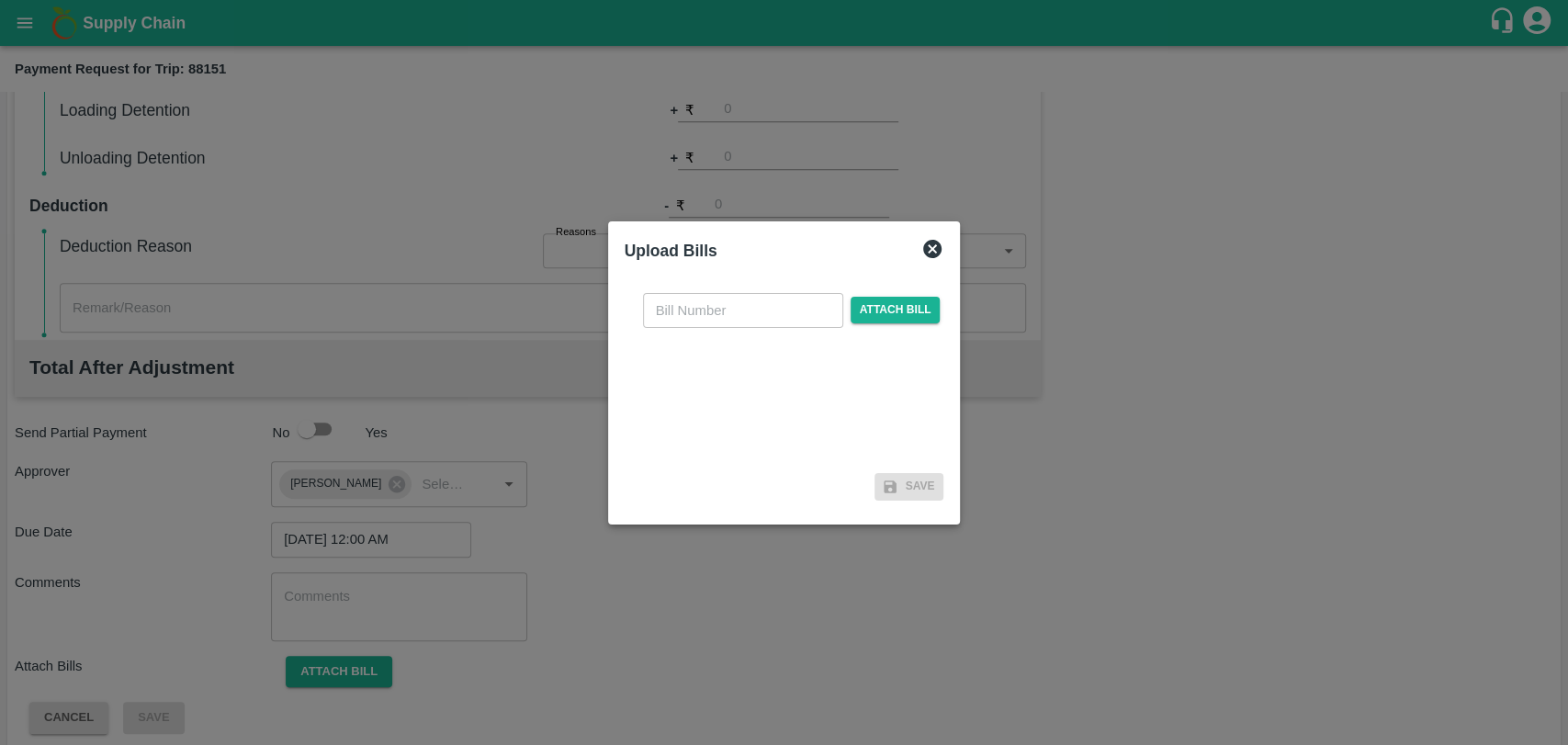
click at [708, 339] on div "​ Attach bill" at bounding box center [784, 372] width 319 height 188
click at [708, 322] on input "text" at bounding box center [742, 309] width 200 height 34
type input "457"
click at [896, 312] on span "Attach bill" at bounding box center [895, 309] width 90 height 27
click at [0, 0] on input "Attach bill" at bounding box center [0, 0] width 0 height 0
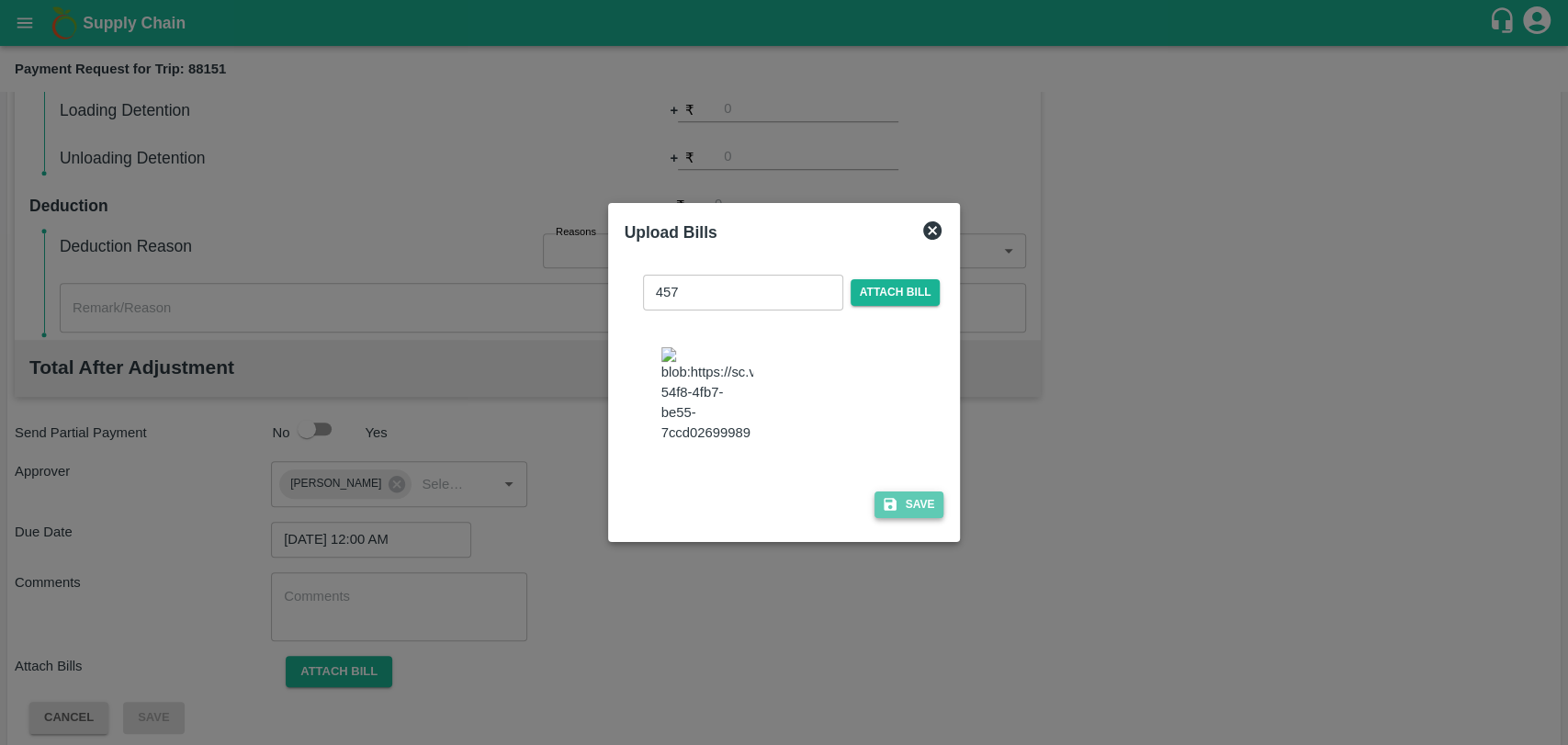
click at [905, 492] on button "Save" at bounding box center [909, 505] width 70 height 27
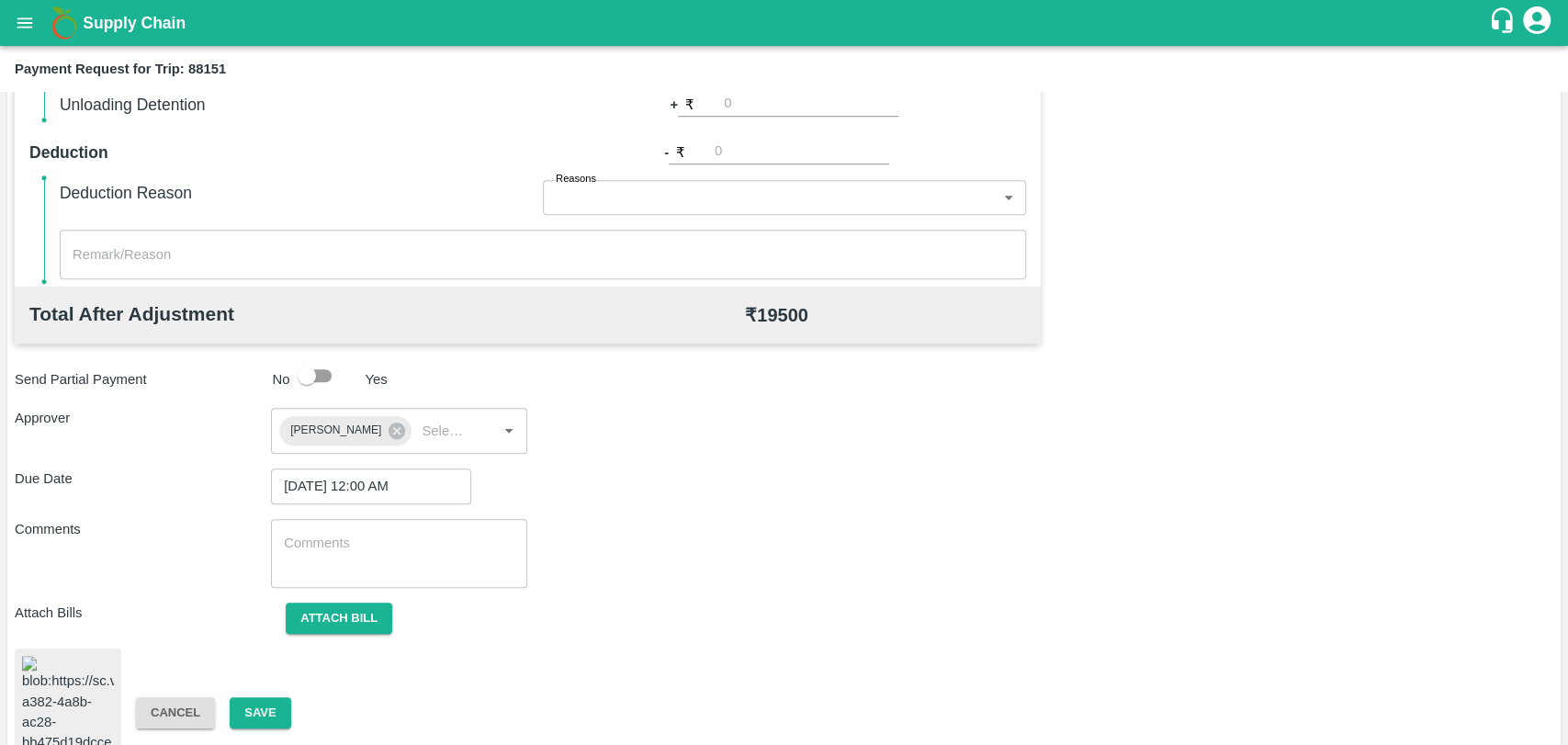
scroll to position [754, 0]
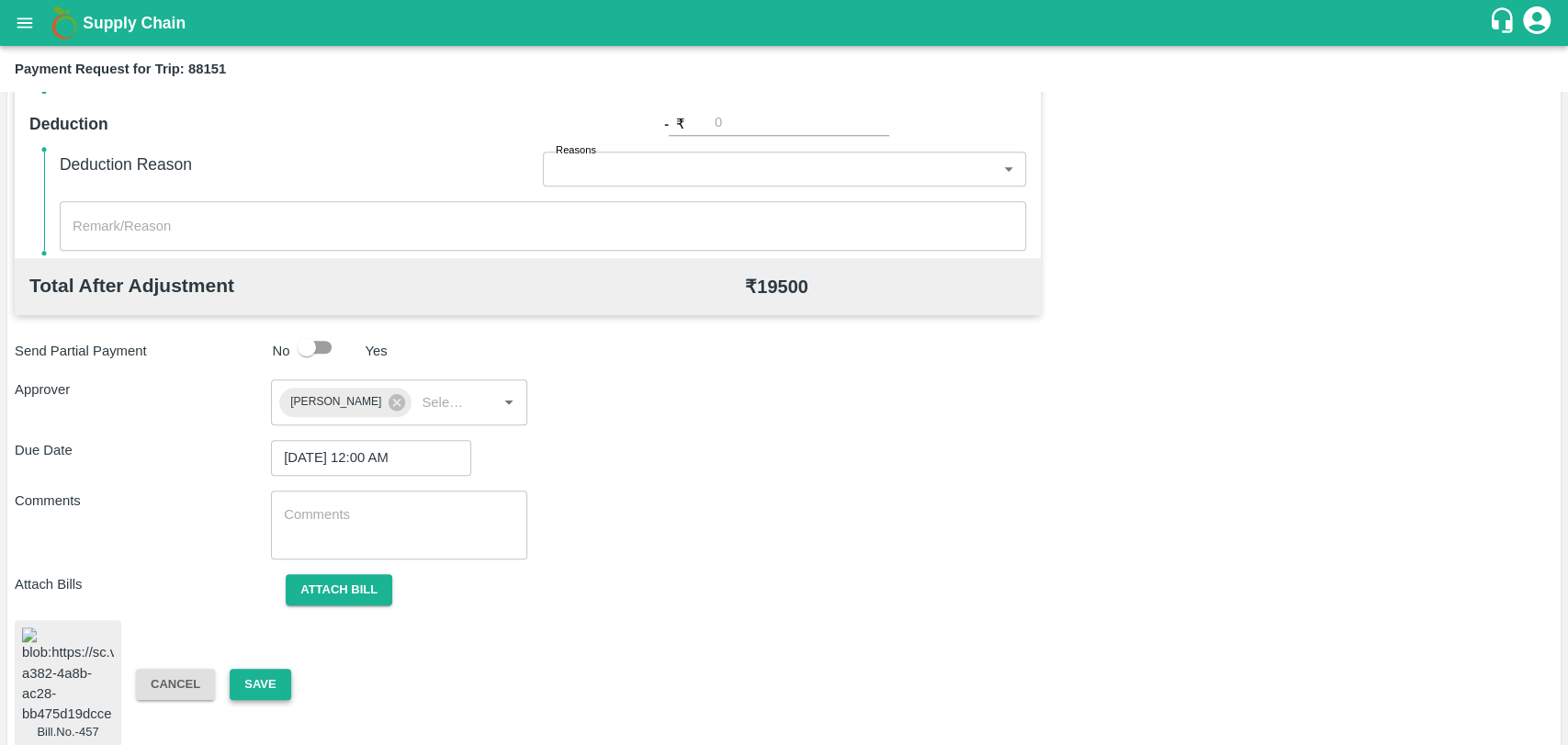
click at [253, 677] on button "Save" at bounding box center [260, 684] width 61 height 33
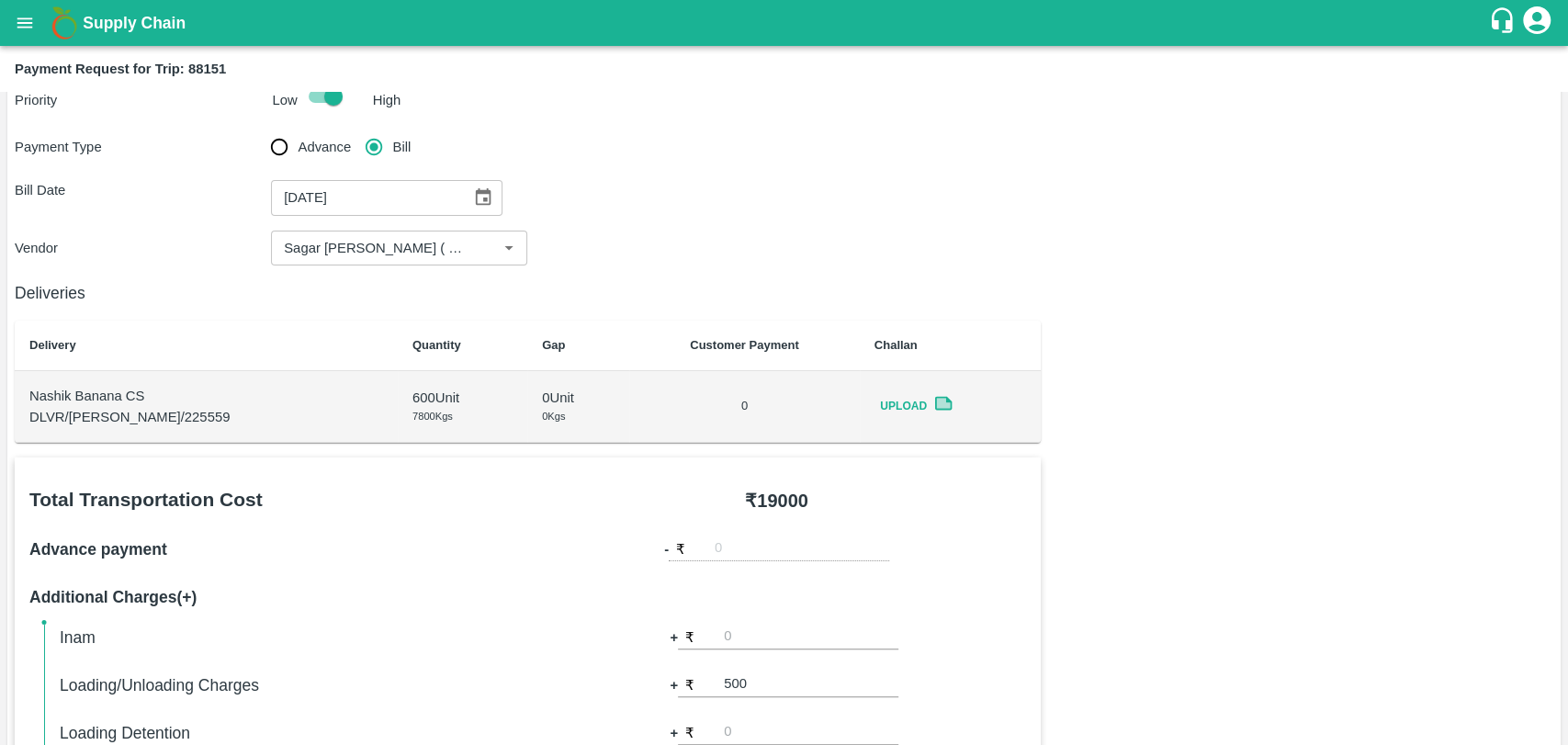
scroll to position [0, 0]
